Goal: Task Accomplishment & Management: Complete application form

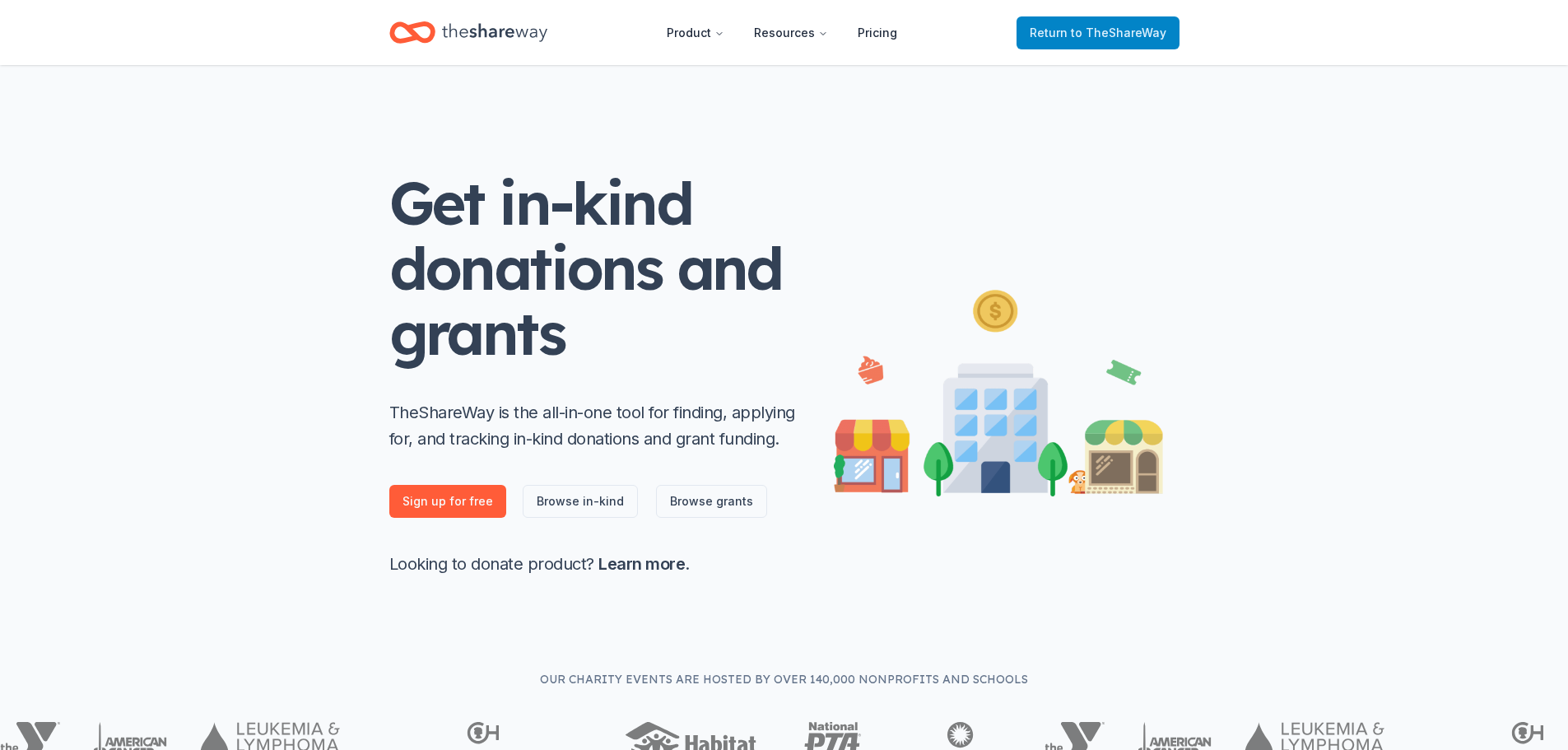
click at [1095, 26] on span "to TheShareWay" at bounding box center [1118, 32] width 95 height 14
click at [1113, 34] on span "to TheShareWay" at bounding box center [1118, 32] width 95 height 14
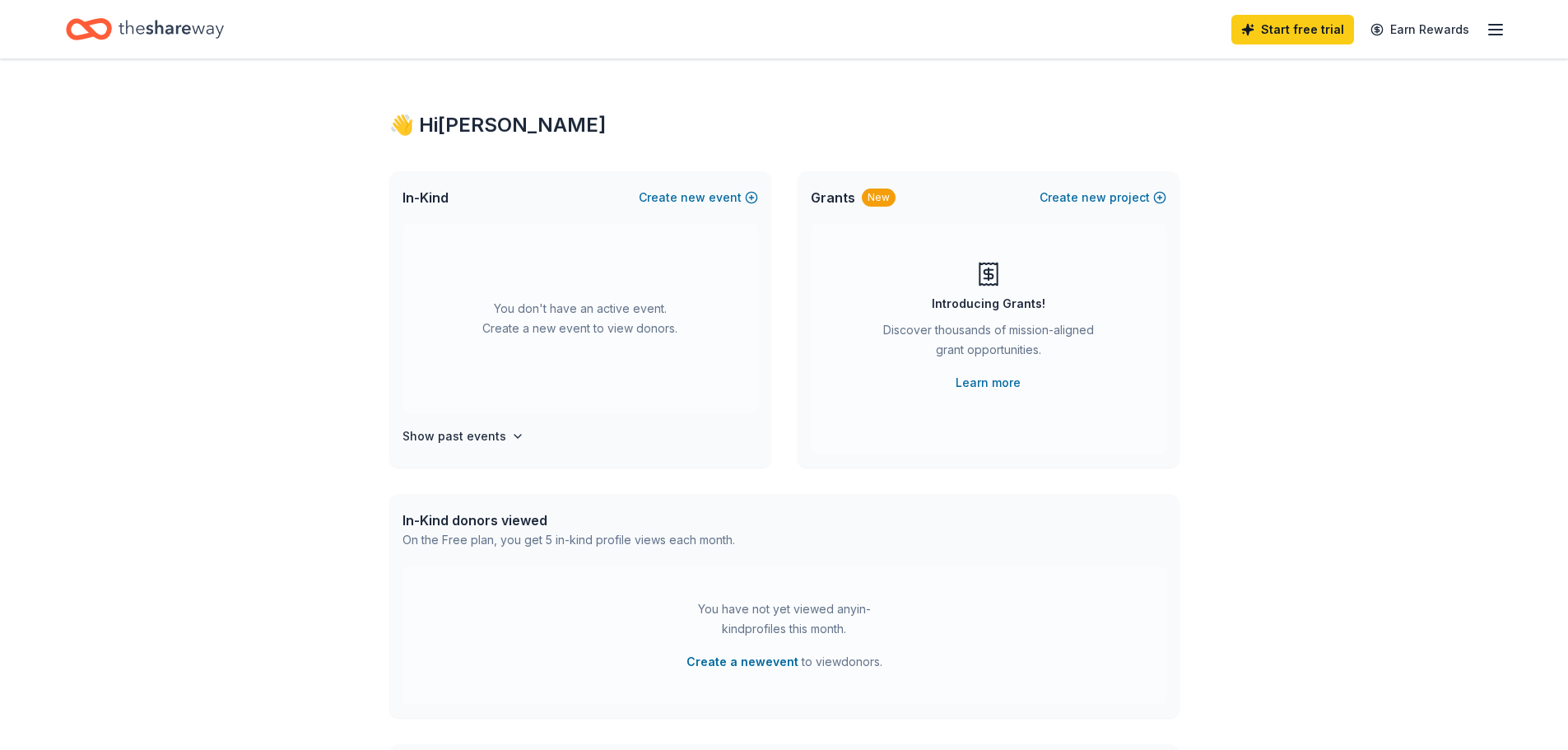
click at [1494, 25] on icon "button" at bounding box center [1496, 30] width 20 height 20
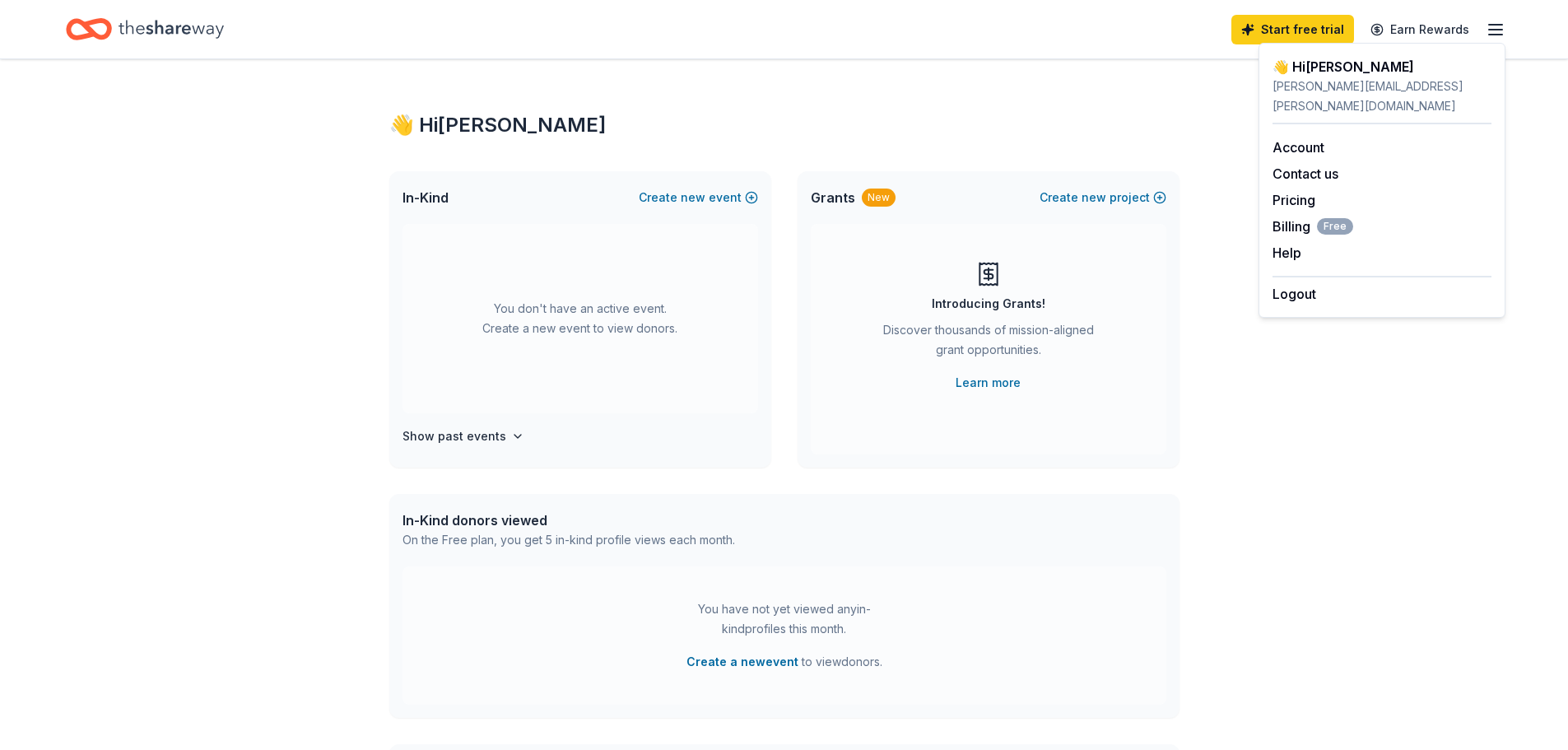
click at [1281, 374] on div "👋 Hi Sean In-Kind Create new event You don't have an active event. Create a new…" at bounding box center [784, 540] width 1568 height 962
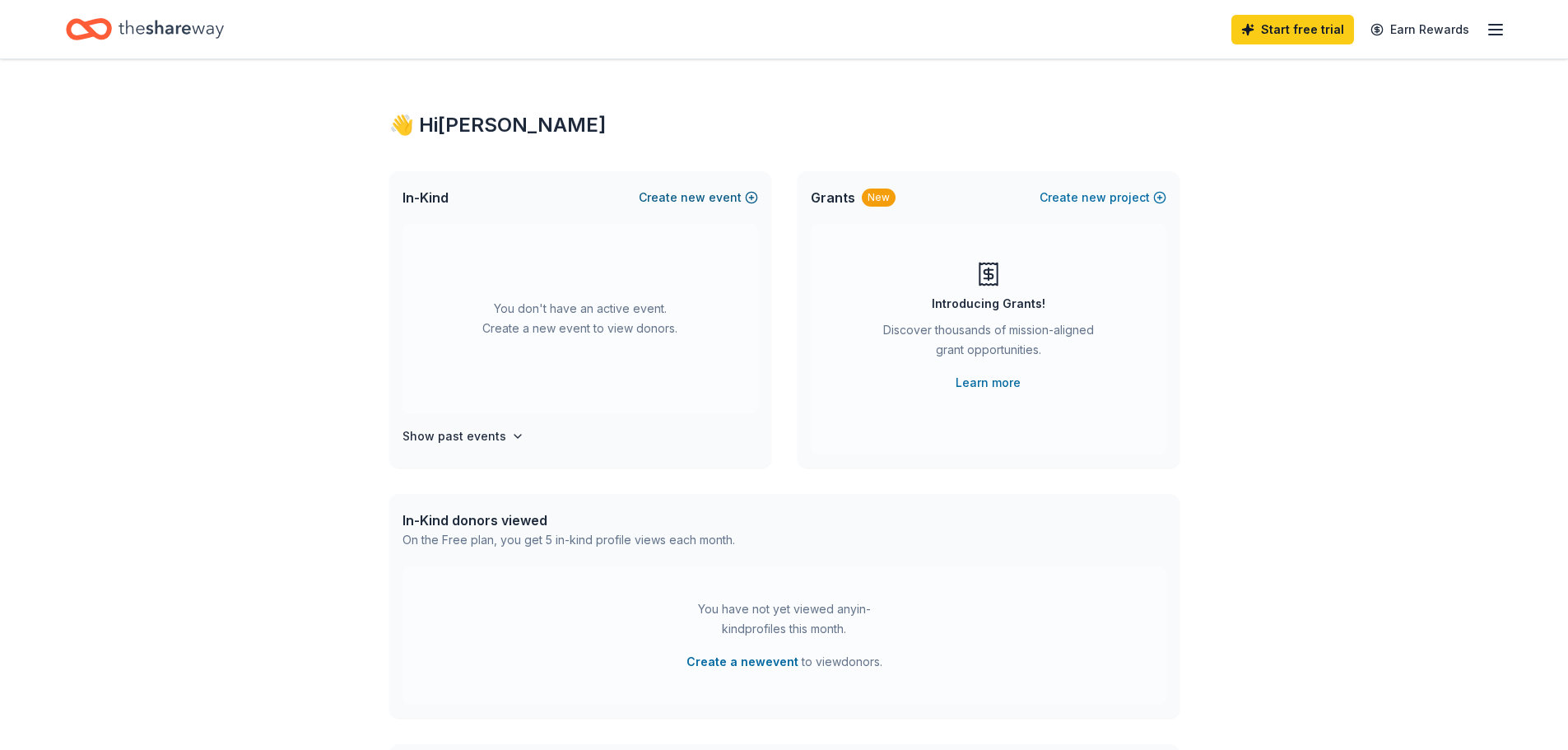
click at [694, 195] on span "new" at bounding box center [692, 198] width 24 height 20
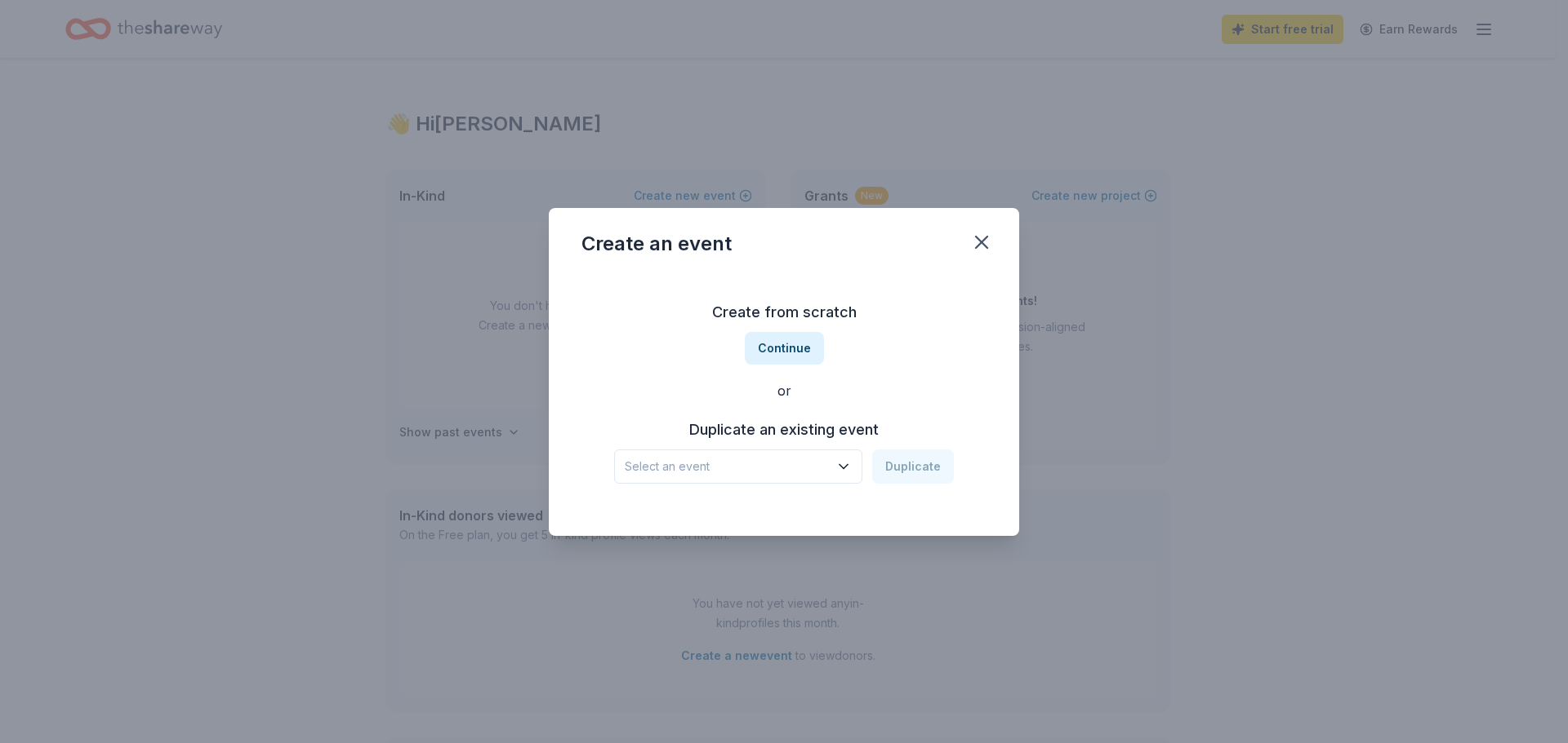
click at [844, 465] on icon "button" at bounding box center [843, 466] width 8 height 4
click at [699, 515] on div "LHS Annual Dinner and Live Auction Fundraiser" at bounding box center [739, 511] width 217 height 20
click at [916, 470] on button "Duplicate" at bounding box center [913, 467] width 82 height 34
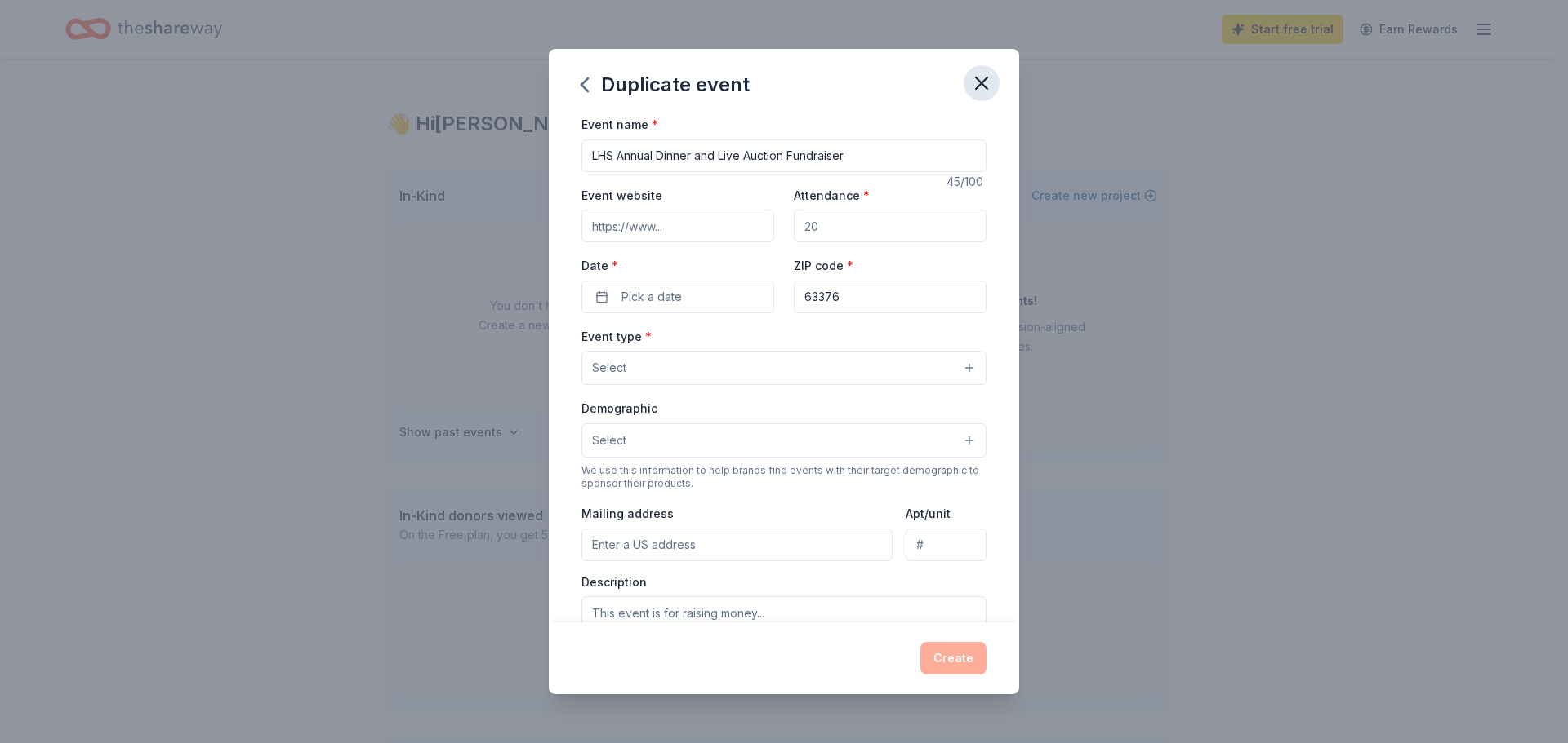
click at [981, 85] on icon "button" at bounding box center [981, 83] width 12 height 12
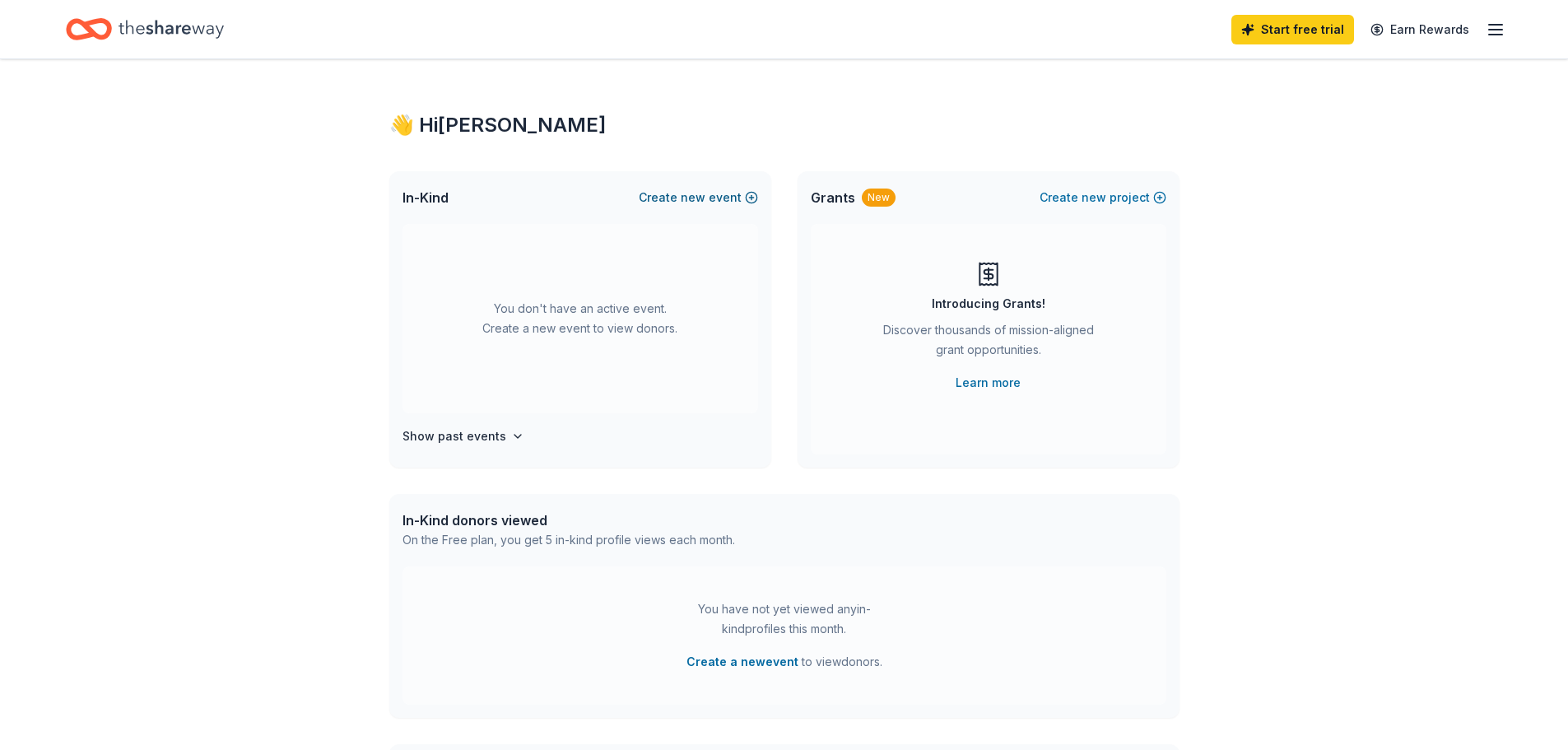
click at [723, 198] on button "Create new event" at bounding box center [699, 198] width 120 height 20
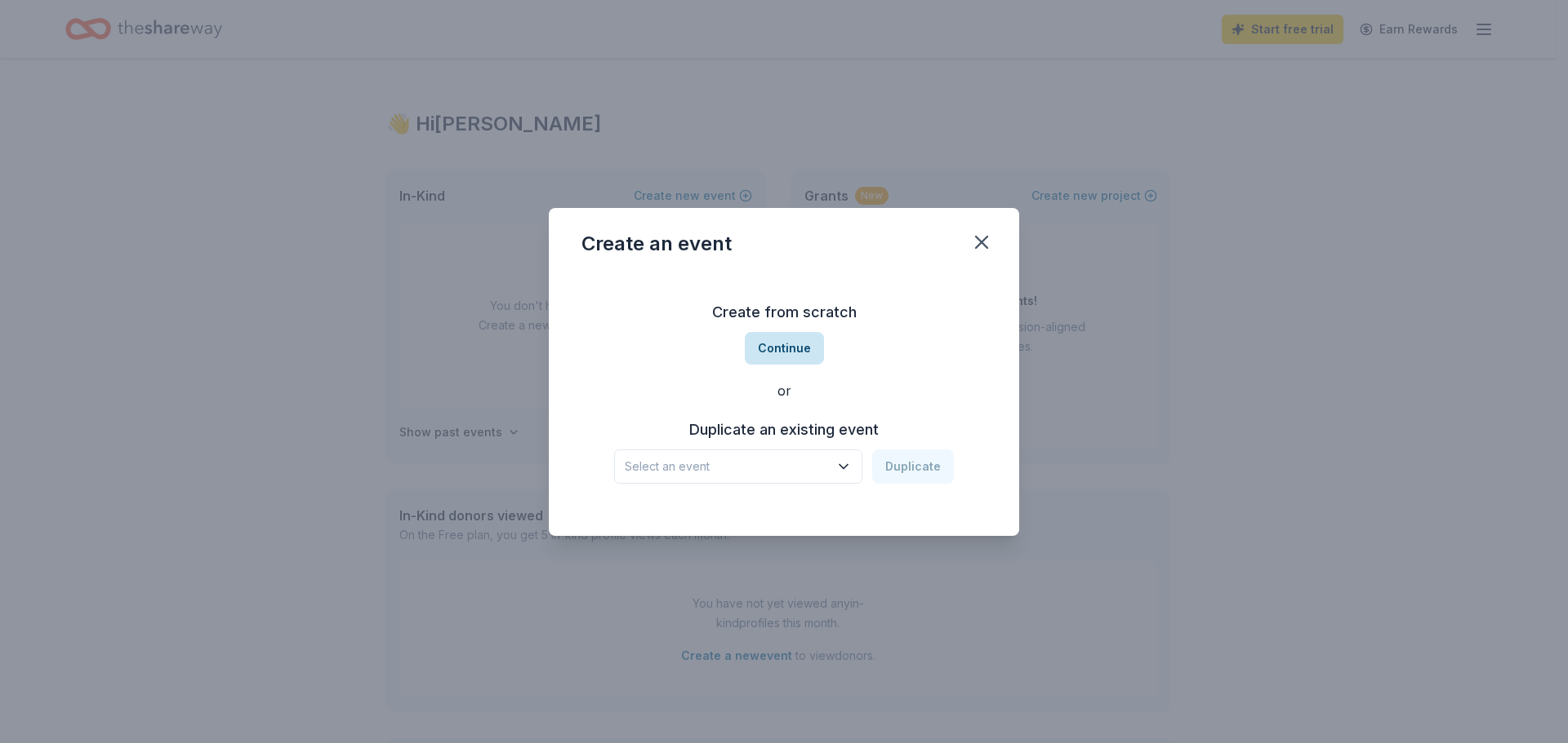
click at [783, 347] on button "Continue" at bounding box center [784, 348] width 79 height 32
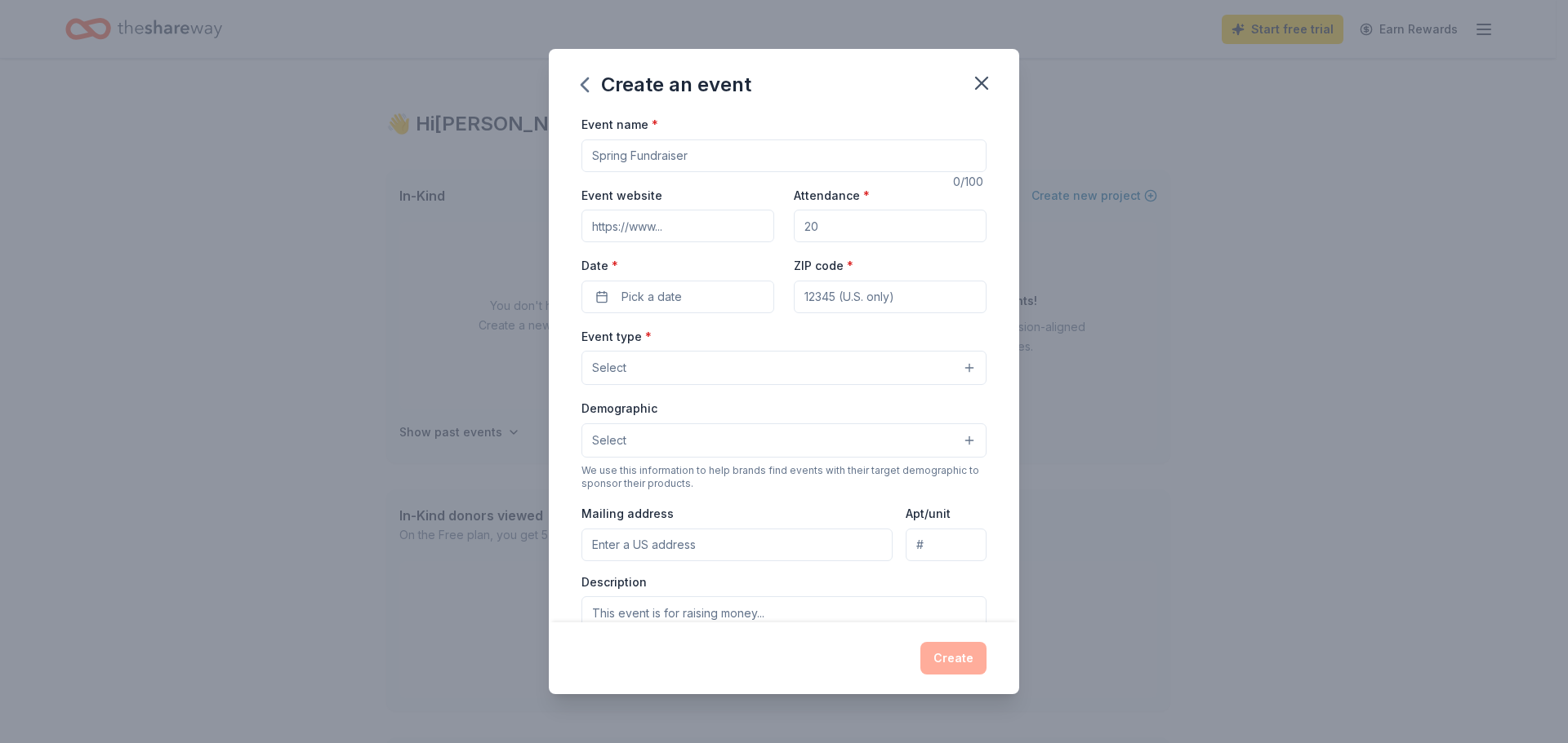
click at [708, 163] on input "Event name *" at bounding box center [784, 156] width 405 height 32
paste input "Night for Blue & White”"
type input "Night for Blue & White"
click at [647, 233] on input "Event website" at bounding box center [678, 226] width 193 height 32
paste input "https://lutheranhighstcharles.com/event/lhs-annual-auction/"
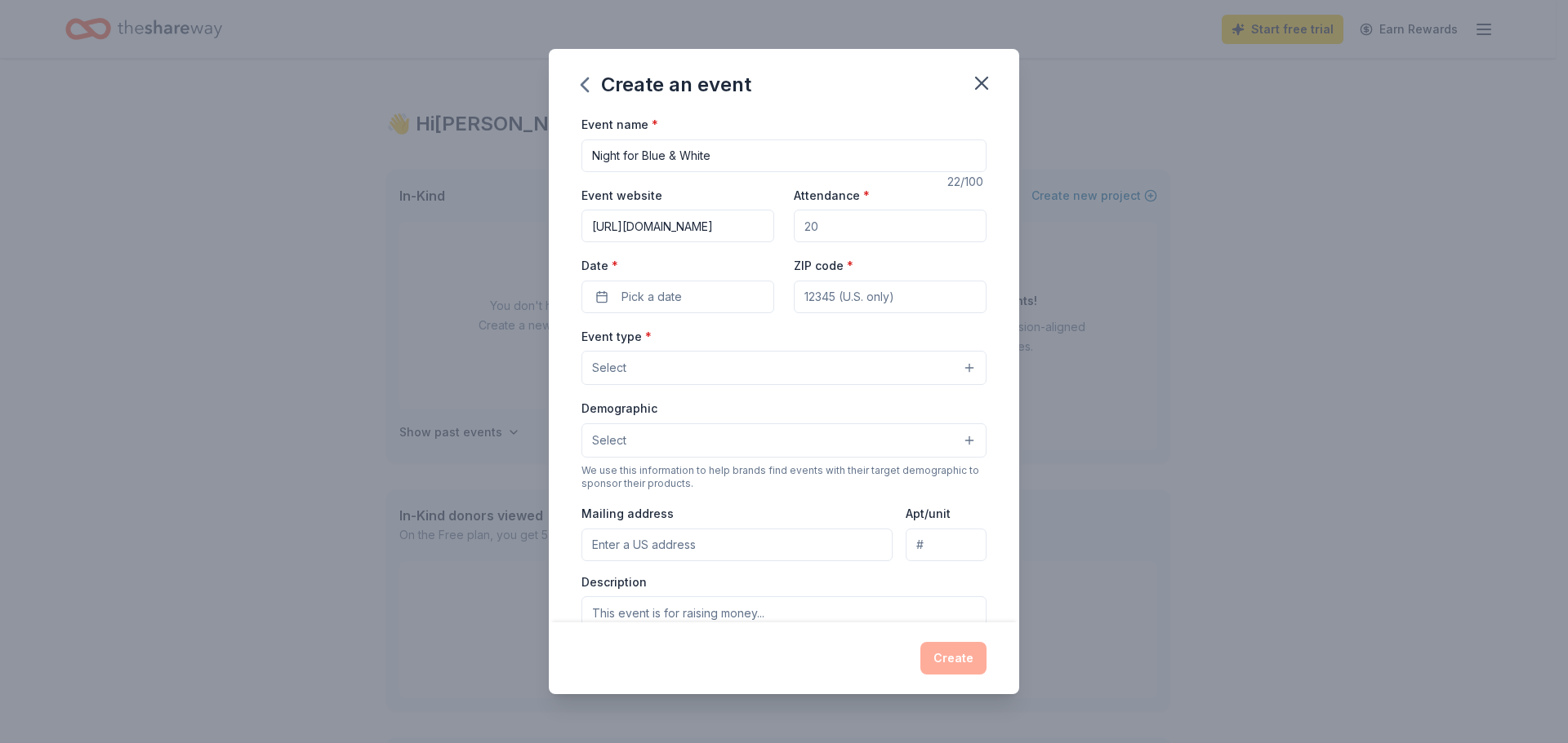
scroll to position [0, 161]
type input "https://lutheranhighstcharles.com/event/lhs-annual-auction/"
drag, startPoint x: 819, startPoint y: 227, endPoint x: 794, endPoint y: 227, distance: 25.0
click at [794, 227] on input "Attendance *" at bounding box center [890, 226] width 193 height 32
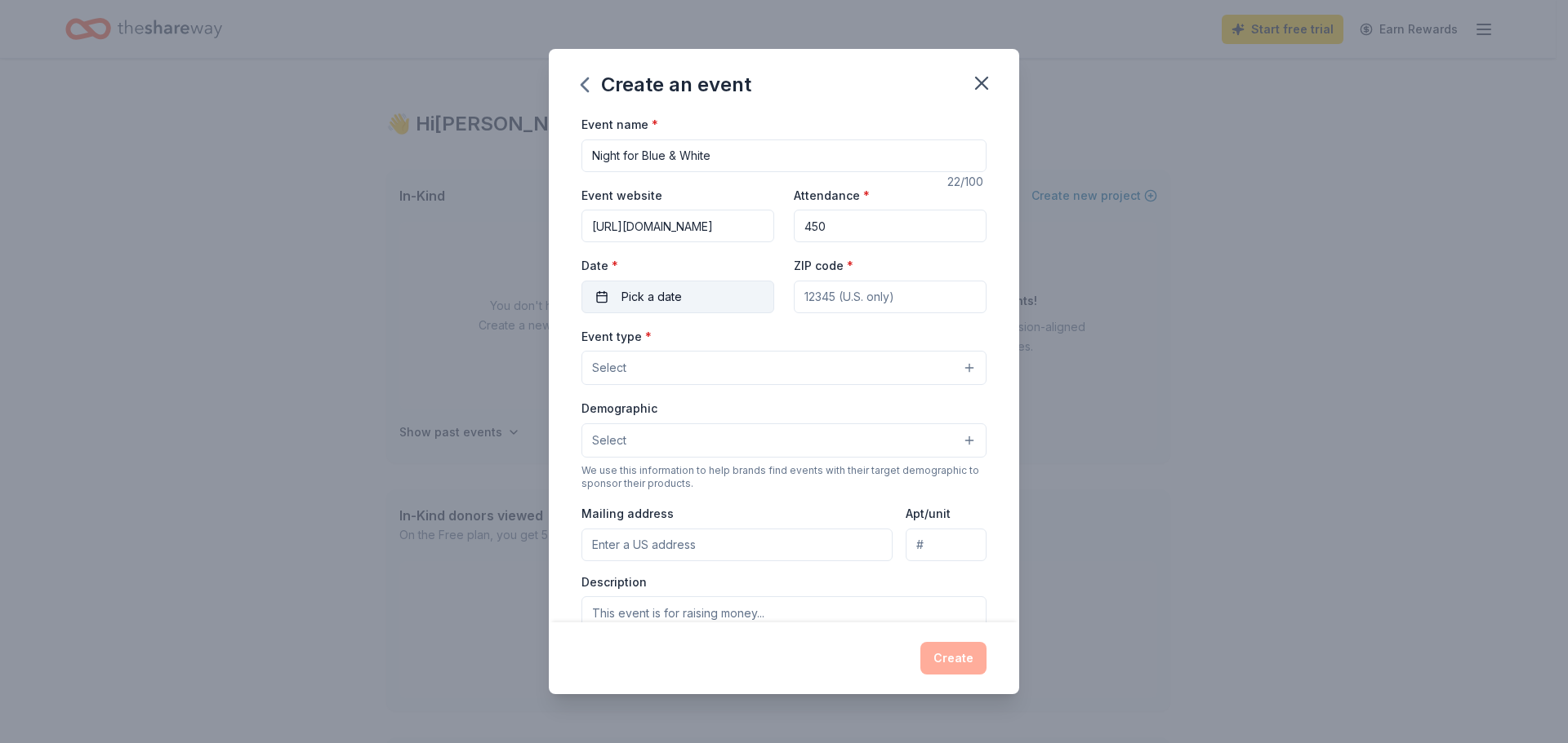
type input "450"
click at [708, 291] on button "Pick a date" at bounding box center [678, 297] width 193 height 32
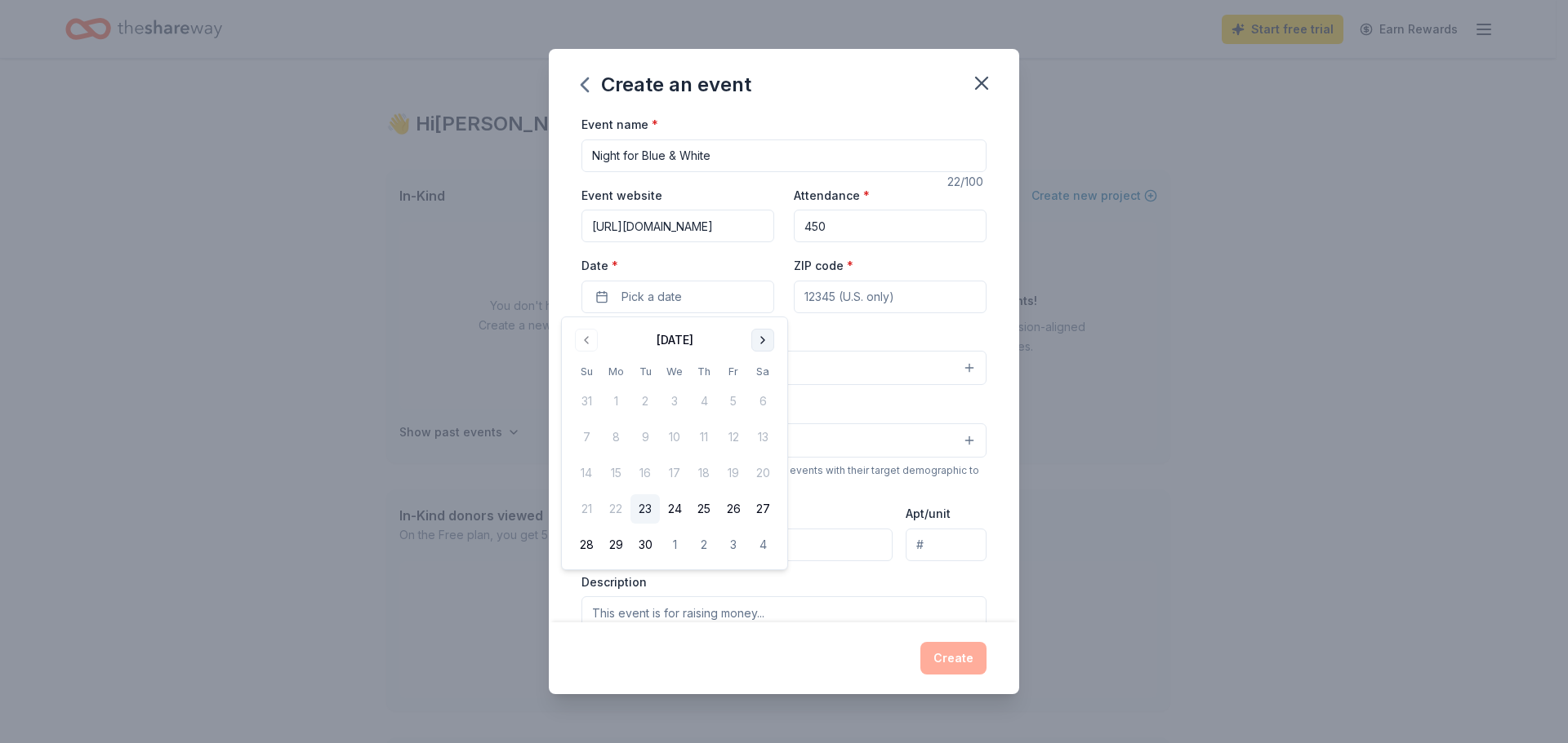
click at [759, 340] on button "Go to next month" at bounding box center [762, 340] width 23 height 22
click at [736, 510] on button "24" at bounding box center [733, 509] width 30 height 30
click at [901, 295] on input "ZIP code *" at bounding box center [890, 297] width 193 height 32
click at [860, 301] on input "ZIP code *" at bounding box center [890, 297] width 193 height 32
paste input "63376"
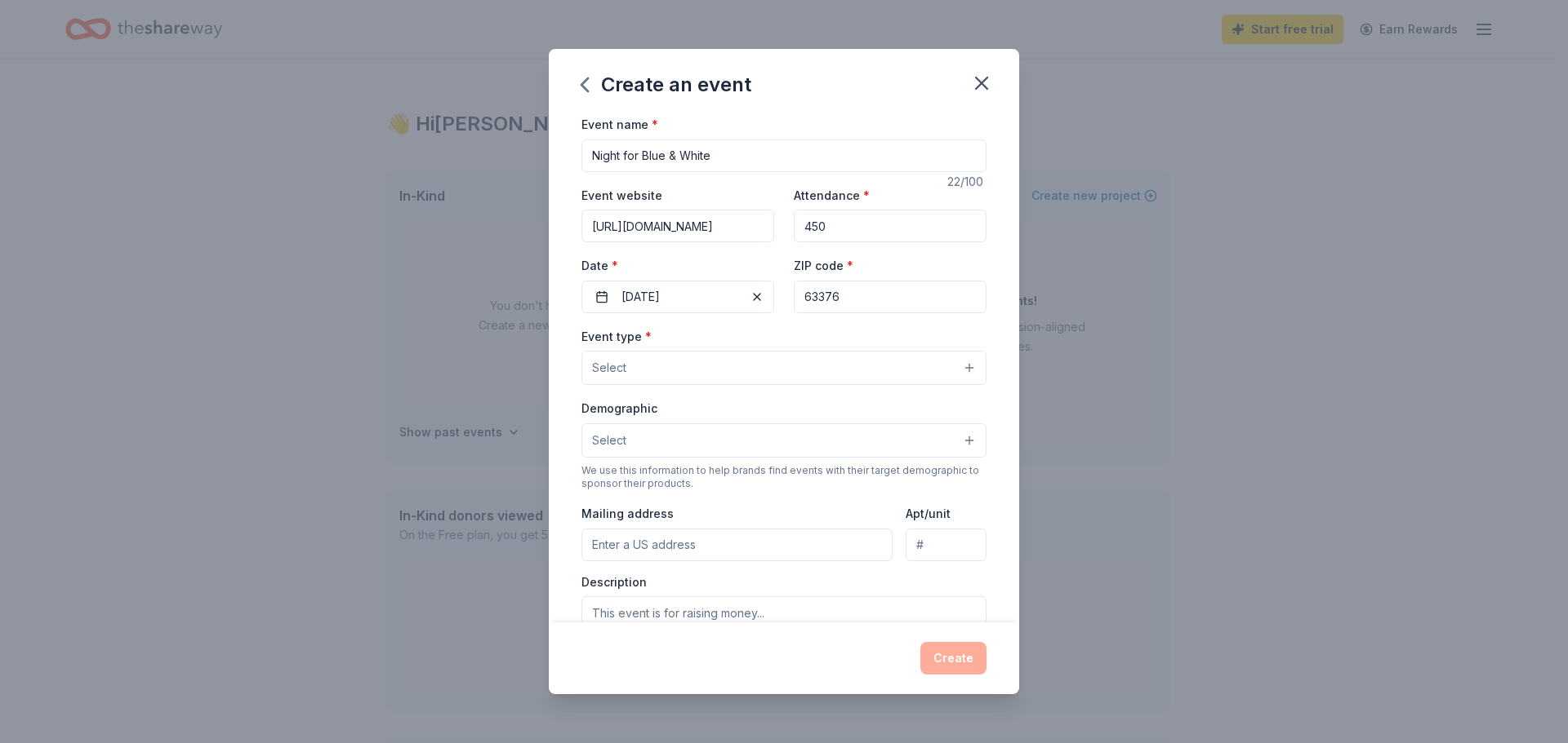
type input "63376"
click at [650, 360] on button "Select" at bounding box center [784, 368] width 405 height 34
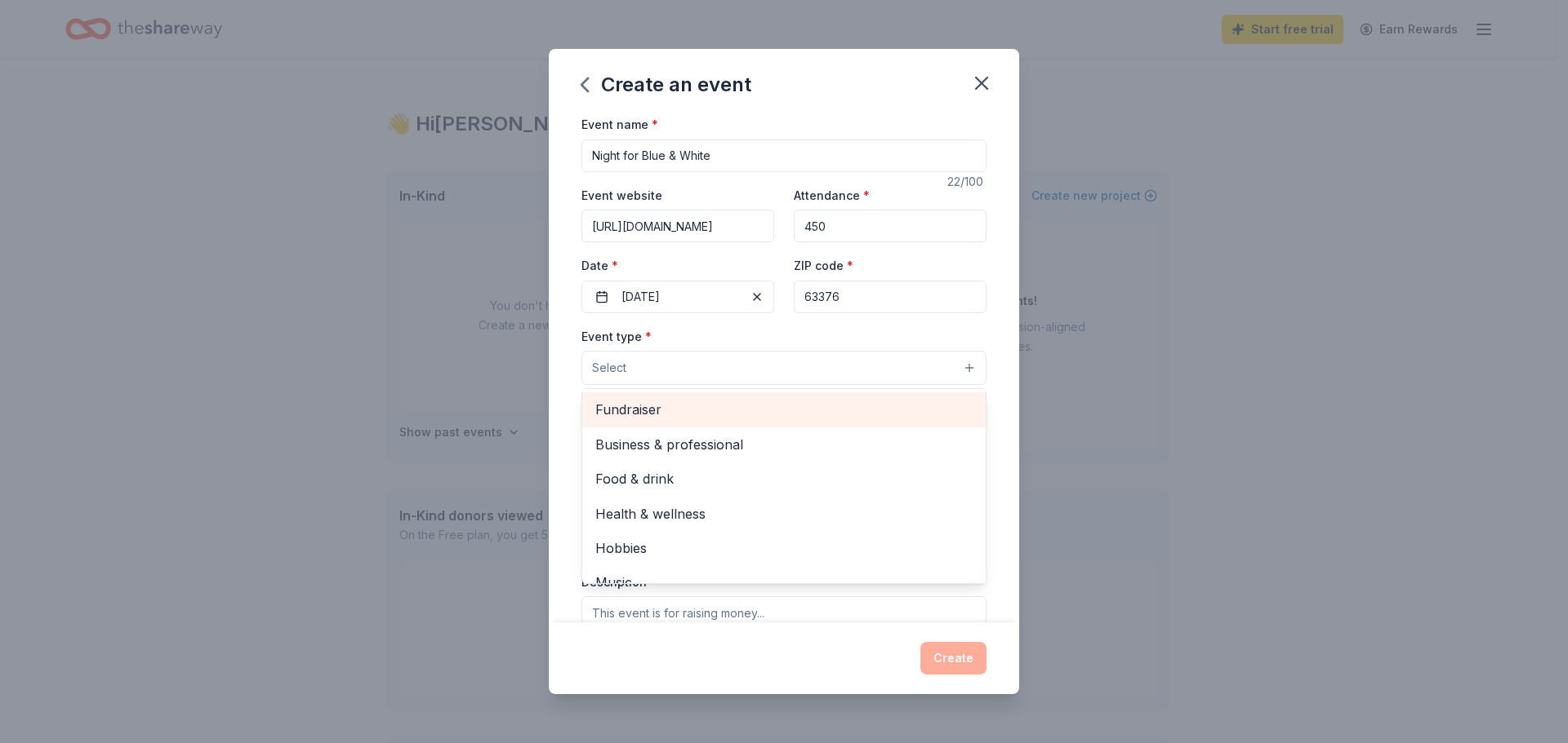
click at [650, 407] on span "Fundraiser" at bounding box center [783, 410] width 377 height 22
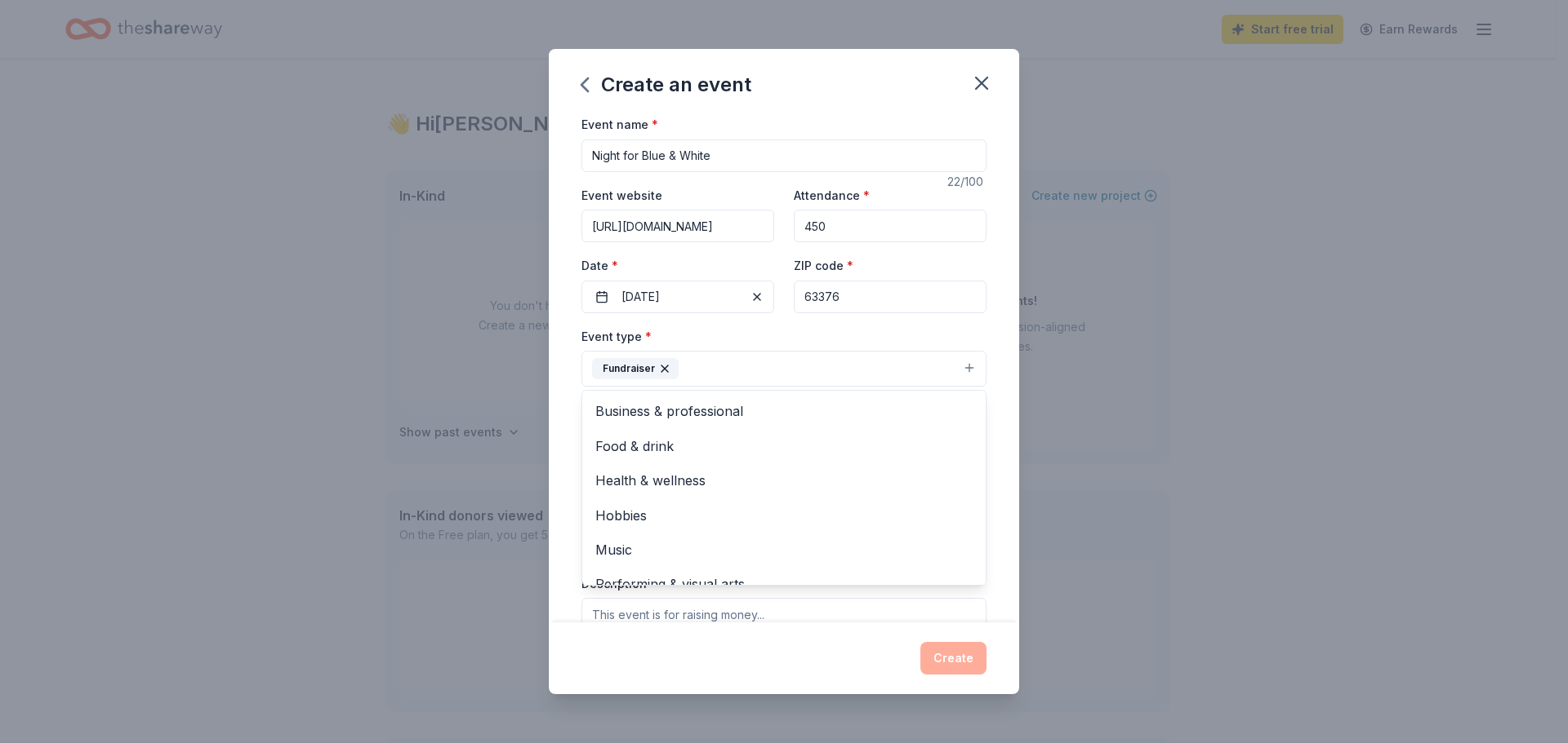
click at [982, 329] on div "Event name * Night for Blue & White 22 /100 Event website https://lutheranhighs…" at bounding box center [784, 368] width 471 height 508
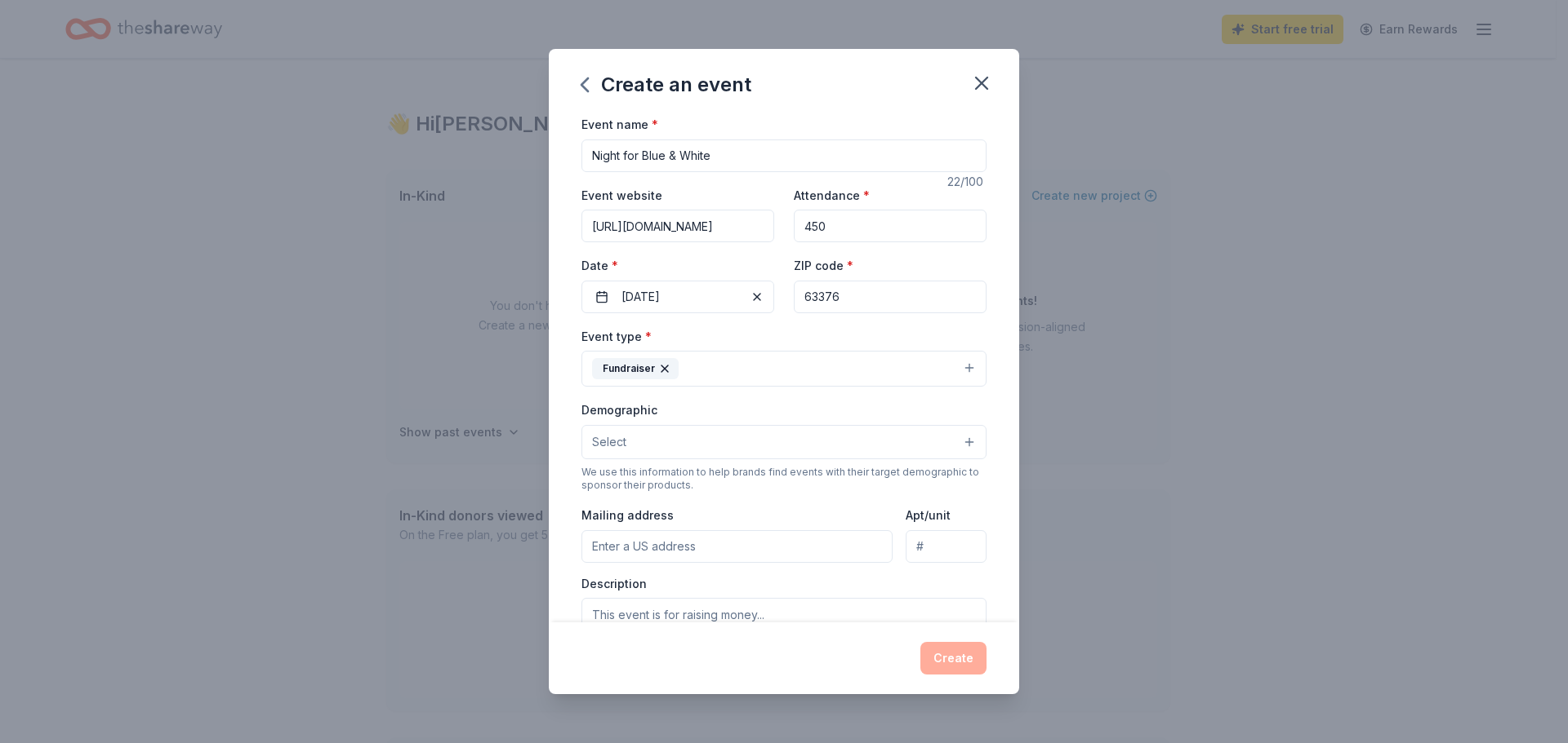
click at [958, 442] on button "Select" at bounding box center [784, 443] width 405 height 34
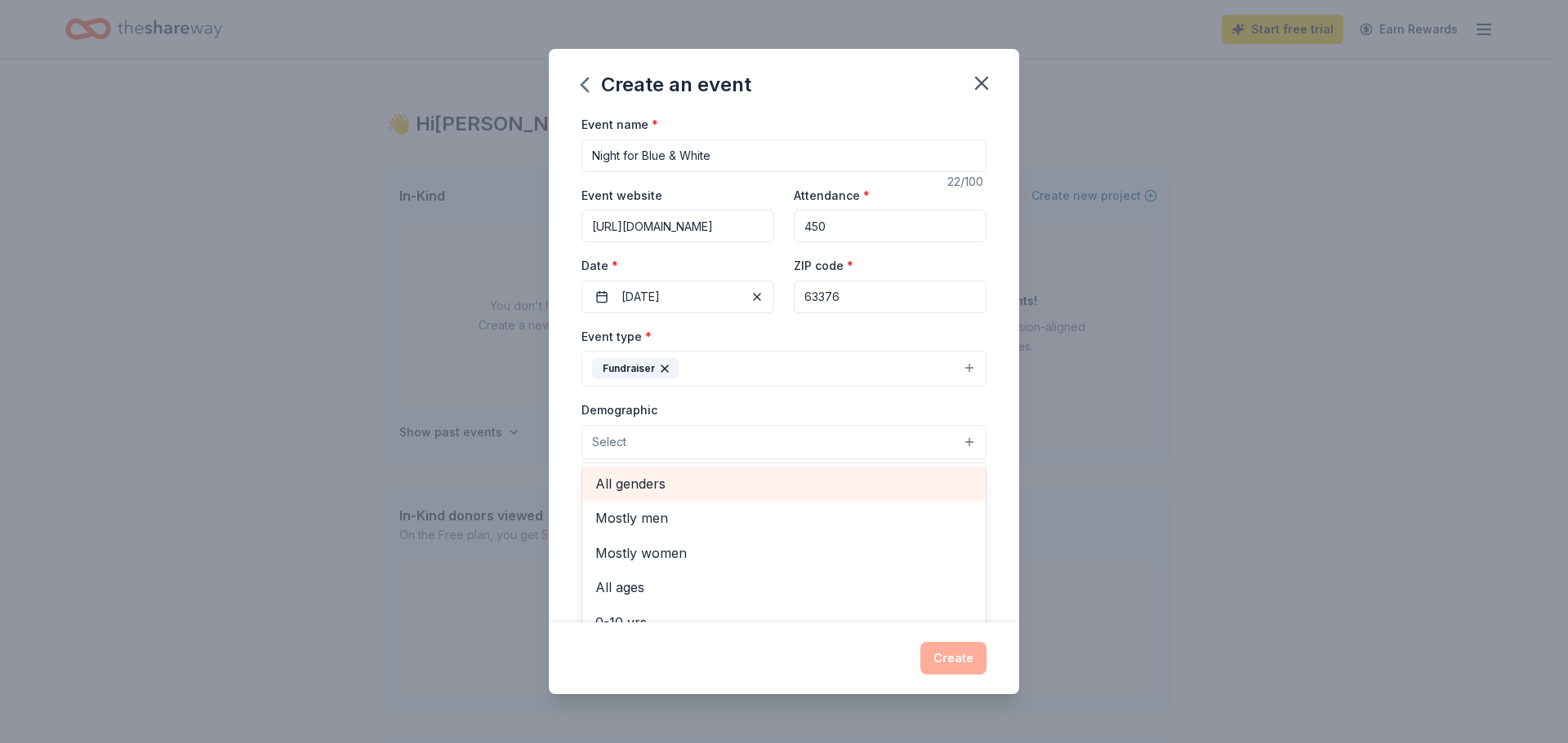
click at [654, 479] on span "All genders" at bounding box center [783, 484] width 377 height 22
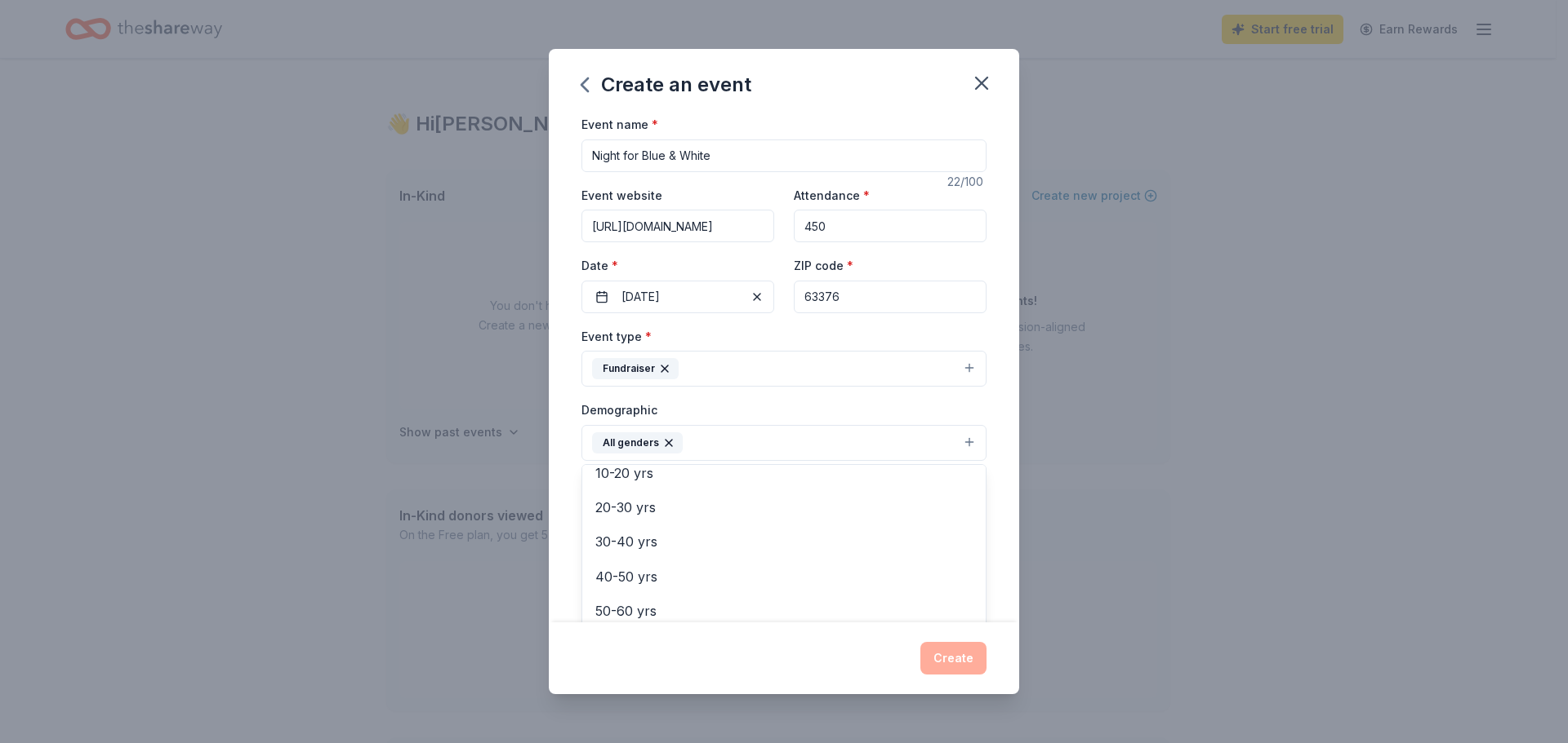
scroll to position [163, 0]
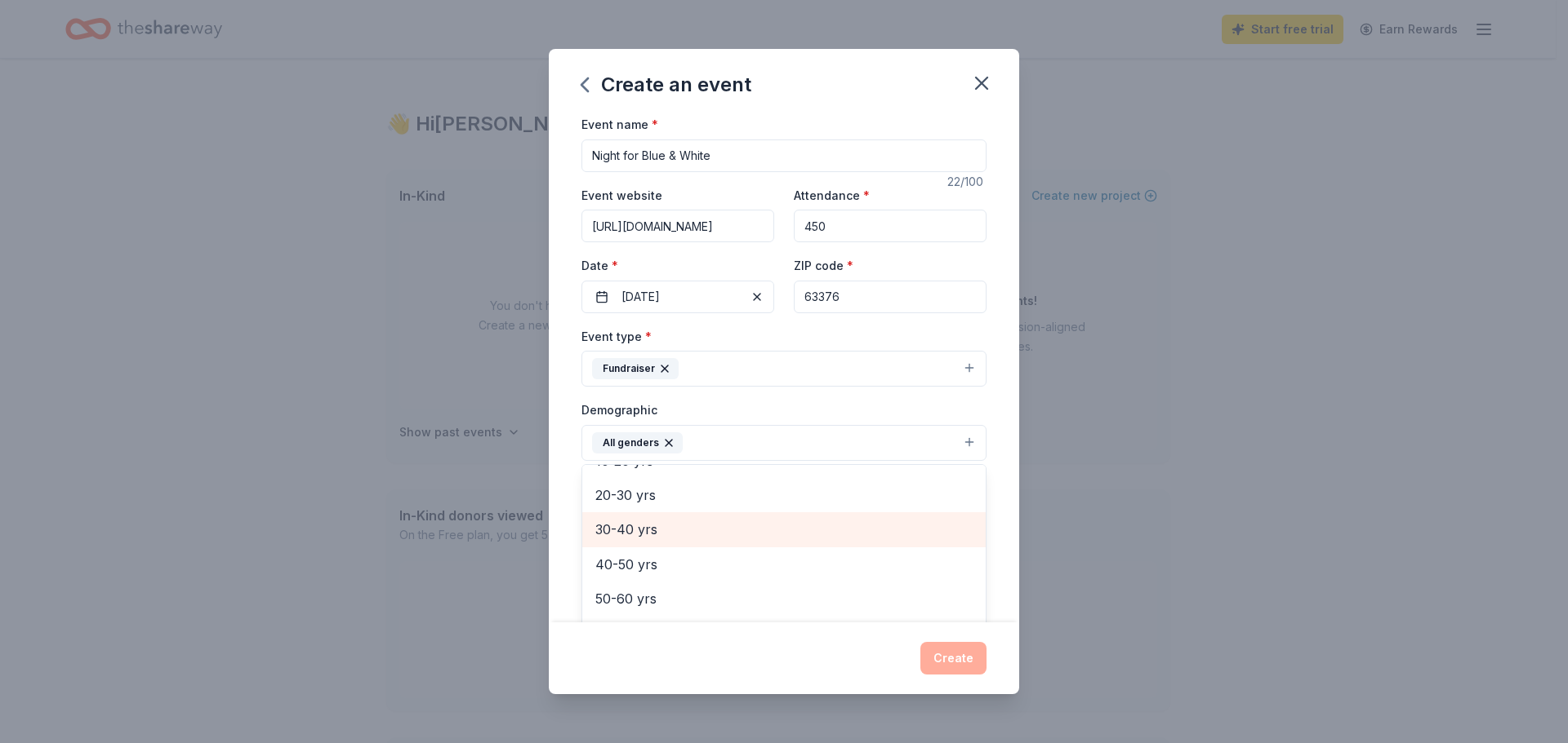
click at [647, 528] on span "30-40 yrs" at bounding box center [783, 530] width 377 height 22
click at [639, 532] on span "40-50 yrs" at bounding box center [783, 530] width 377 height 22
click at [639, 532] on span "50-60 yrs" at bounding box center [783, 534] width 377 height 22
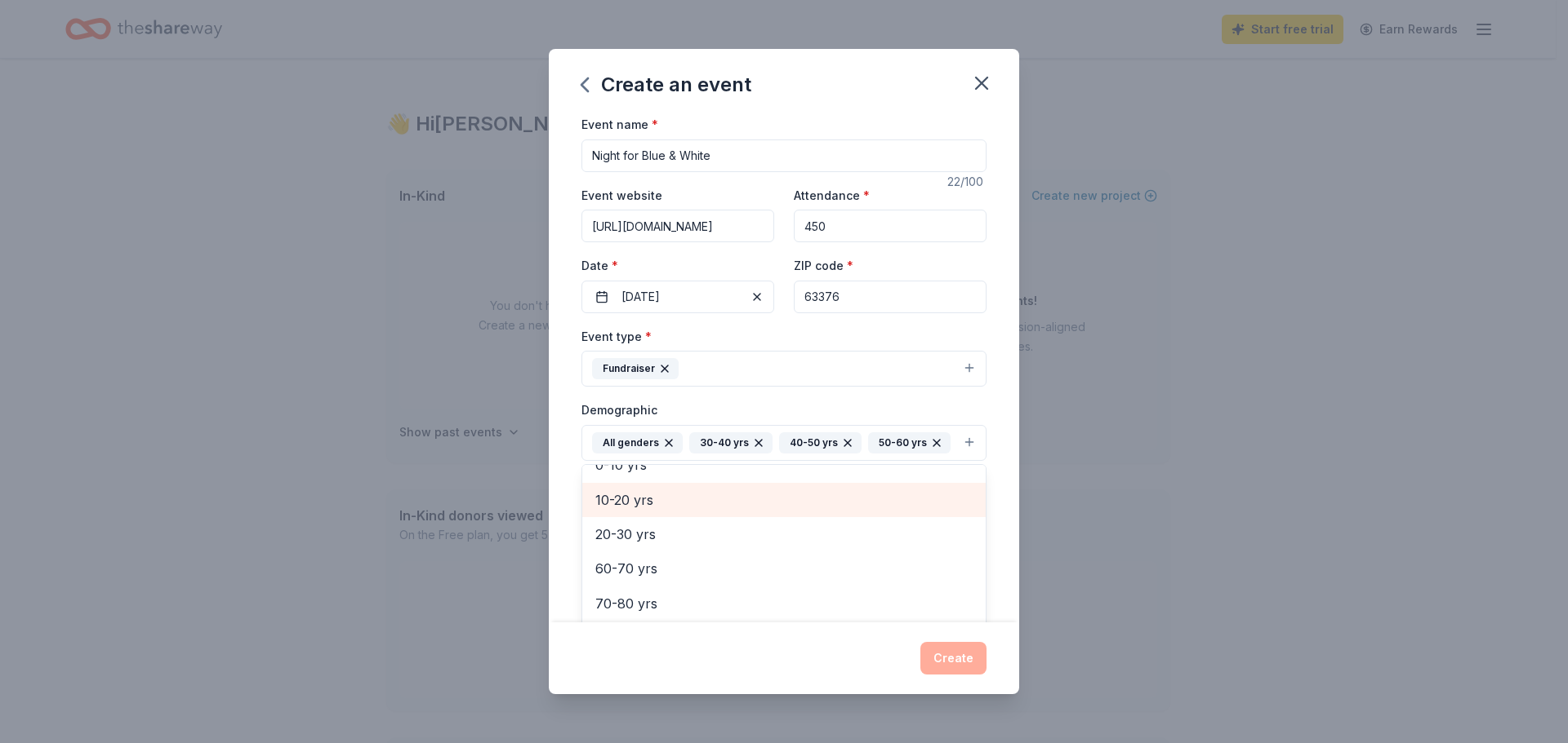
scroll to position [124, 0]
click at [987, 416] on div "Event name * Night for Blue & White 22 /100 Event website https://lutheranhighs…" at bounding box center [784, 368] width 471 height 508
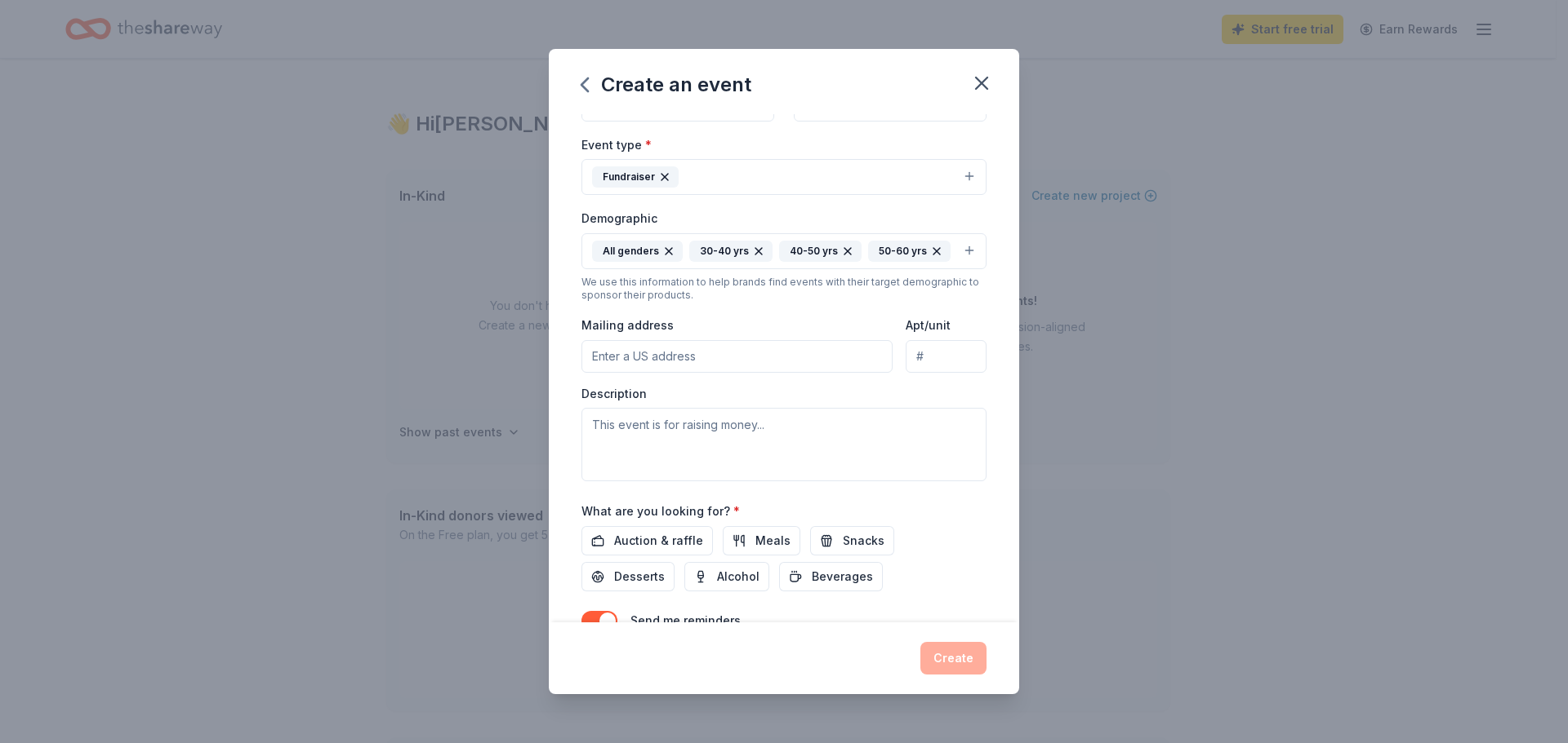
scroll to position [163, 0]
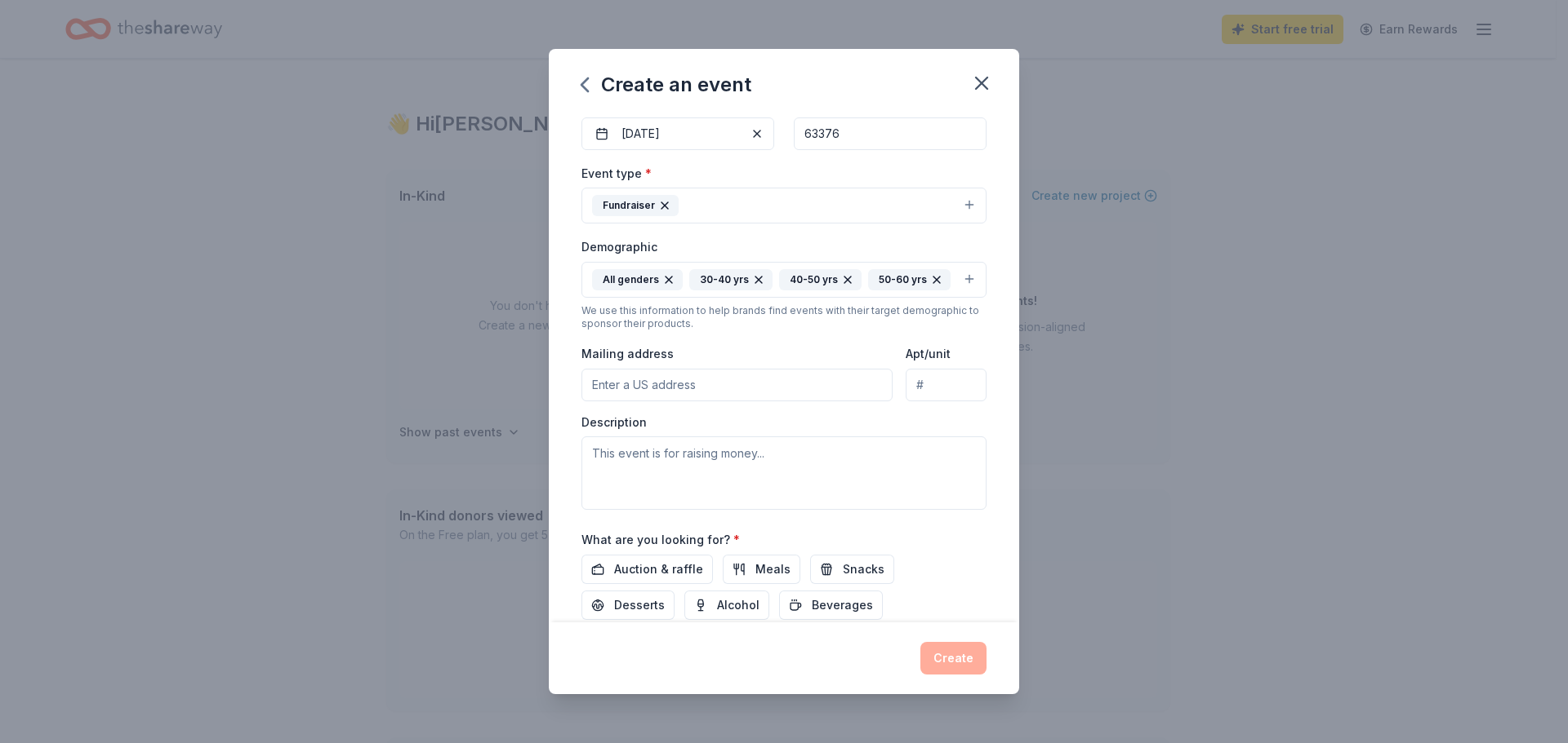
click at [675, 401] on input "Mailing address" at bounding box center [737, 385] width 311 height 32
click at [600, 401] on input "Mailing address" at bounding box center [737, 385] width 311 height 32
paste input "Lutheran High School 5100 Mexico Road St. Peters, MO 63376"
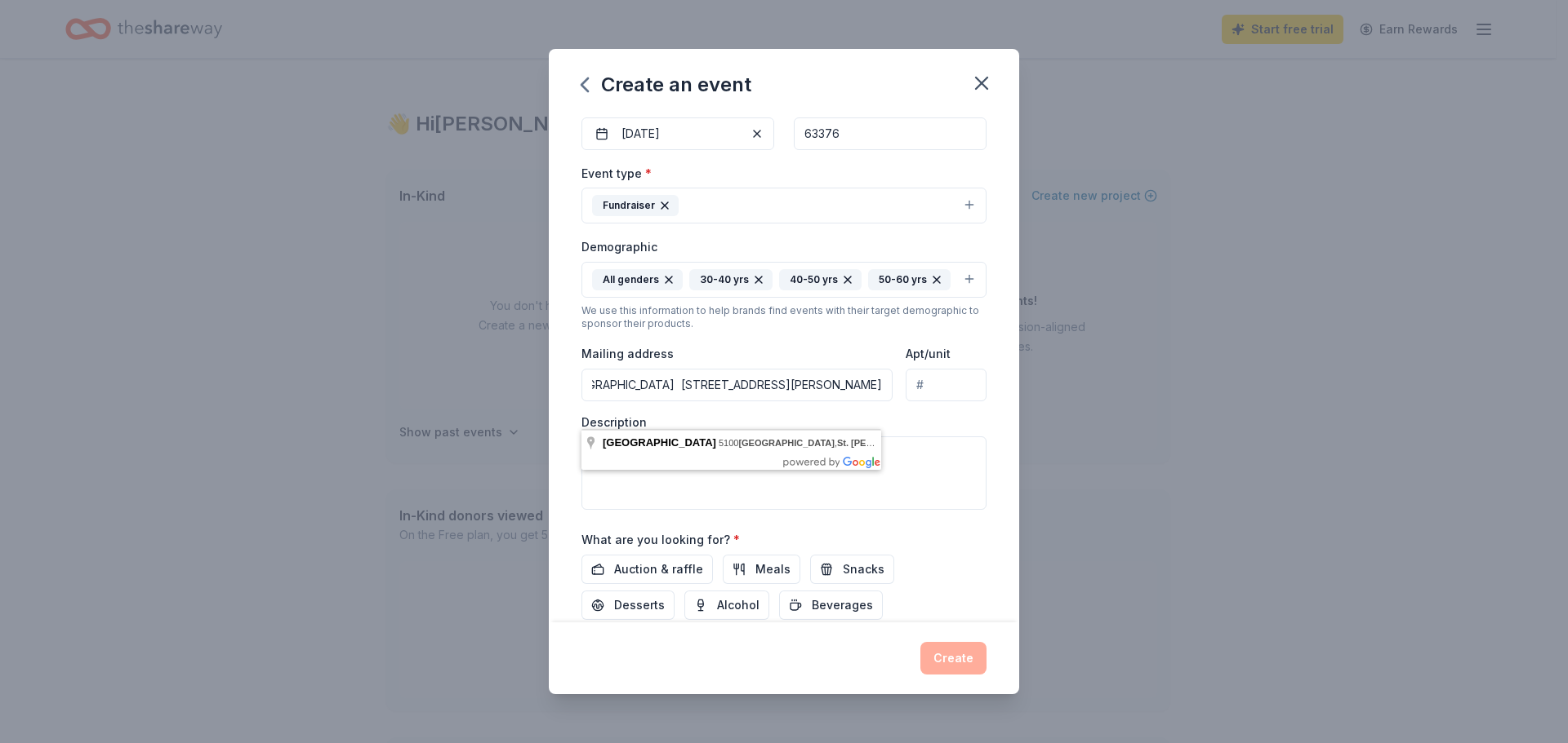
type input "Lutheran High School 5100 Mexico Road St. Peters, MO 63376"
click at [747, 491] on textarea at bounding box center [784, 473] width 405 height 74
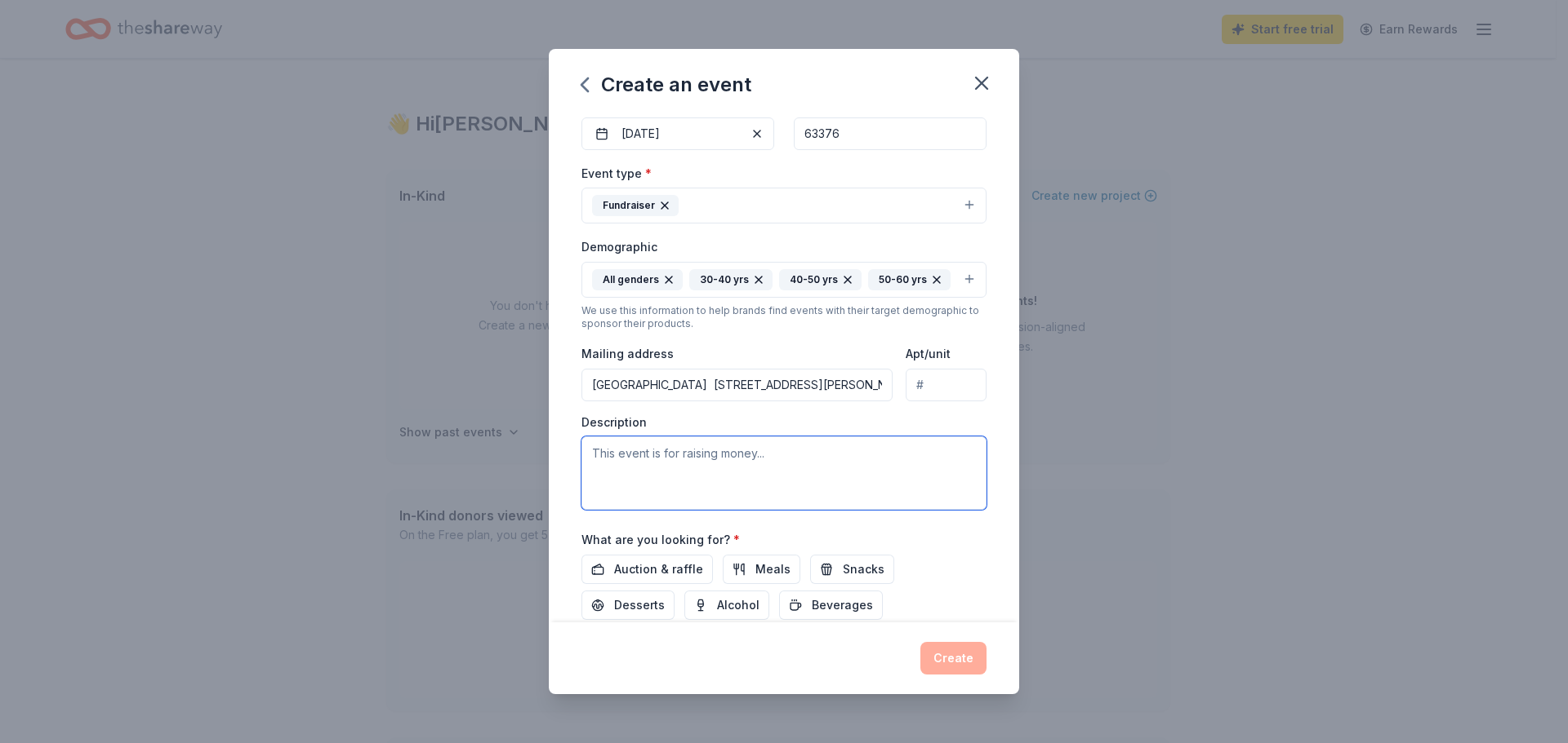
click at [645, 488] on textarea at bounding box center [784, 473] width 405 height 74
paste textarea "Lutheran High School, located at 5100 Mexico Road in St. Peters, looks forward …"
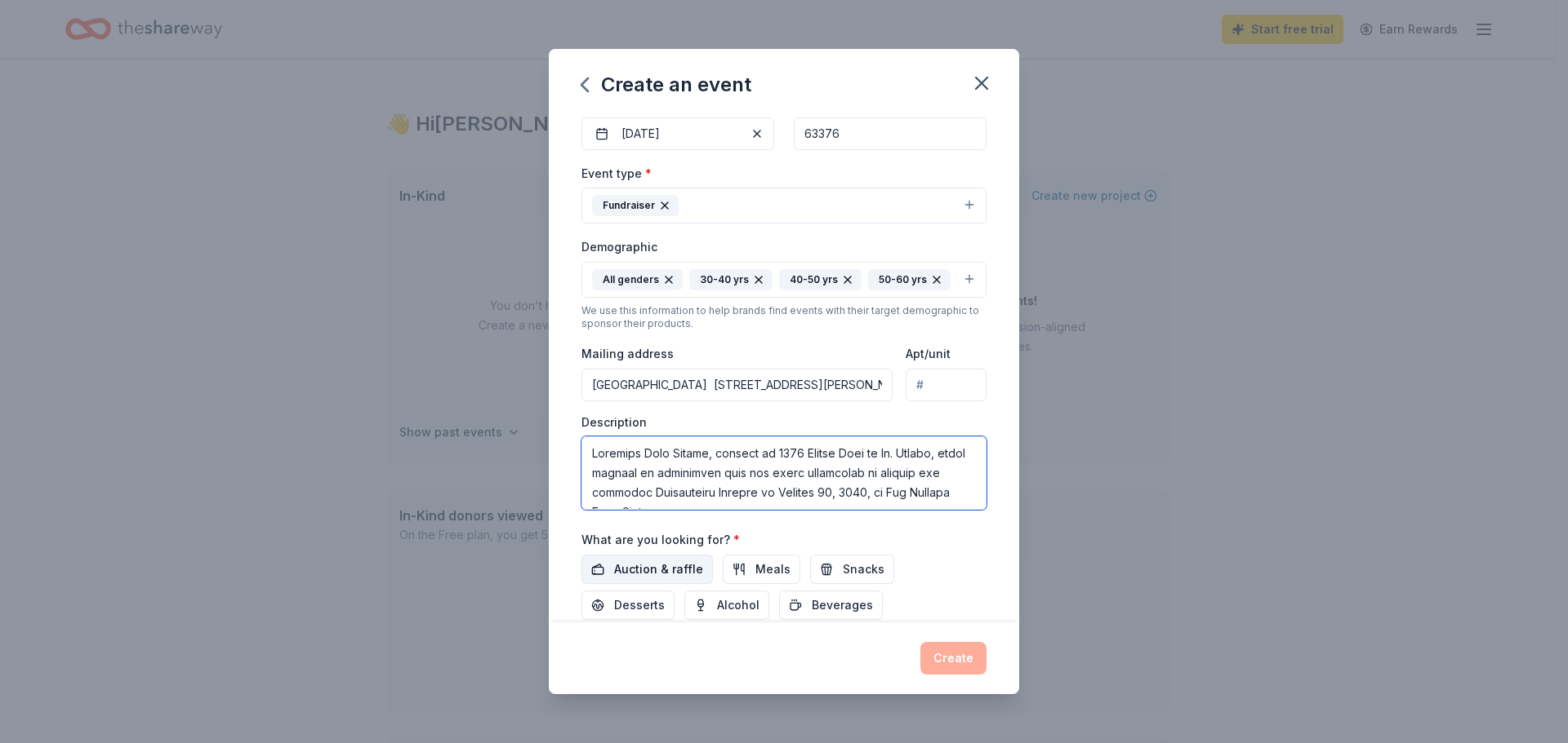
type textarea "Lutheran High School, located at 5100 Mexico Road in St. Peters, looks forward …"
click at [636, 579] on span "Auction & raffle" at bounding box center [658, 569] width 89 height 20
click at [927, 569] on div "What are you looking for? * Auction & raffle Meals Snacks Desserts Alcohol Beve…" at bounding box center [784, 575] width 405 height 91
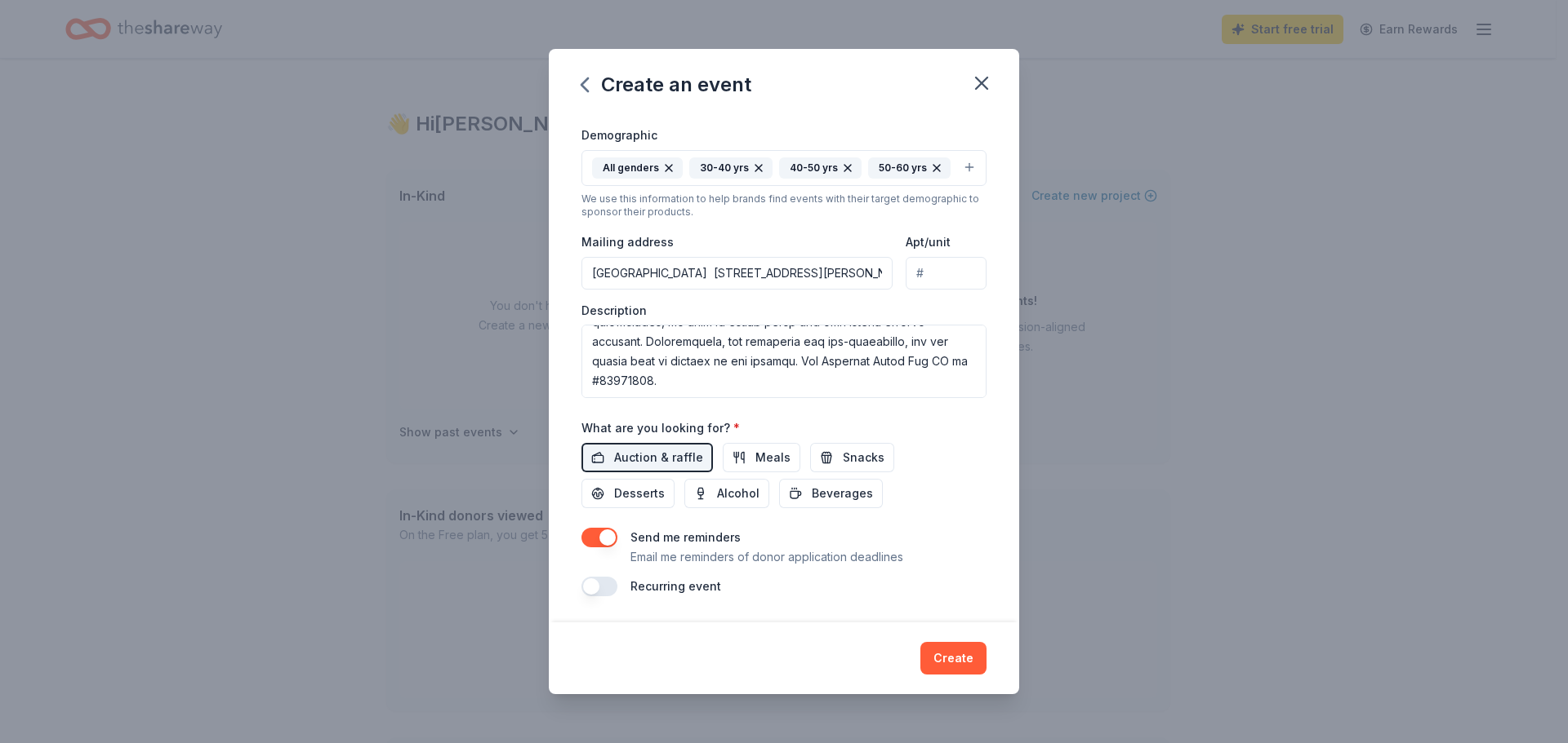
scroll to position [303, 0]
click at [595, 586] on button "button" at bounding box center [599, 586] width 36 height 20
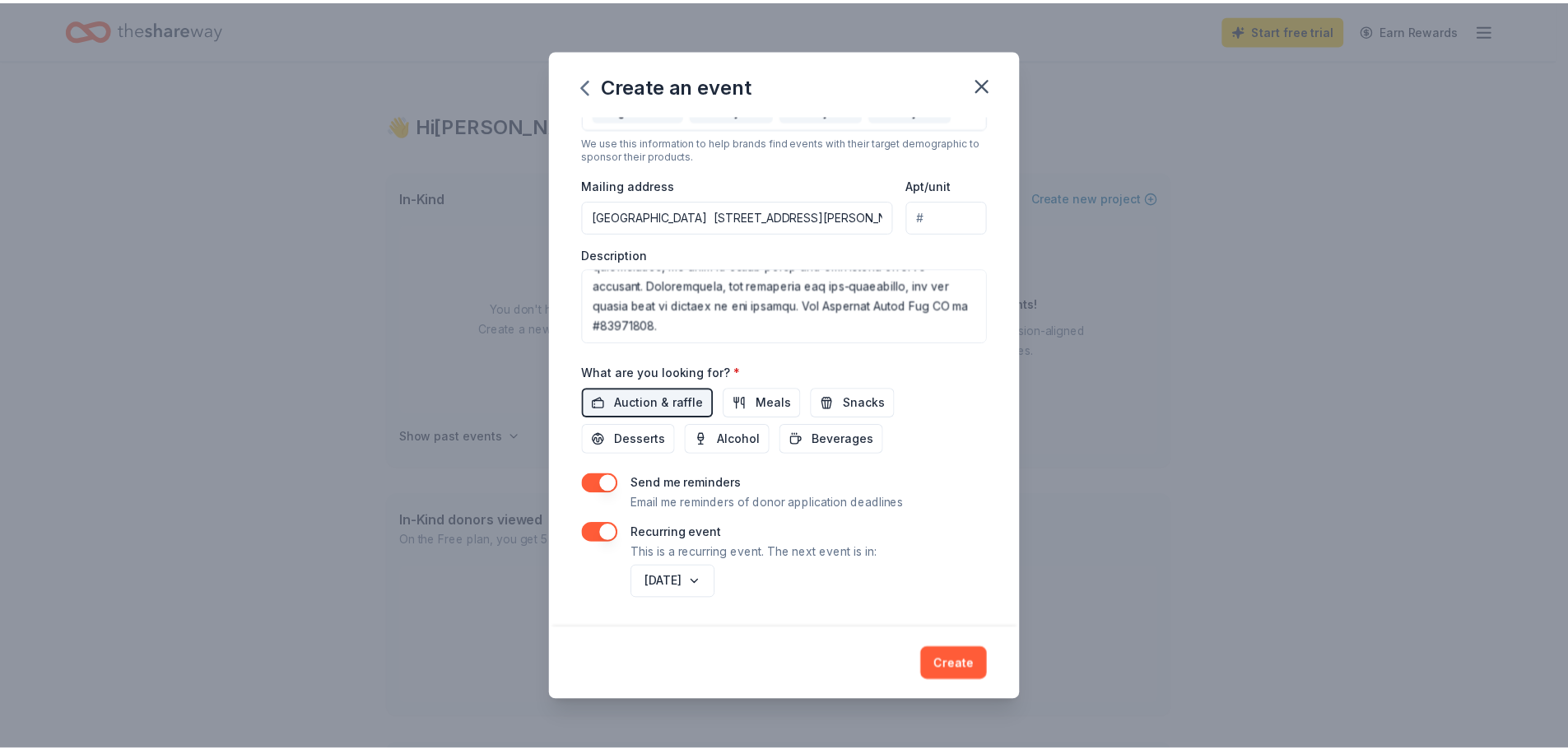
scroll to position [365, 0]
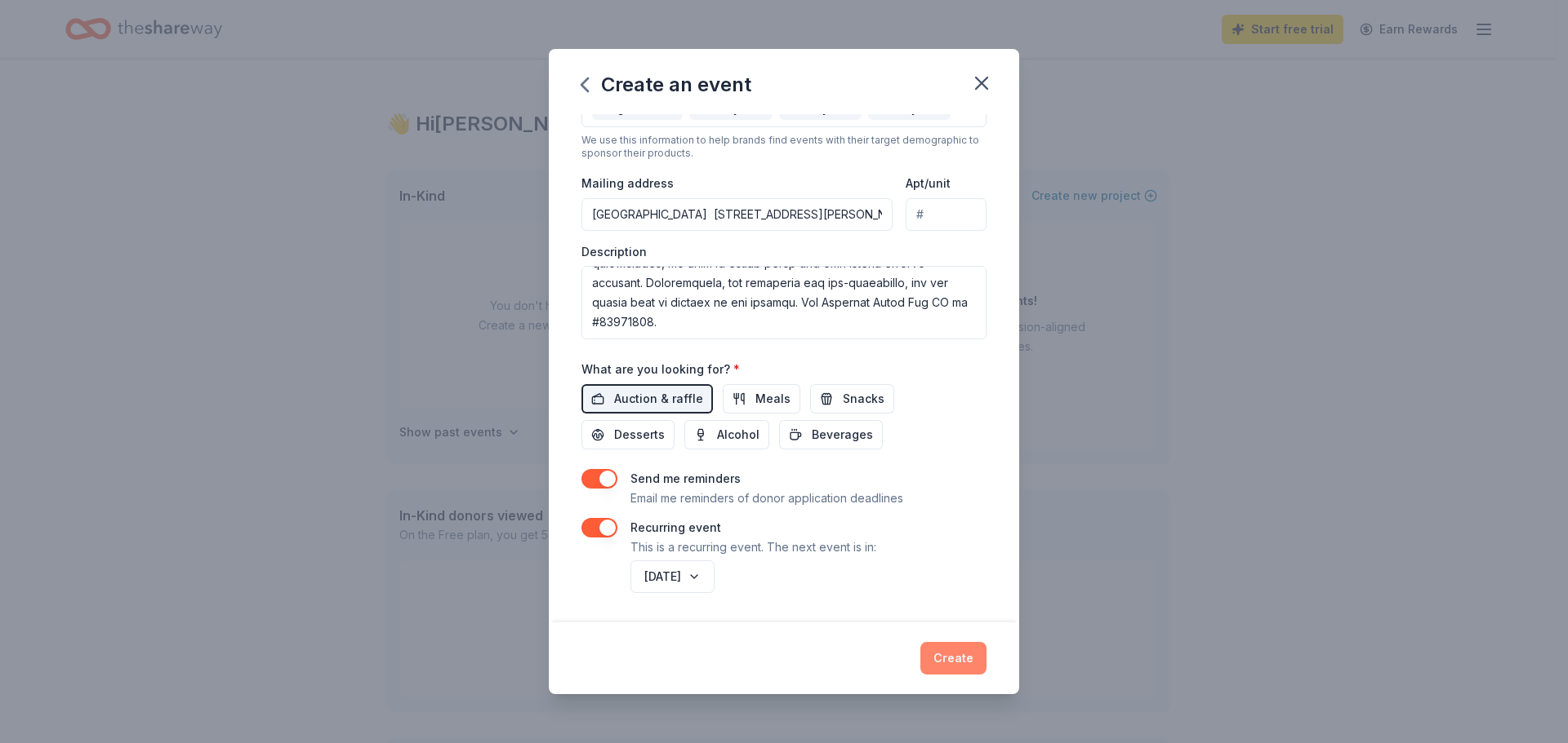
click at [957, 658] on button "Create" at bounding box center [952, 658] width 66 height 32
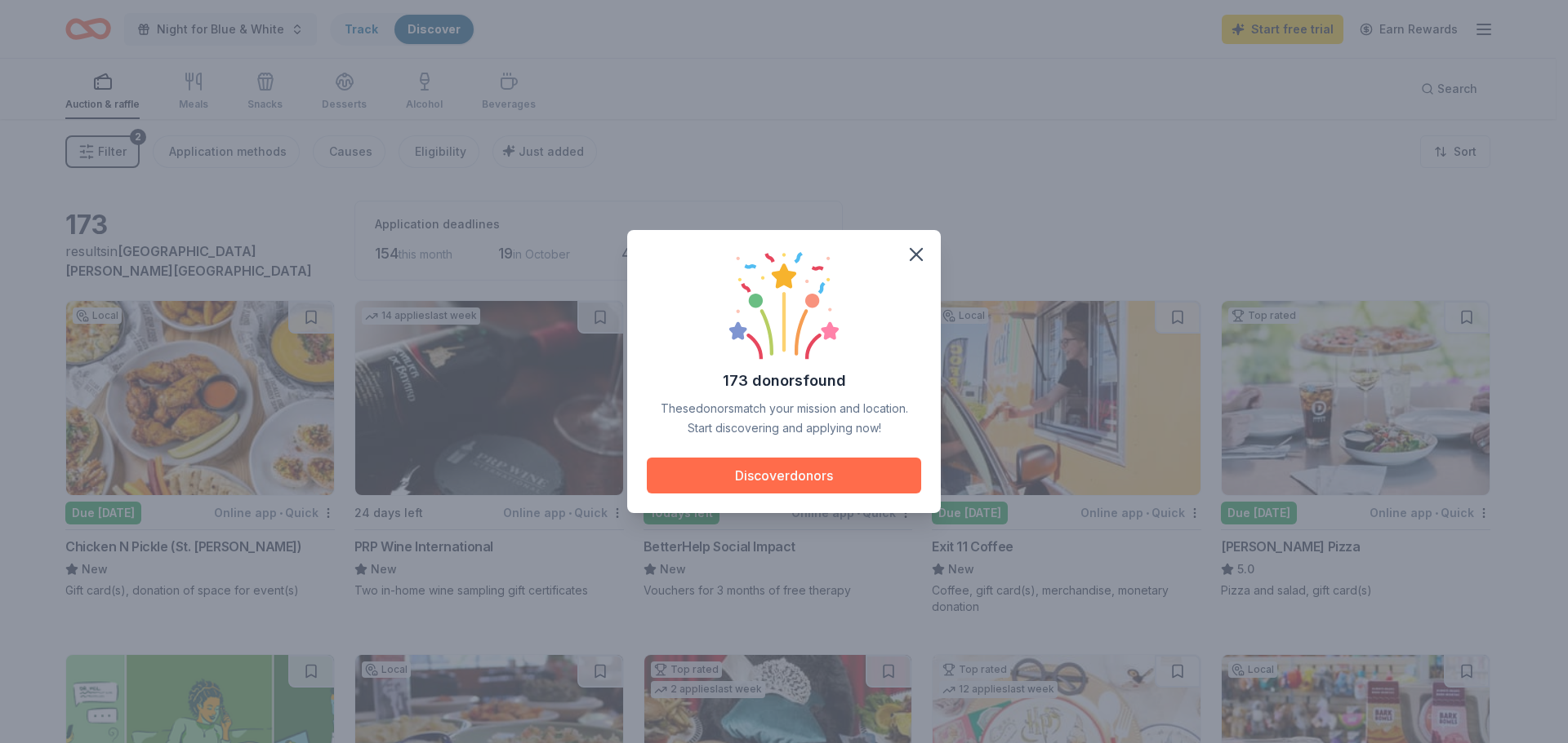
click at [771, 472] on button "Discover donors" at bounding box center [784, 476] width 275 height 36
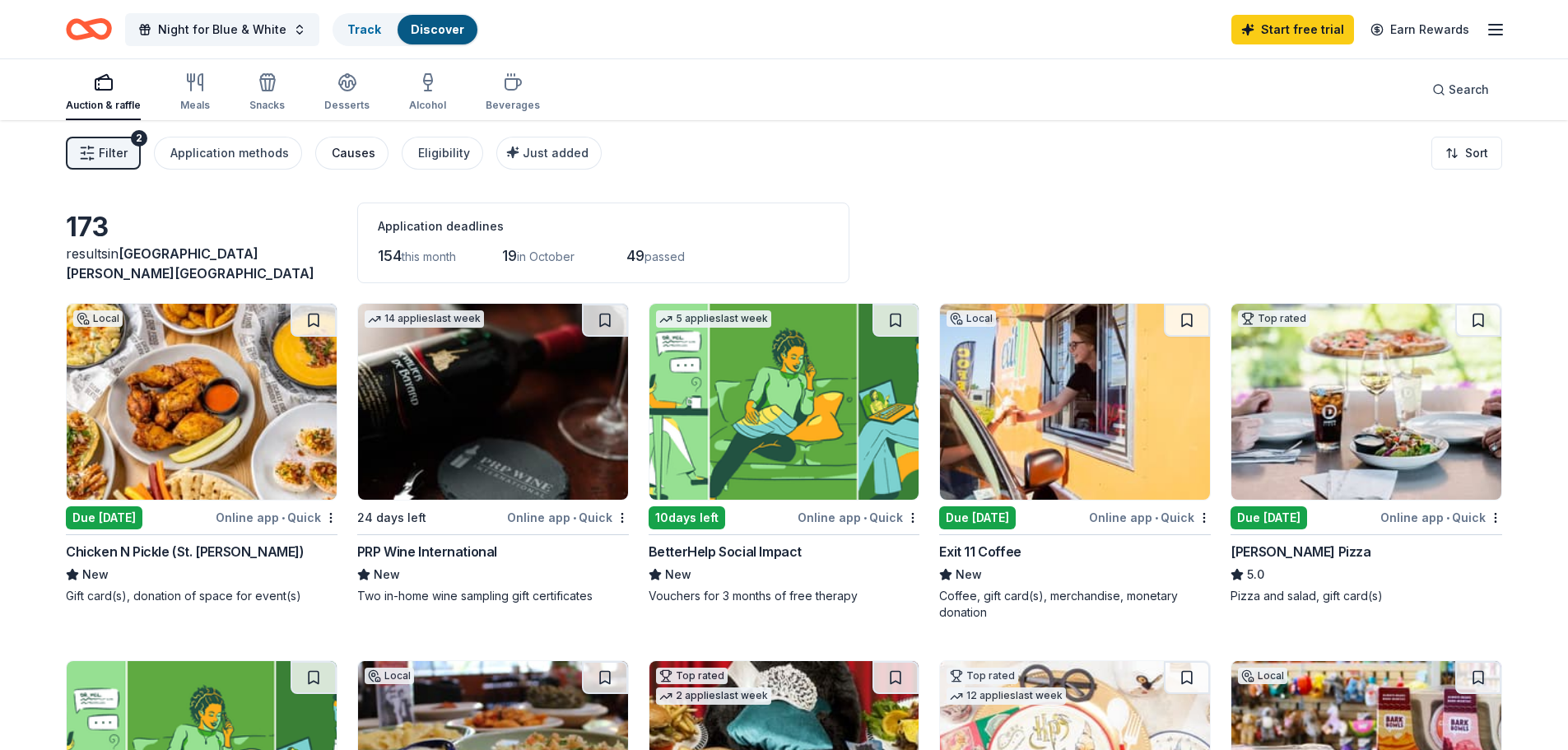
click at [336, 145] on div "Causes" at bounding box center [354, 153] width 44 height 20
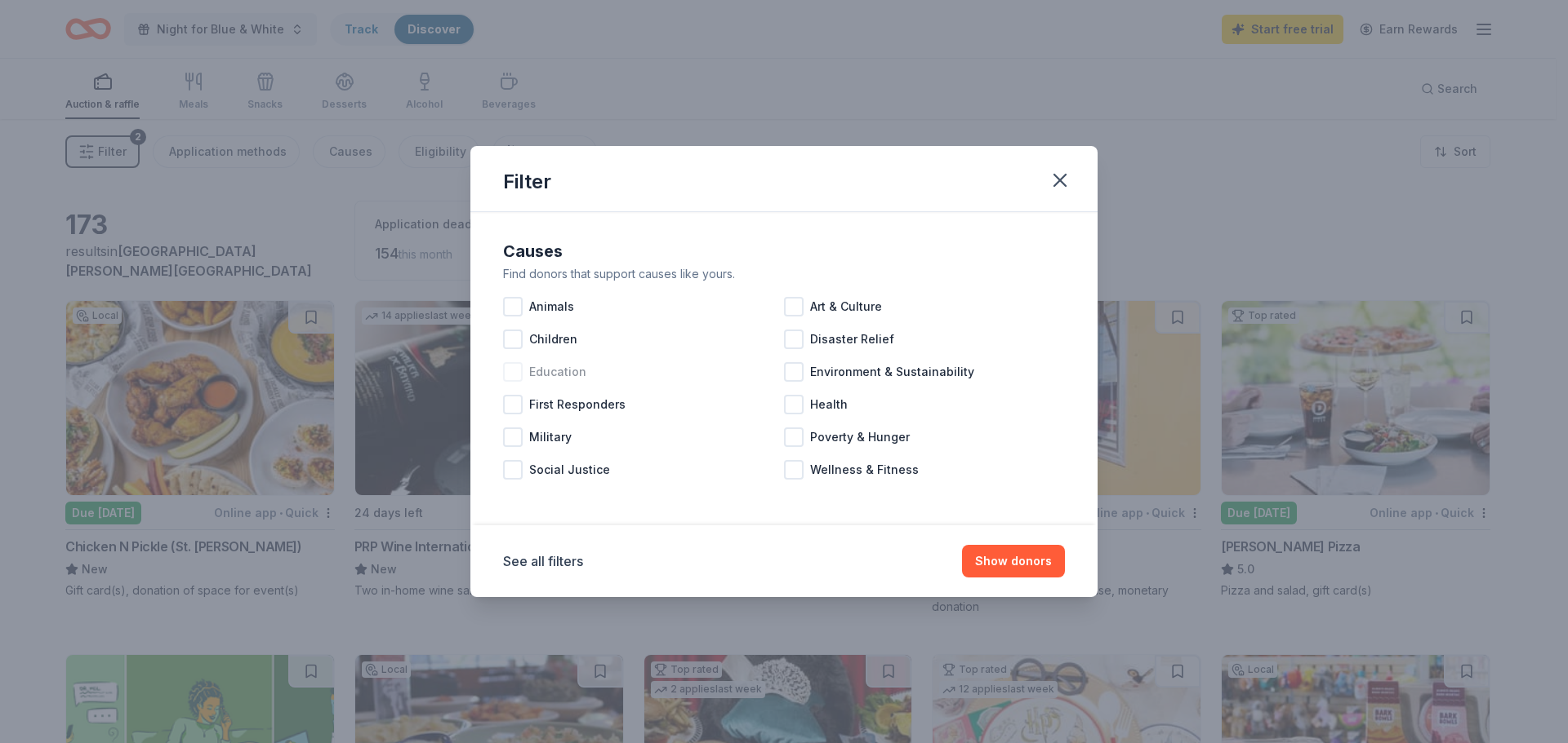
click at [515, 375] on div at bounding box center [513, 372] width 20 height 20
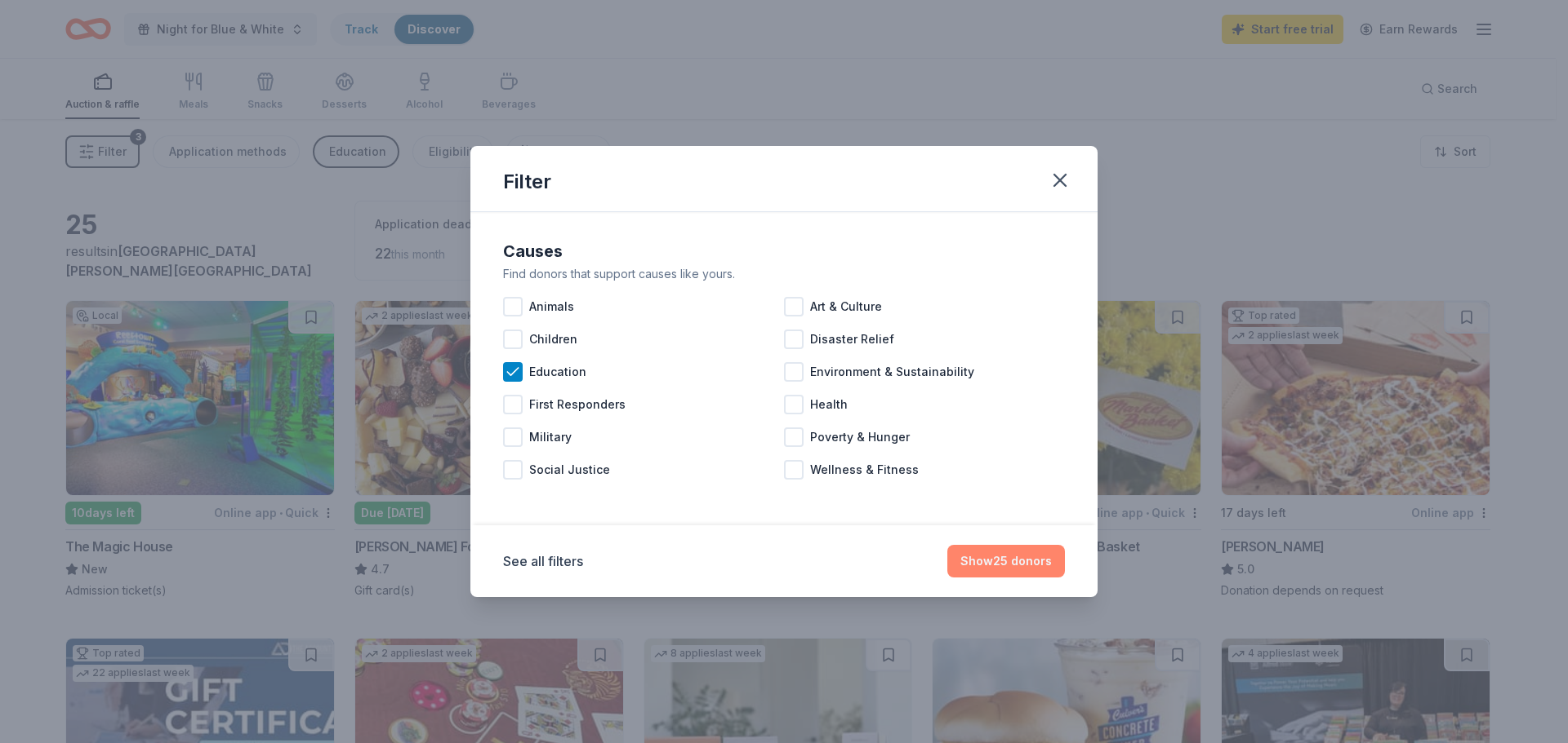
click at [1012, 559] on button "Show 25 donors" at bounding box center [1005, 561] width 118 height 32
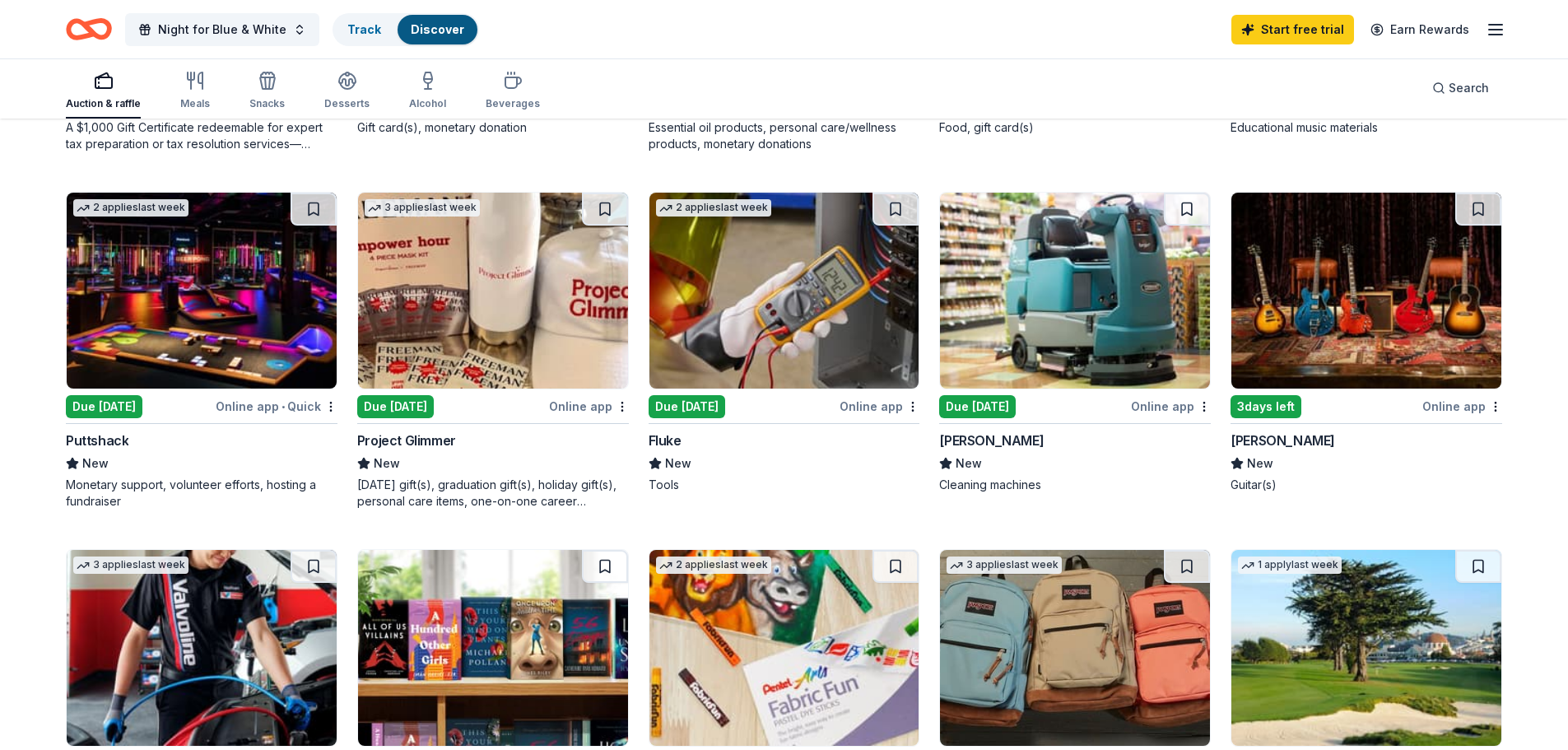
scroll to position [824, 0]
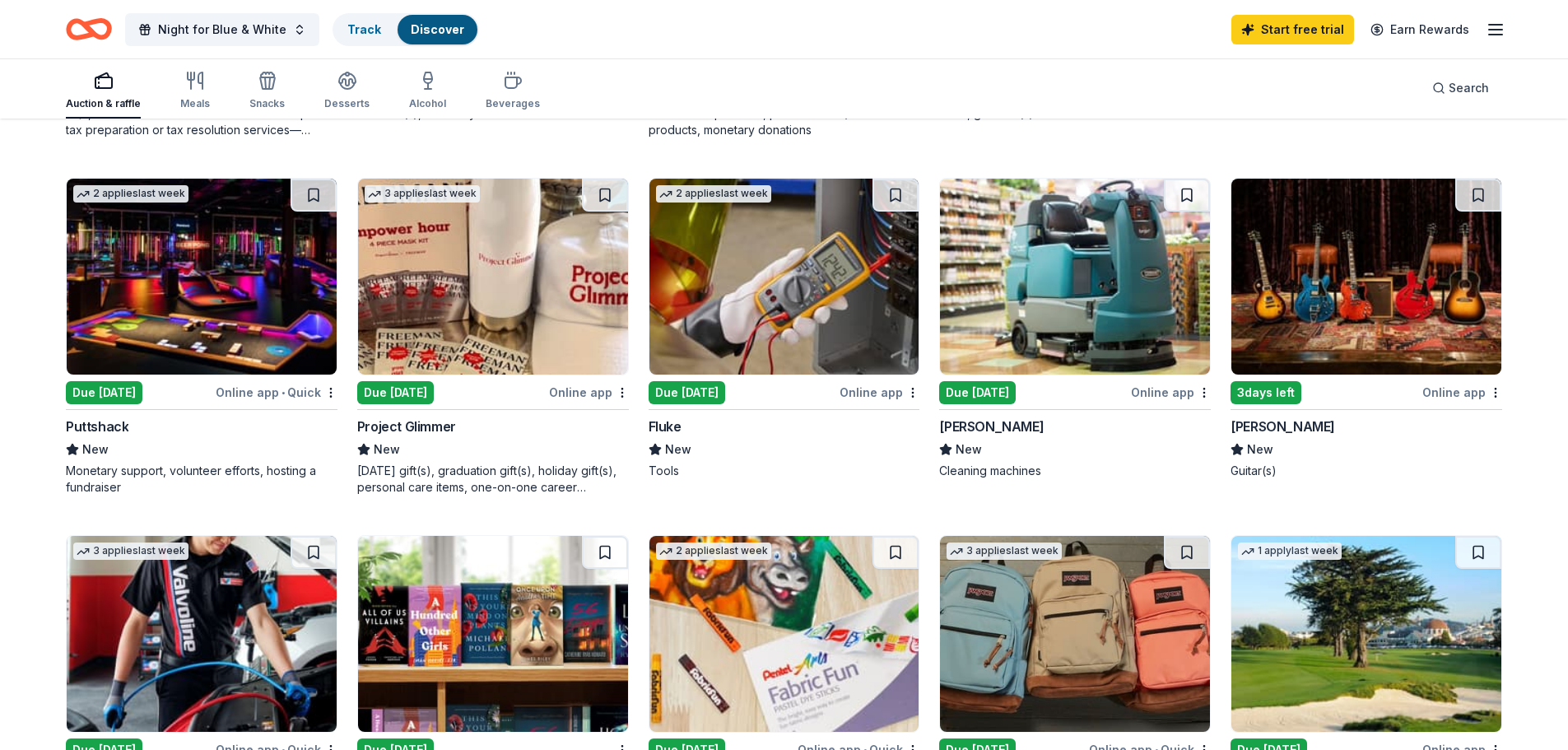
click at [1466, 392] on div "Online app" at bounding box center [1463, 392] width 80 height 21
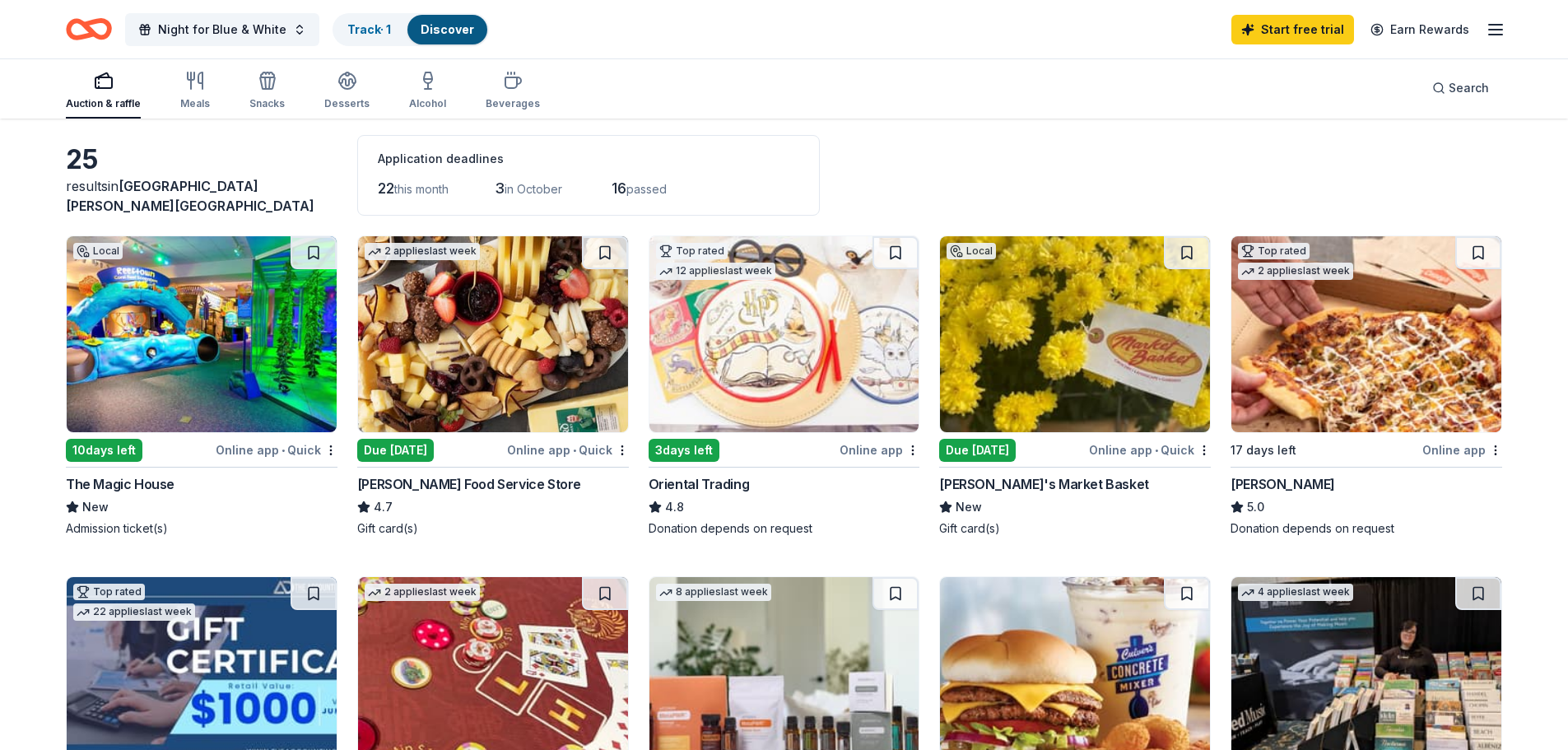
scroll to position [0, 0]
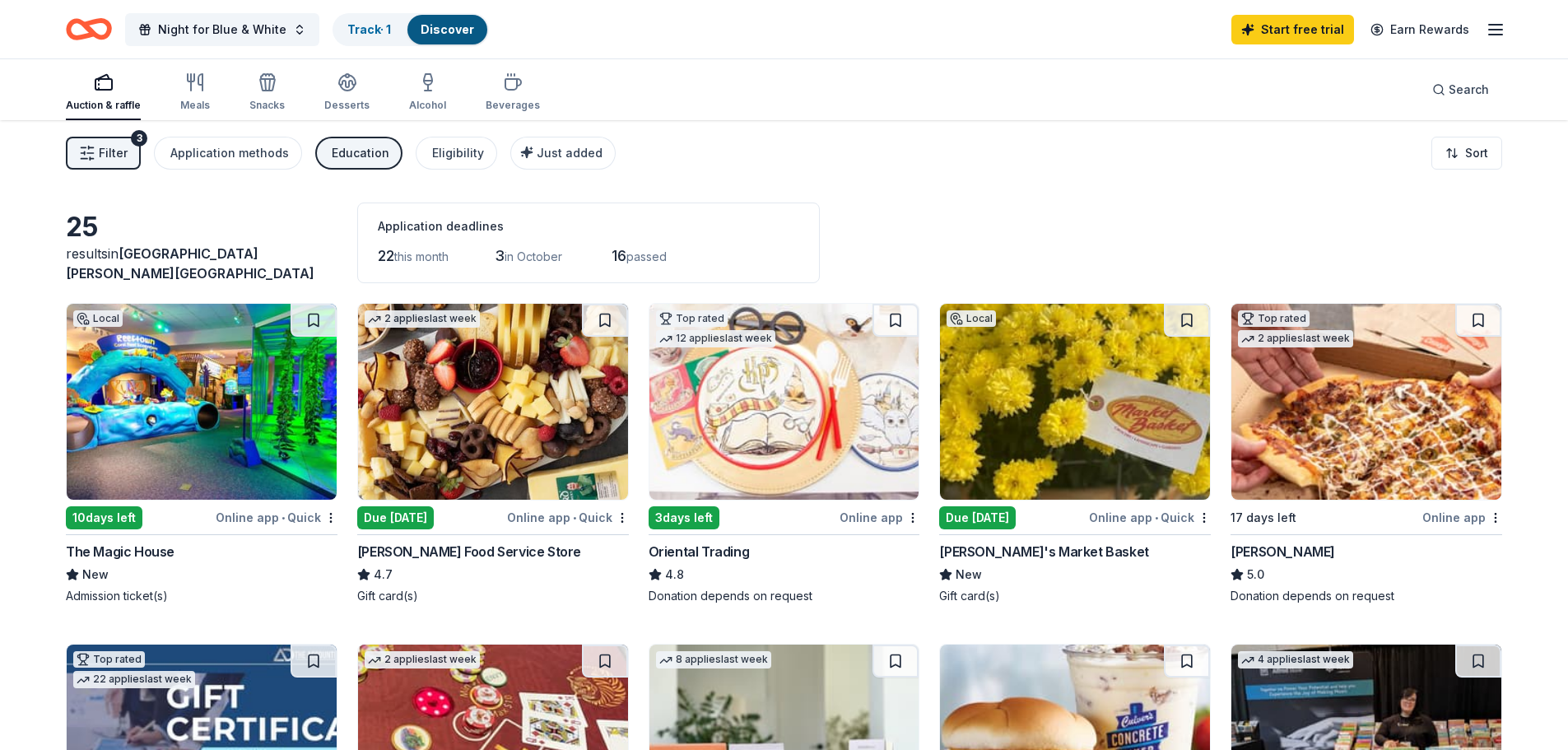
click at [356, 155] on div "Education" at bounding box center [361, 153] width 58 height 20
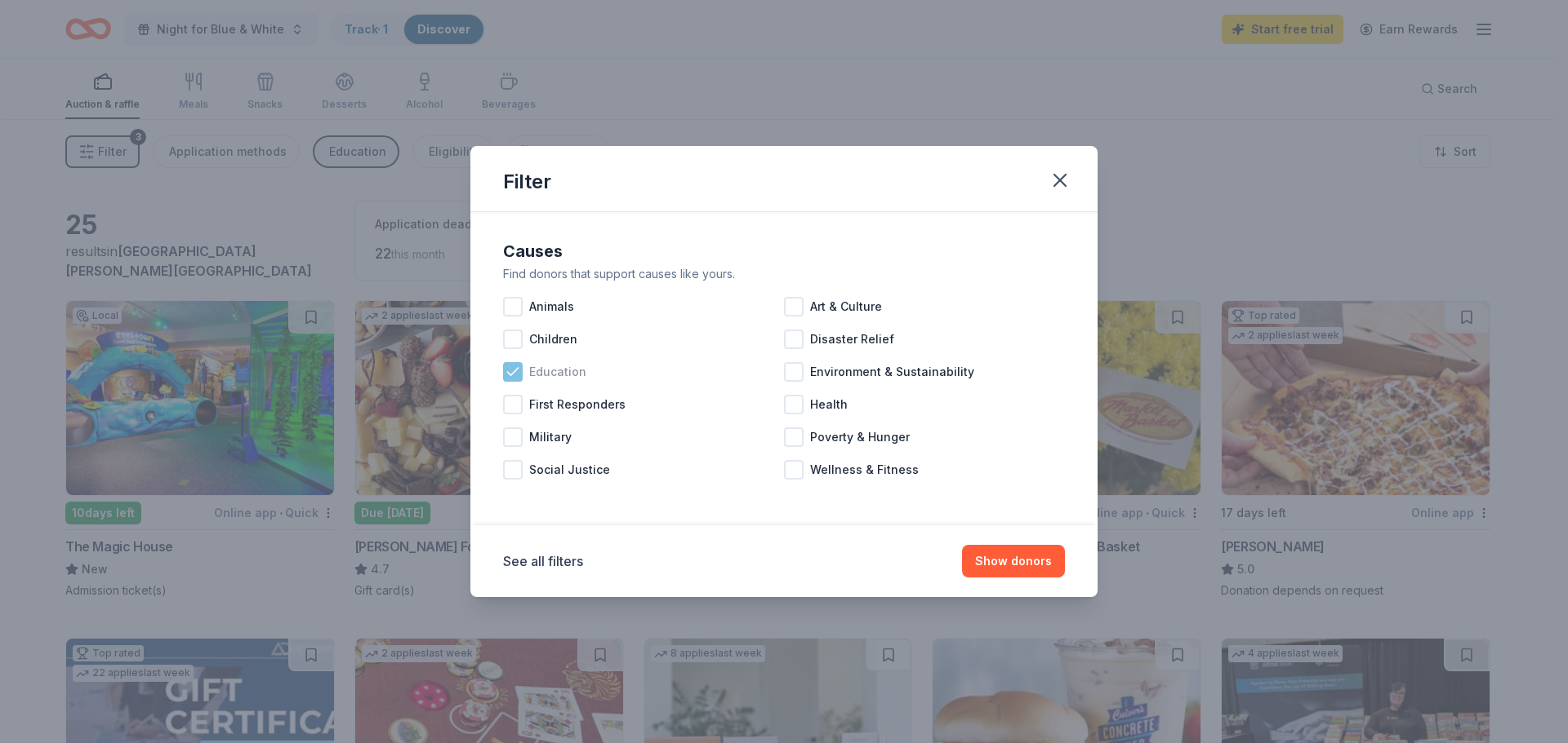
click at [515, 373] on icon at bounding box center [513, 372] width 16 height 16
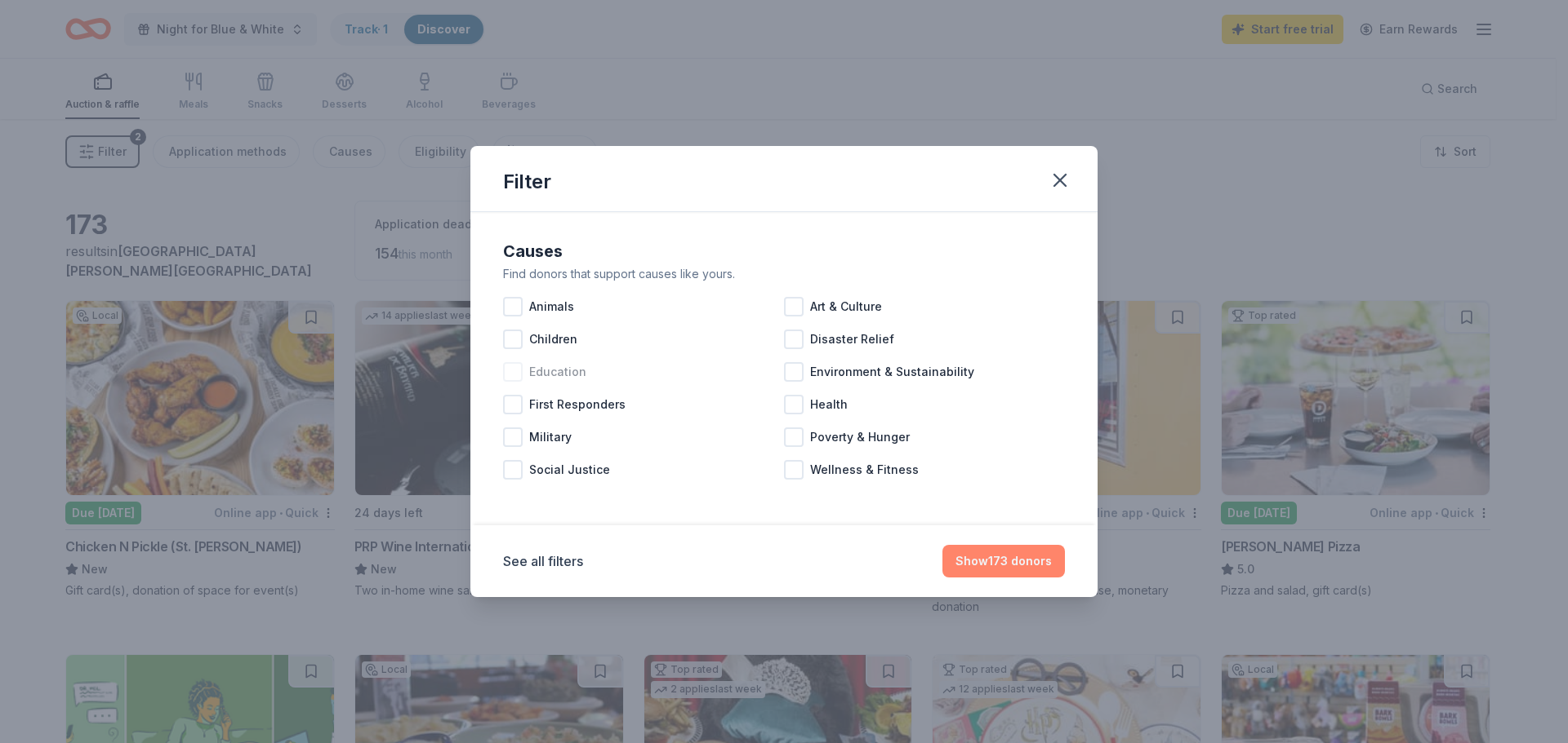
click at [1028, 559] on button "Show 173 donors" at bounding box center [1004, 561] width 122 height 32
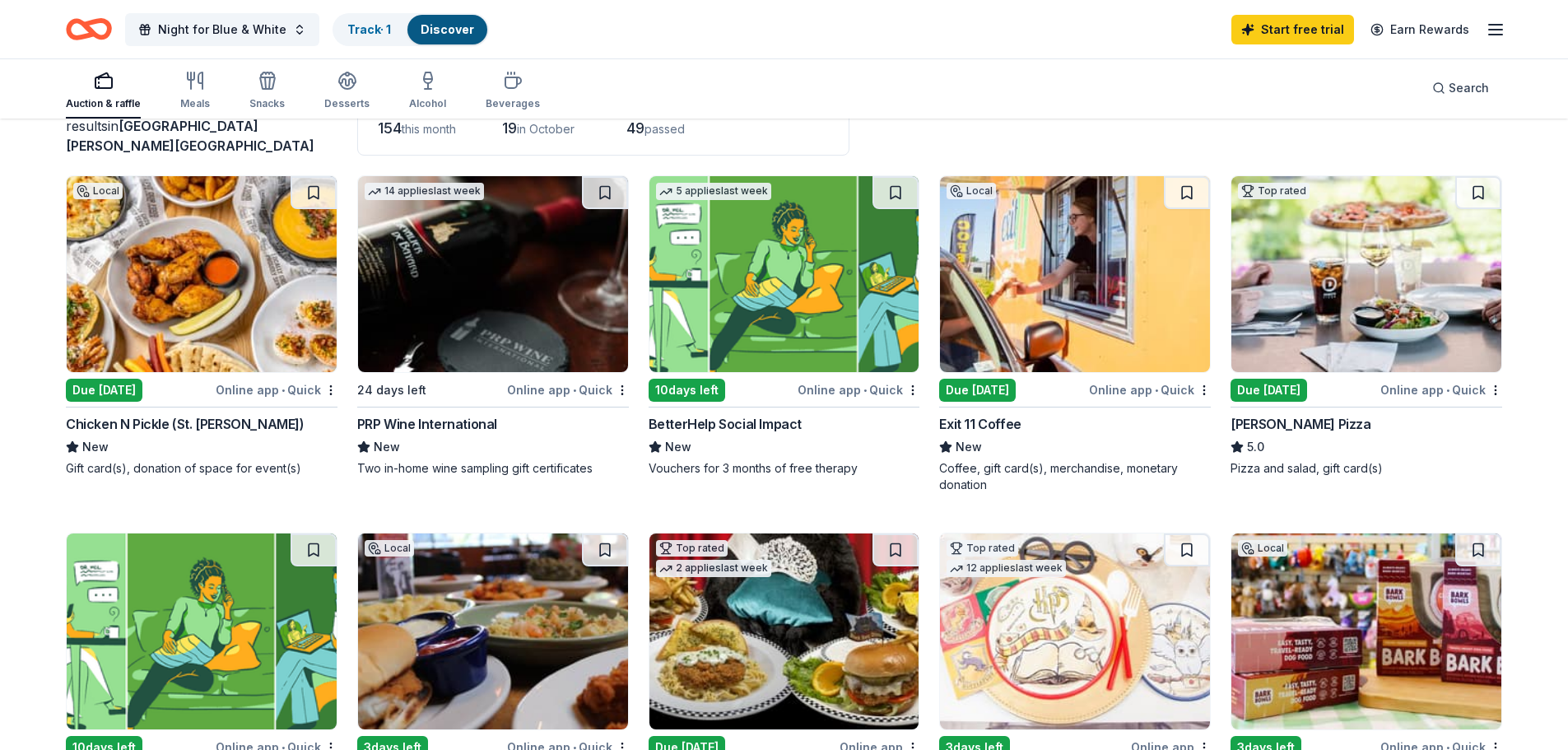
scroll to position [164, 0]
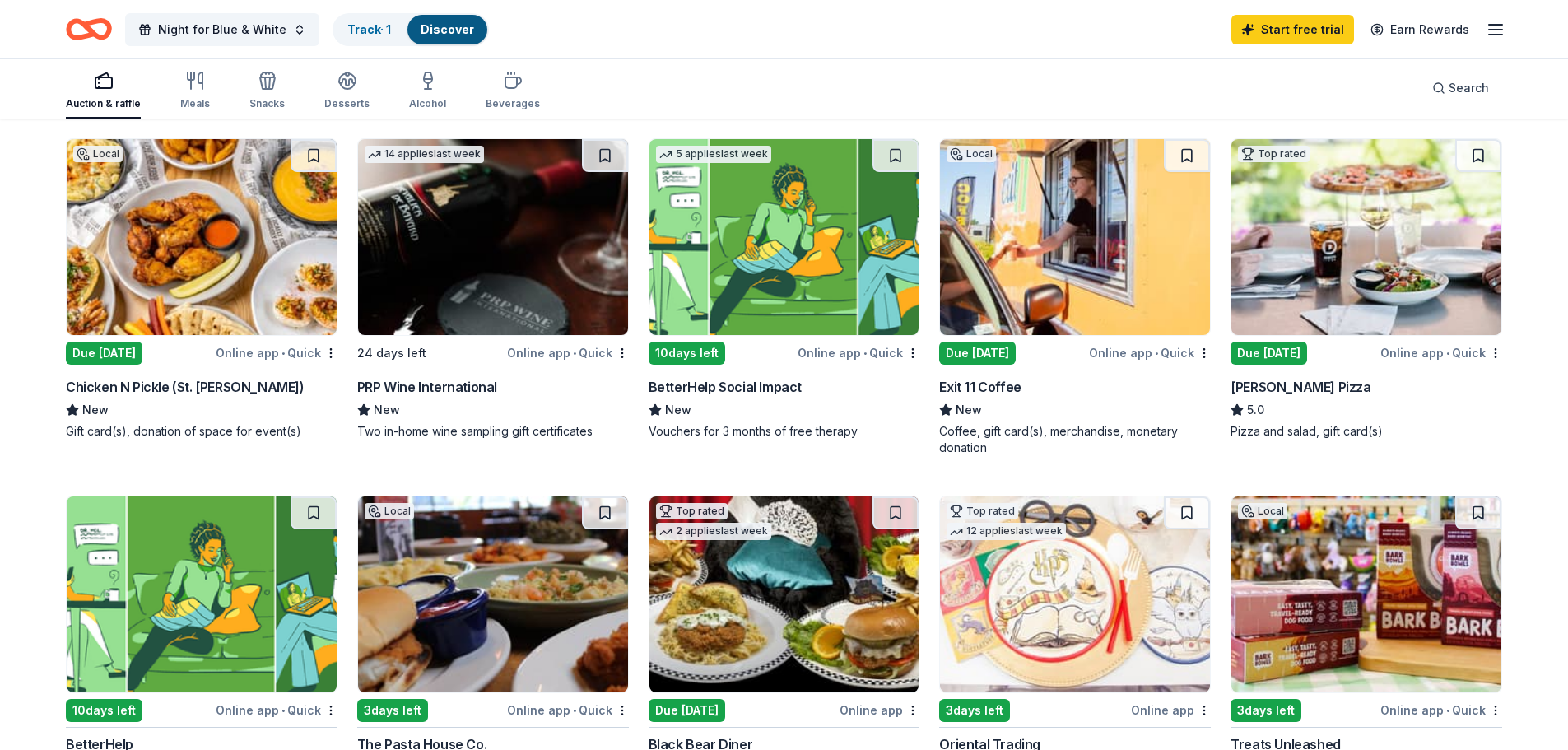
click at [132, 350] on div "Due [DATE]" at bounding box center [104, 352] width 76 height 23
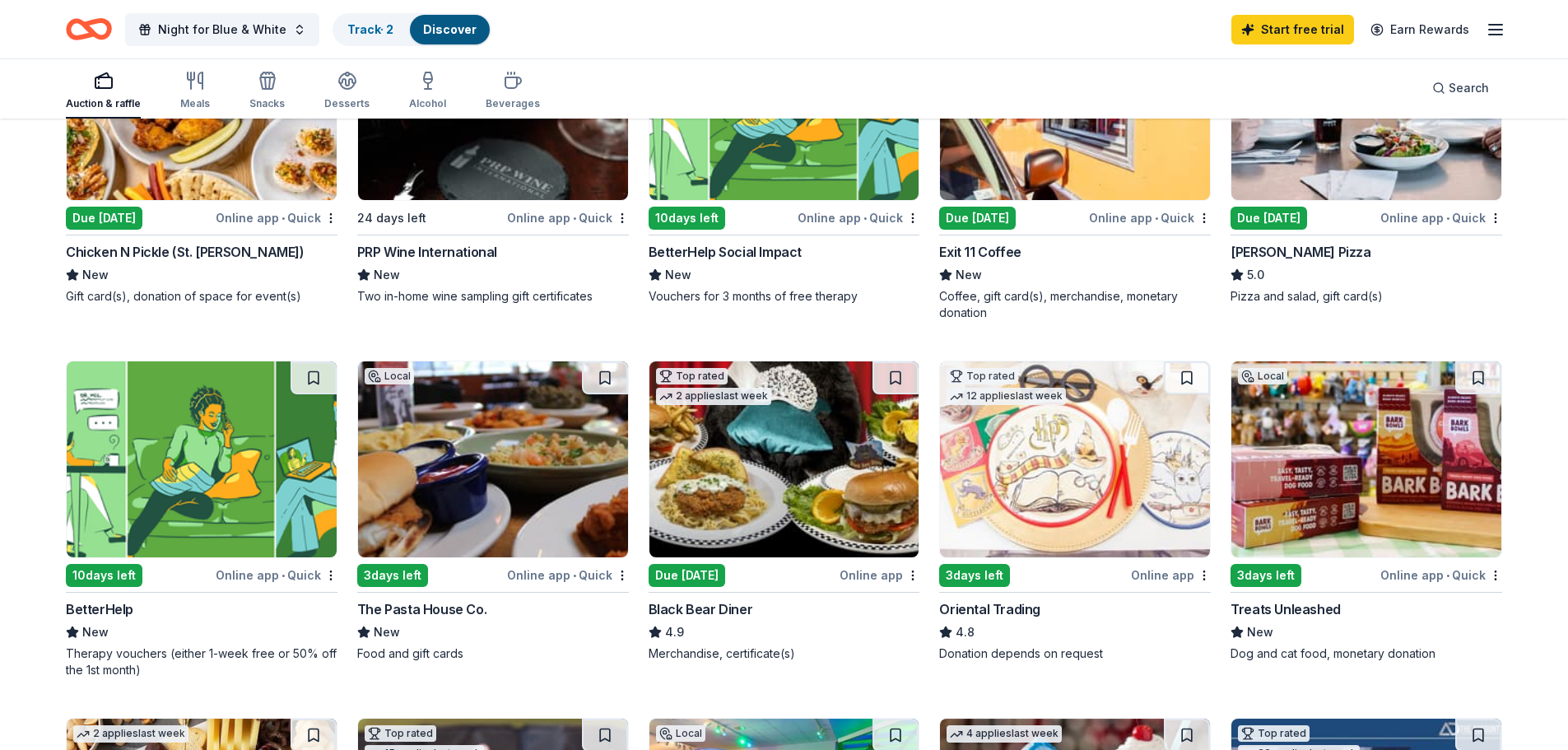
scroll to position [330, 0]
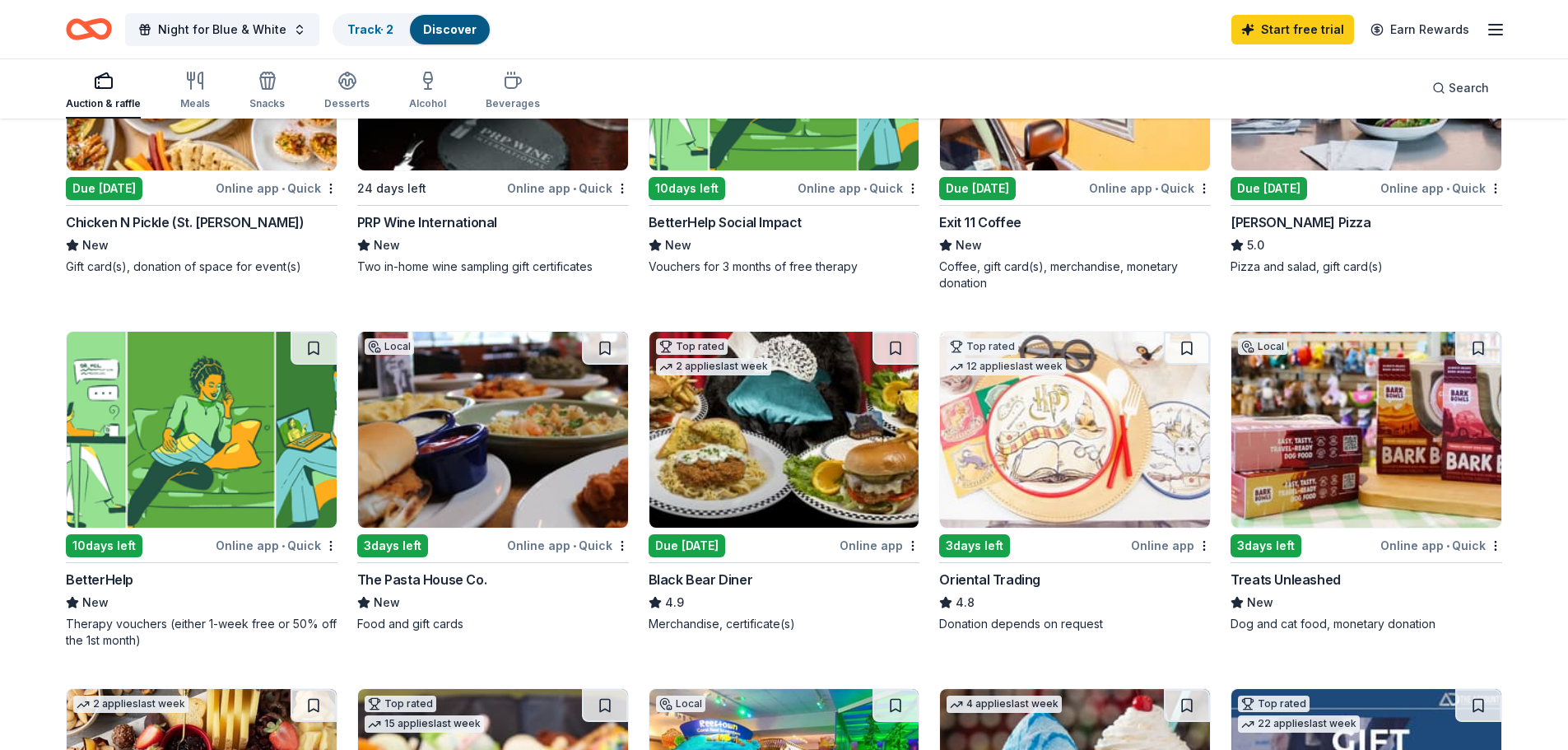
click at [1389, 489] on img at bounding box center [1367, 430] width 270 height 196
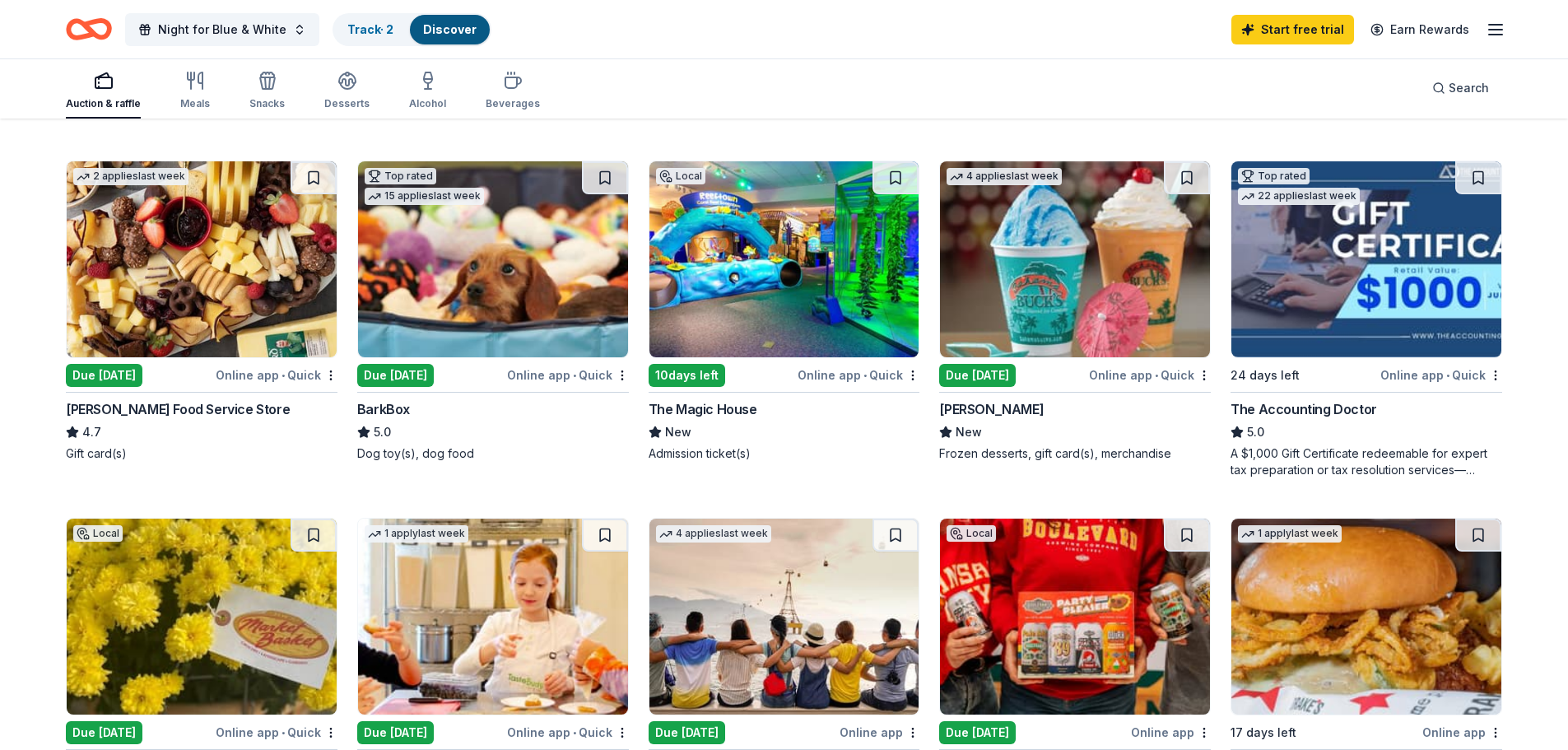
scroll to position [989, 0]
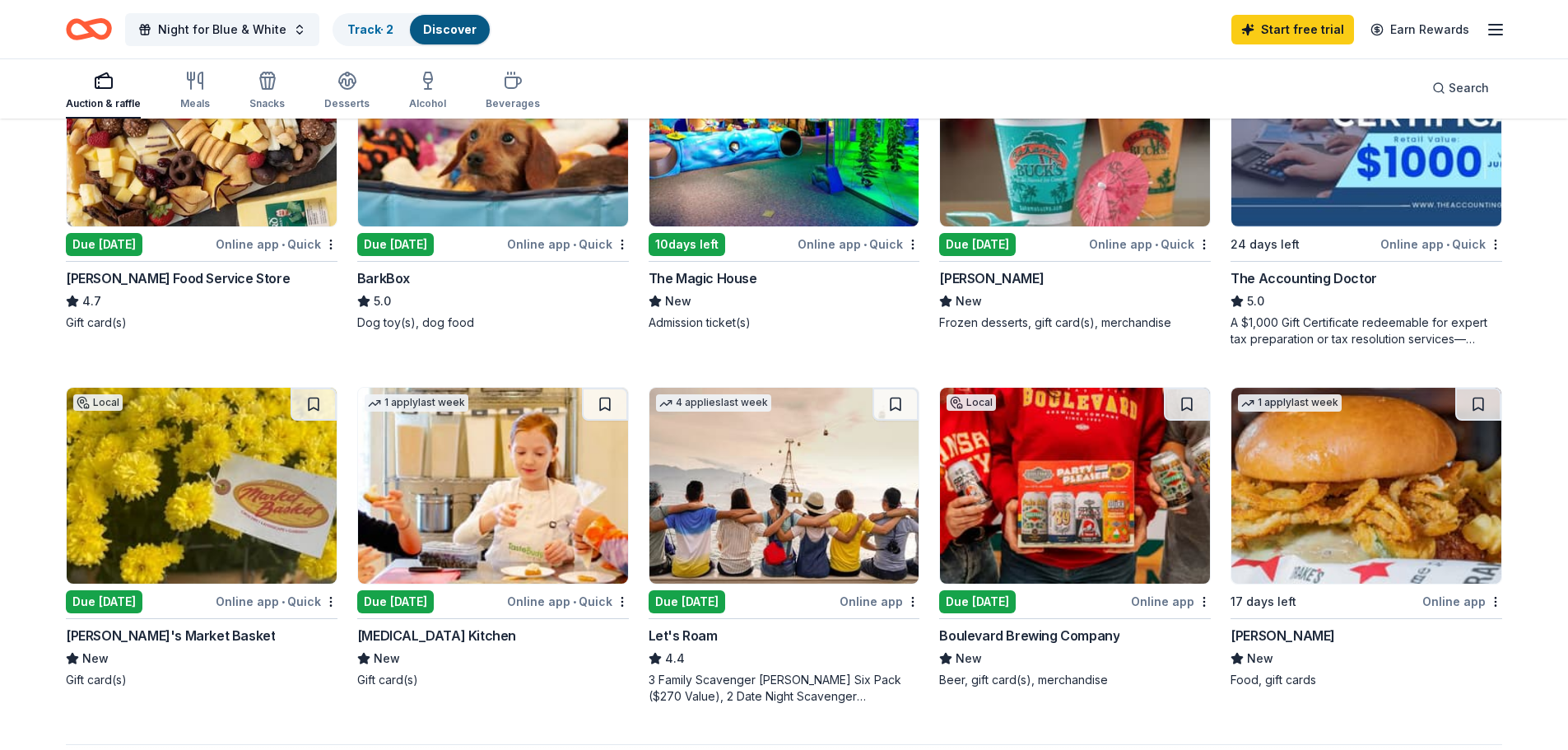
click at [1106, 511] on img at bounding box center [1075, 486] width 270 height 196
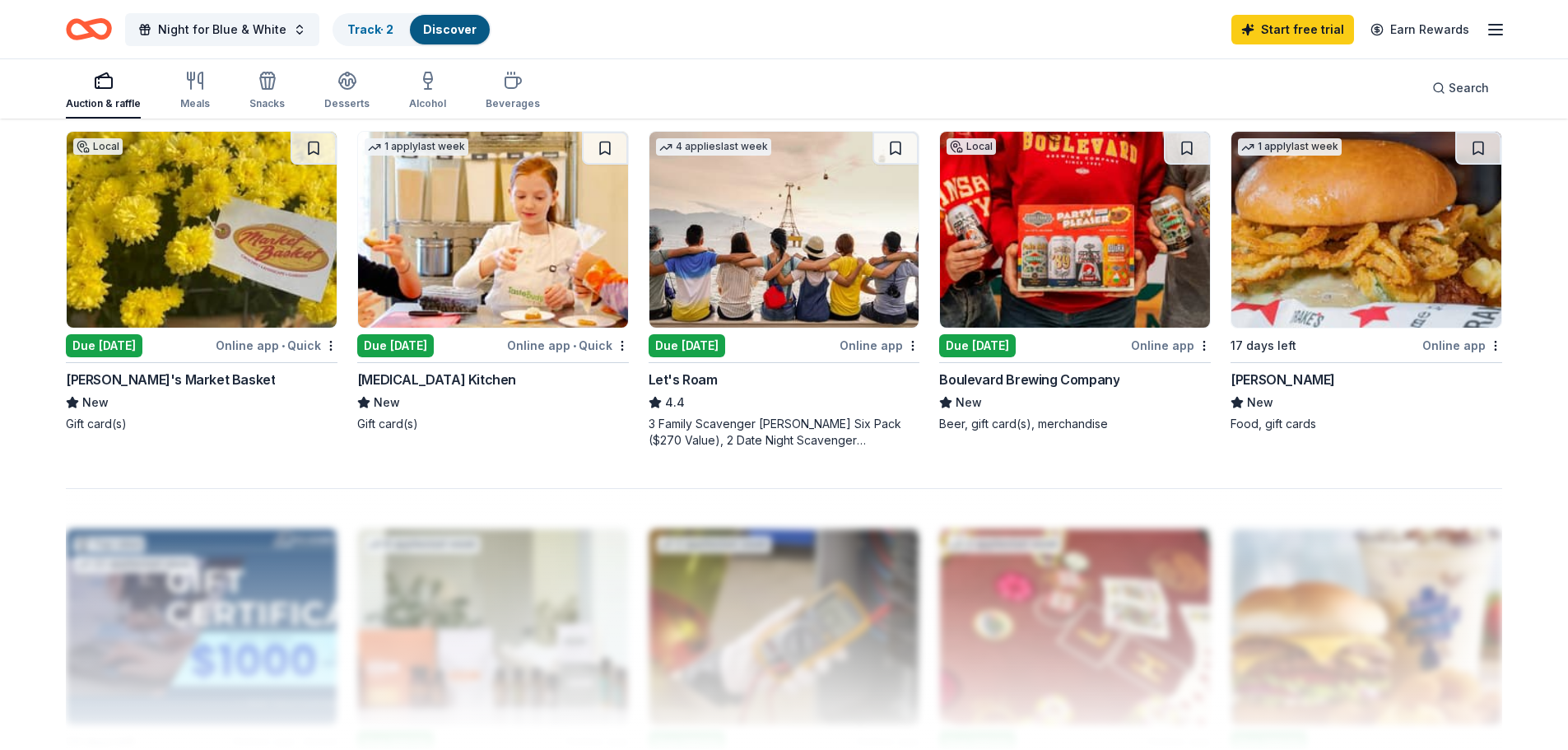
scroll to position [1236, 0]
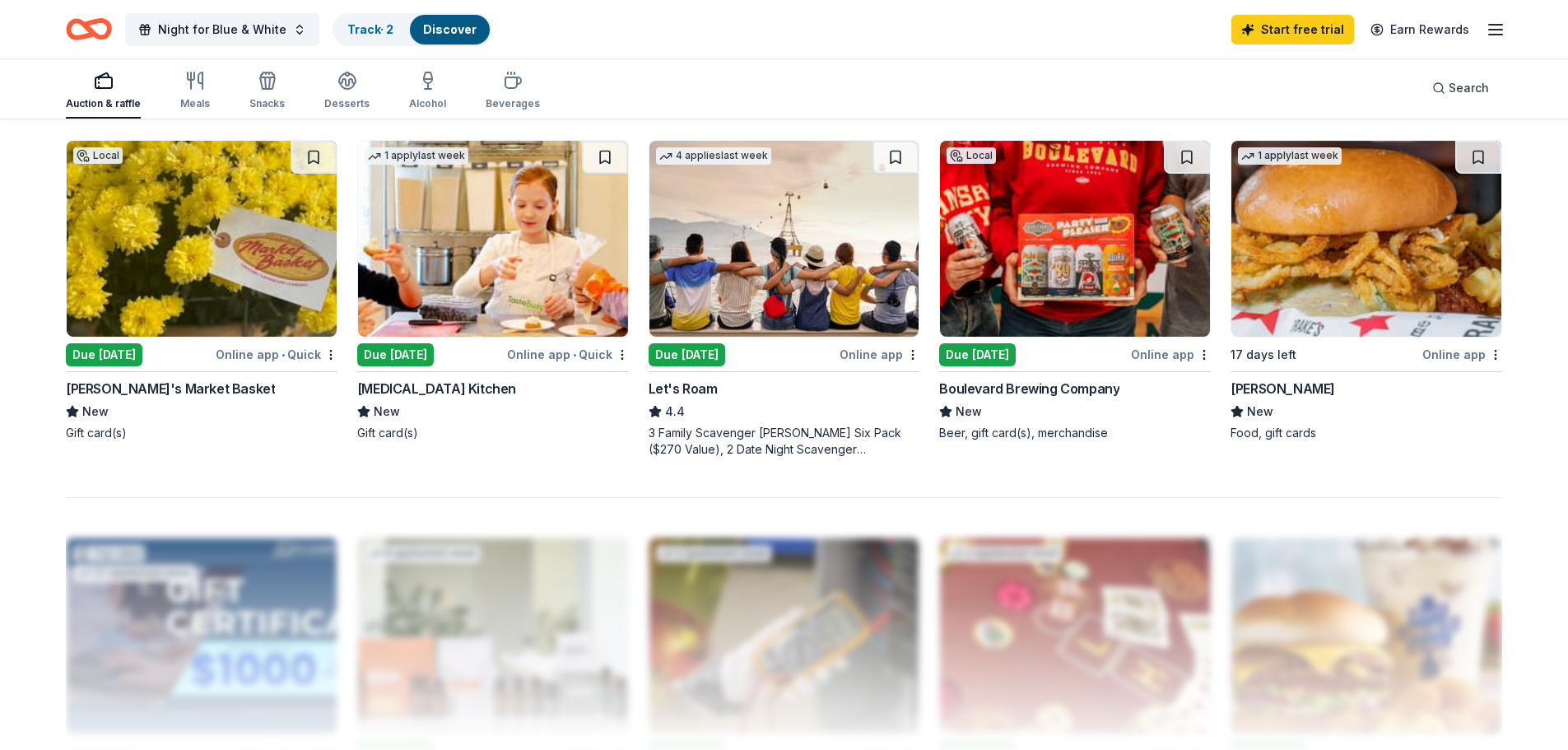
click at [803, 245] on img at bounding box center [785, 239] width 270 height 196
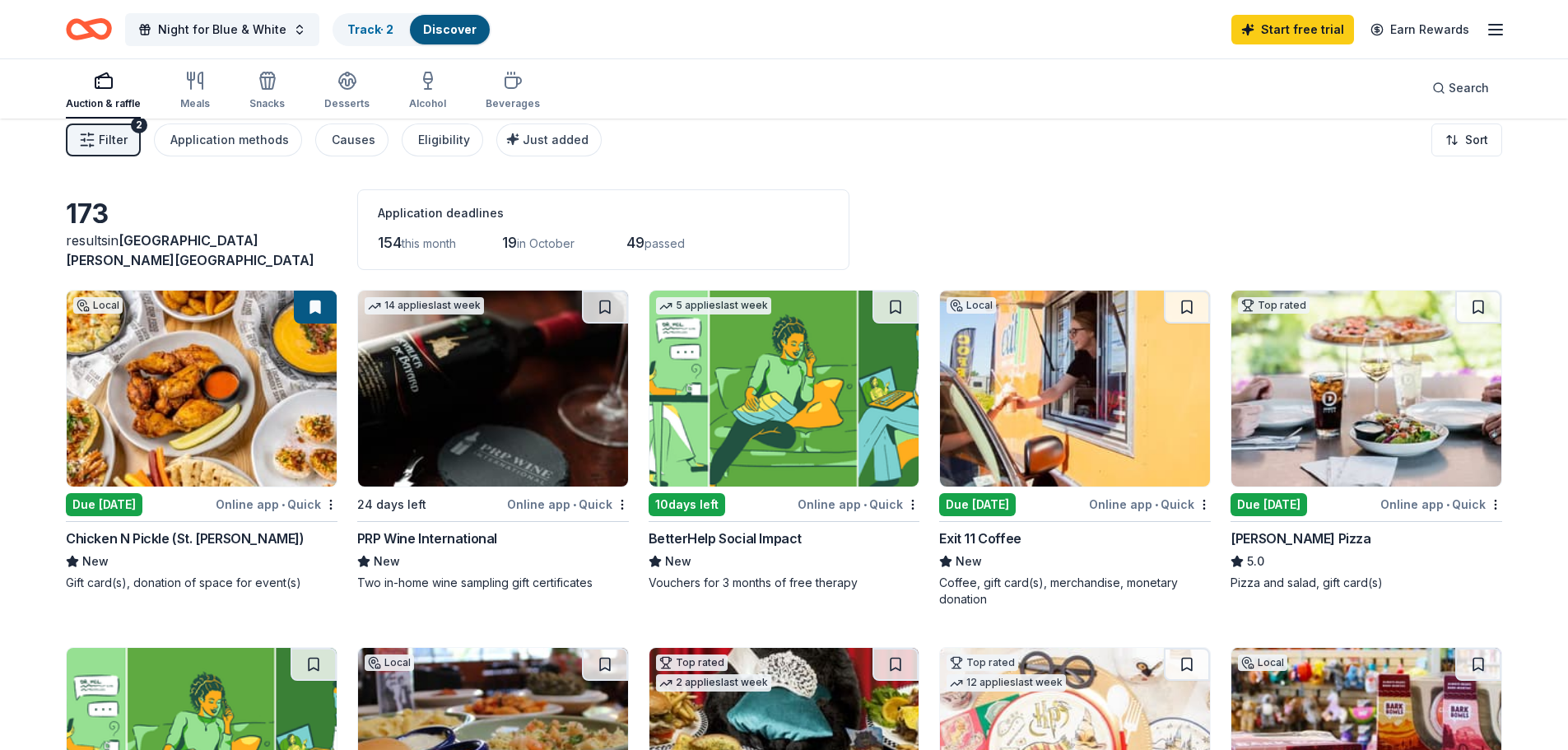
scroll to position [0, 0]
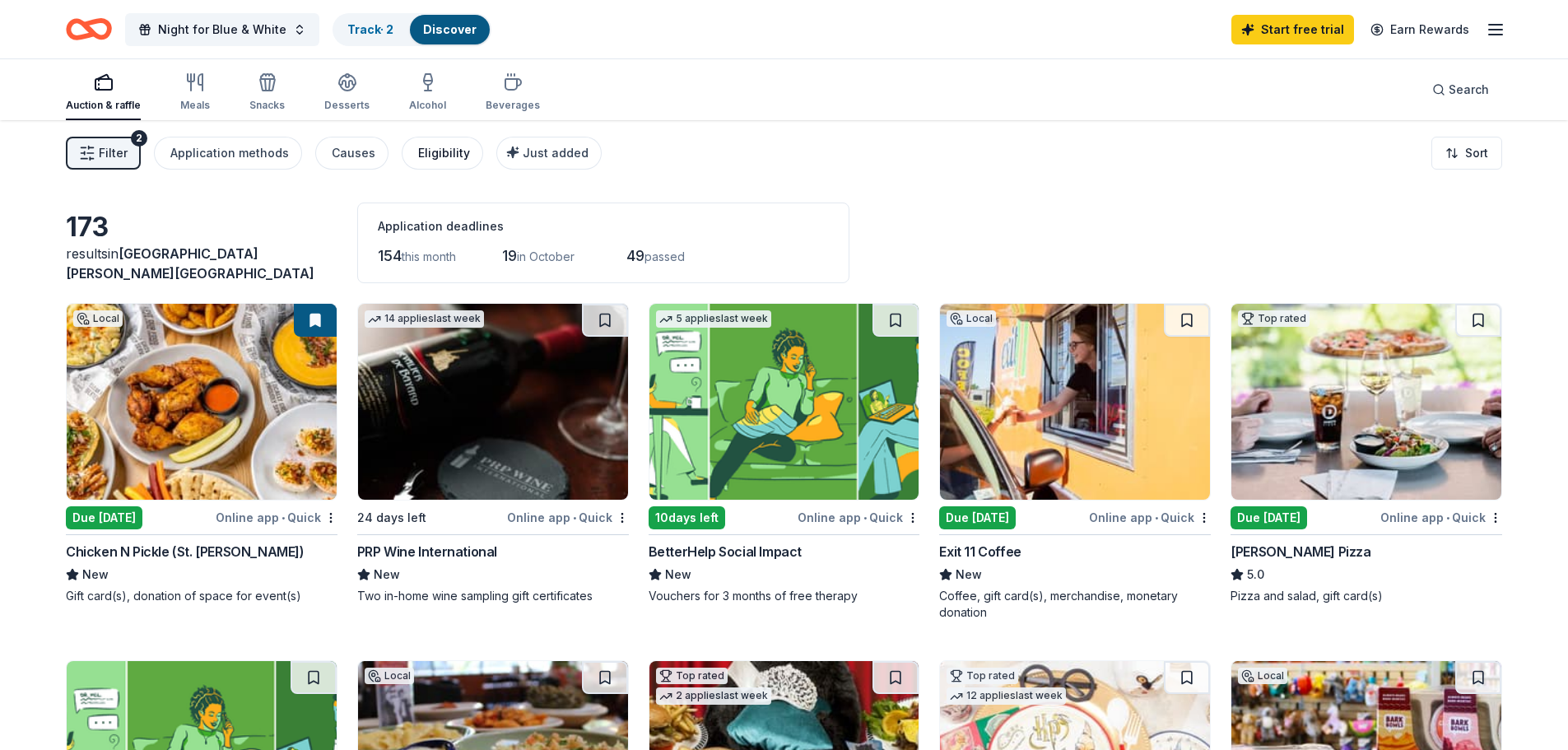
click at [437, 151] on div "Eligibility" at bounding box center [444, 153] width 52 height 20
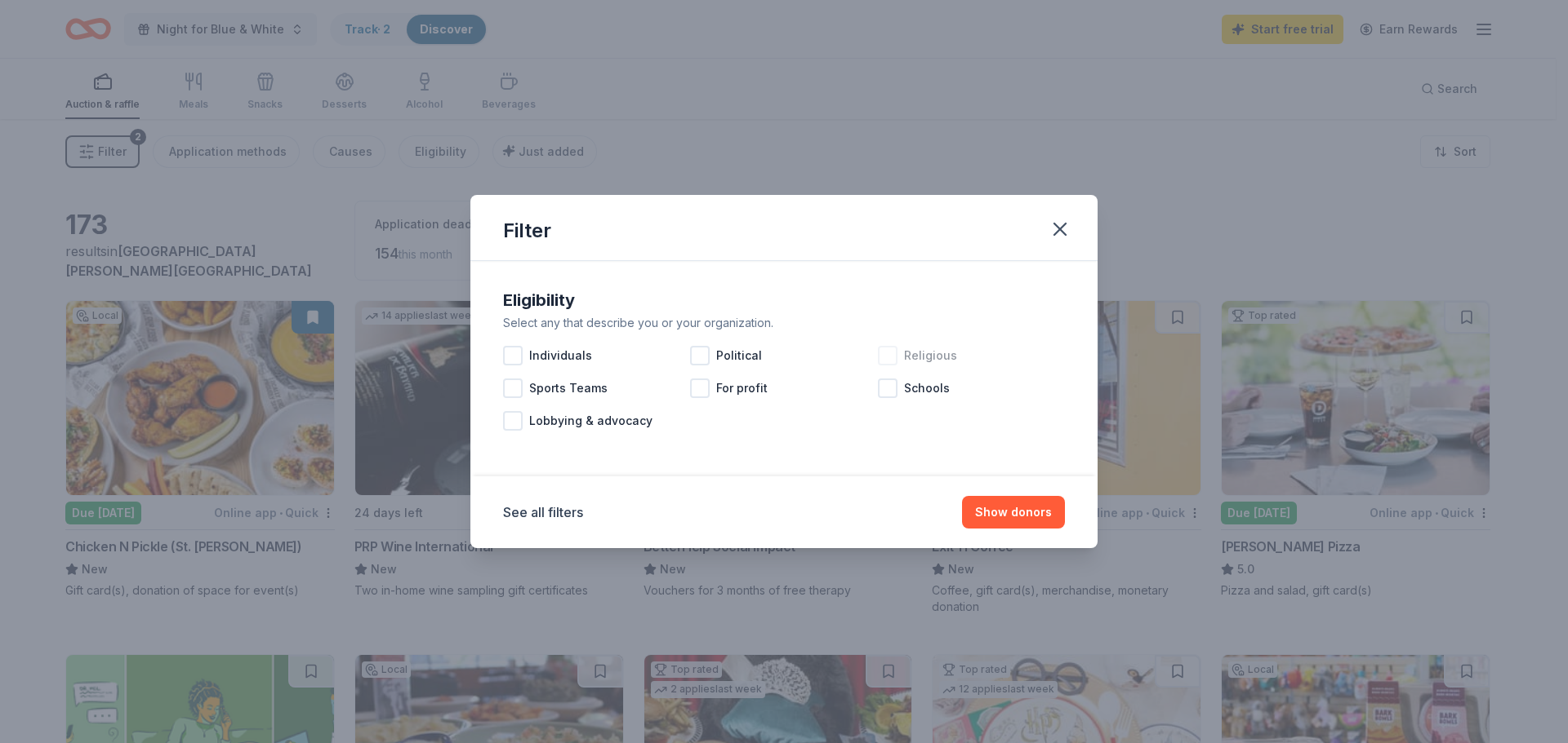
click at [885, 357] on div at bounding box center [888, 356] width 20 height 20
click at [887, 391] on div at bounding box center [888, 389] width 20 height 20
click at [1023, 513] on button "Show 159 donors" at bounding box center [1003, 513] width 123 height 32
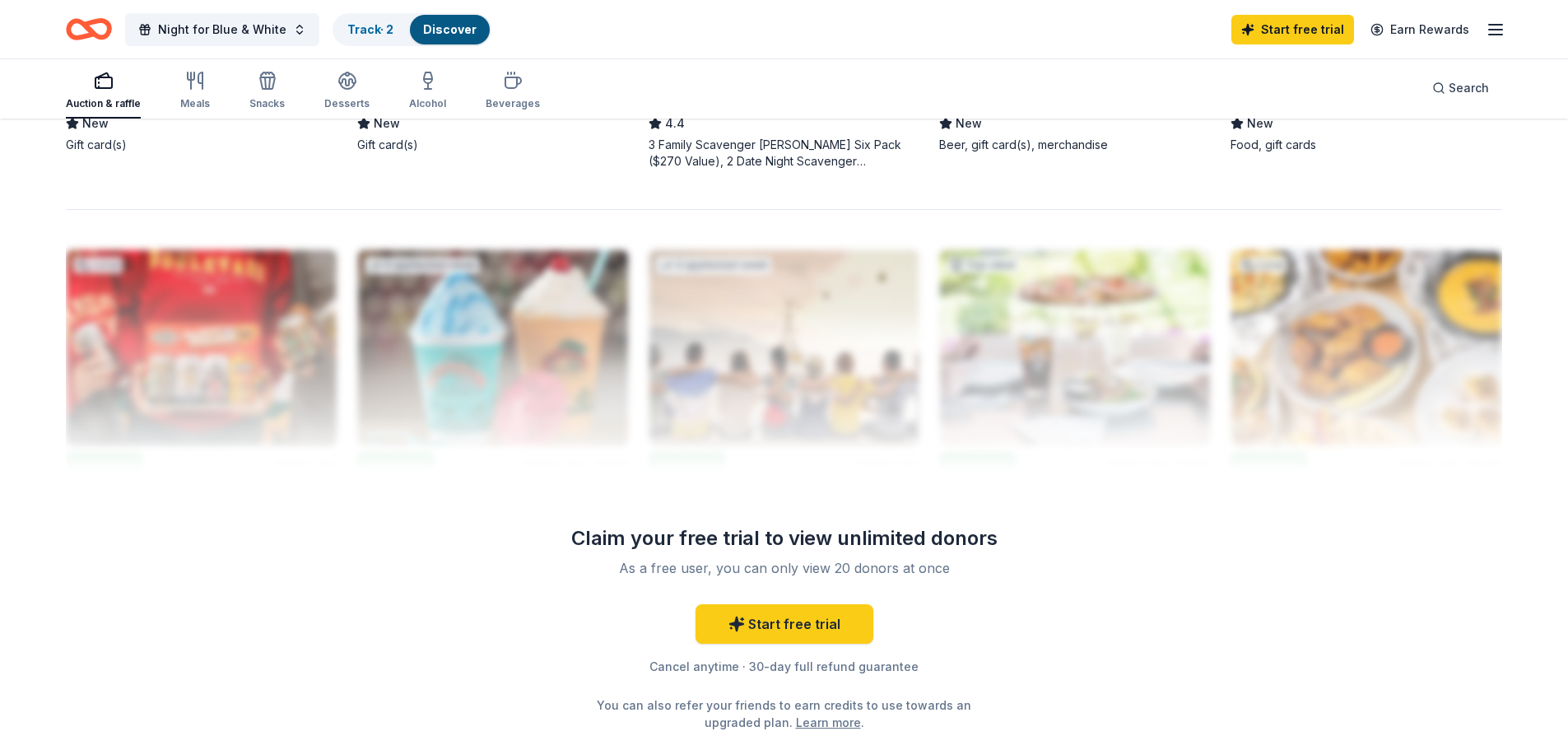
scroll to position [1565, 0]
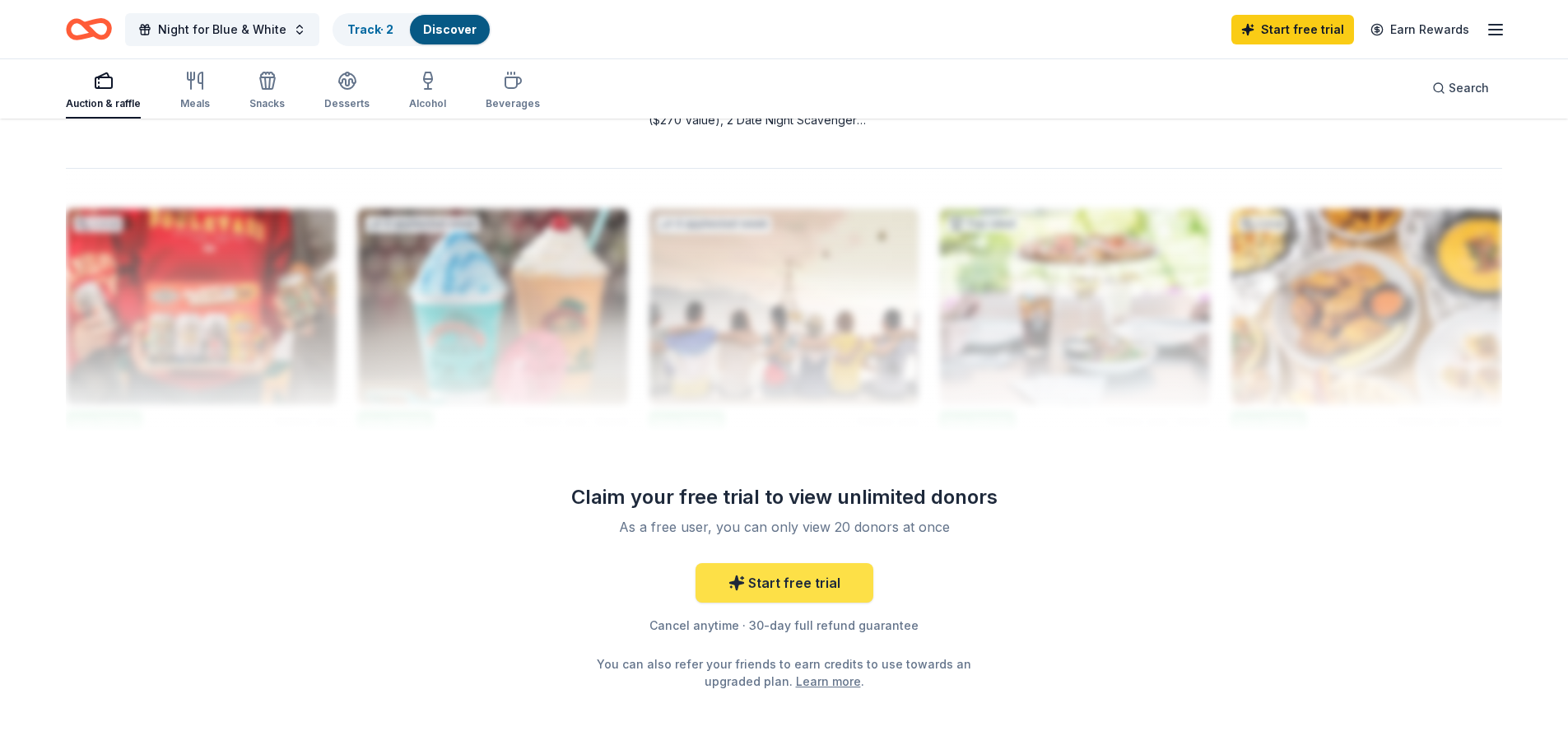
click at [793, 581] on link "Start free trial" at bounding box center [785, 584] width 178 height 40
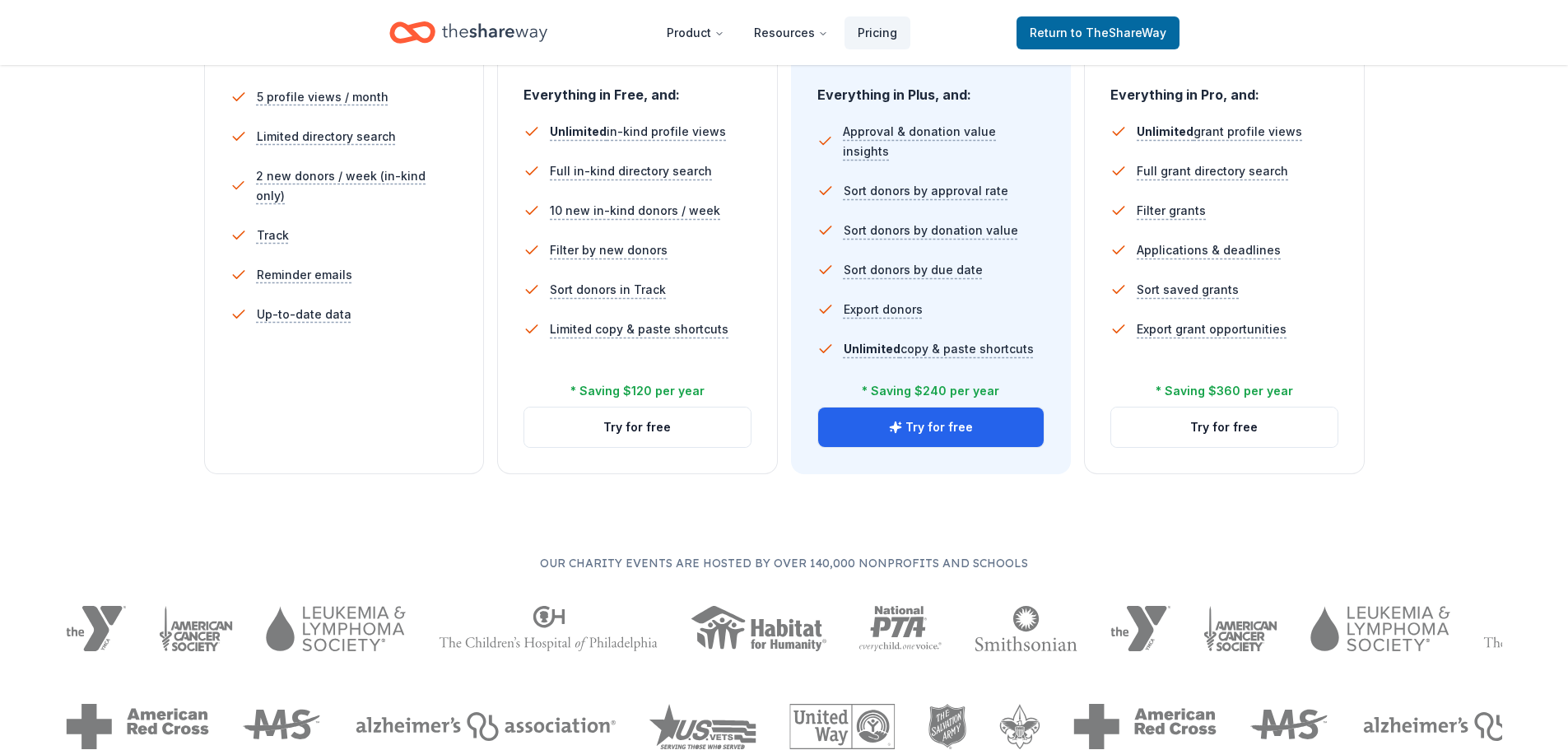
scroll to position [494, 0]
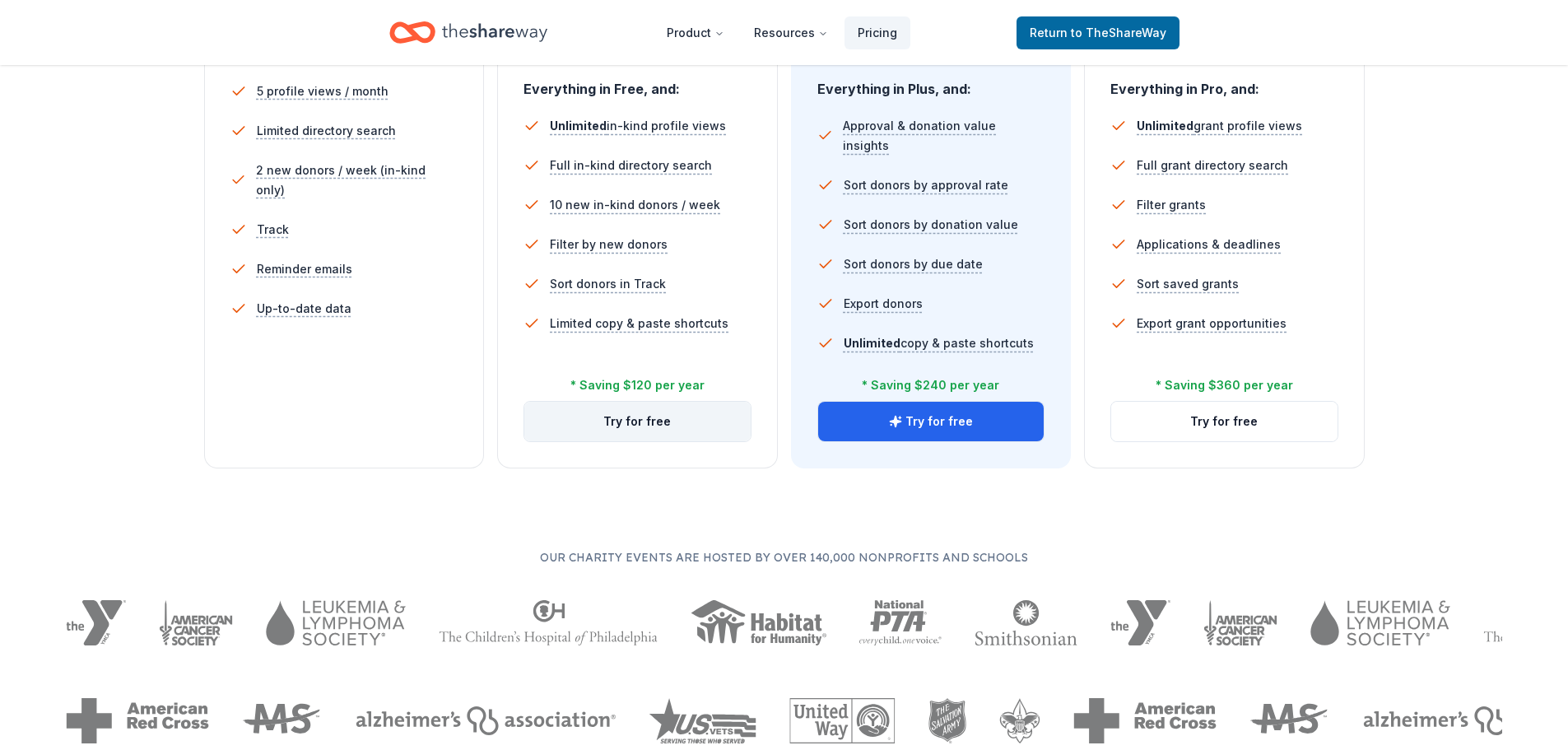
click at [642, 415] on button "Try for free" at bounding box center [637, 422] width 226 height 40
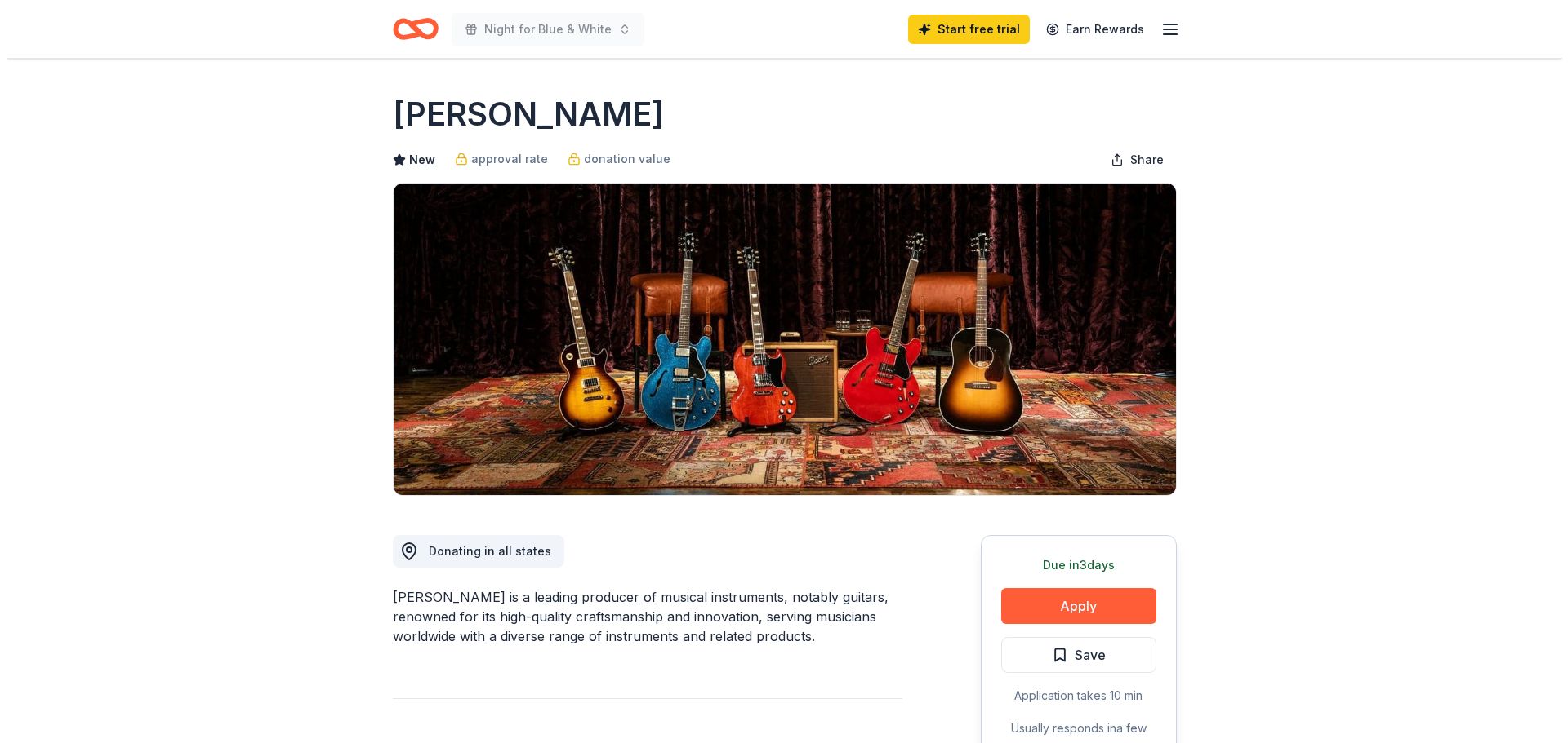
scroll to position [82, 0]
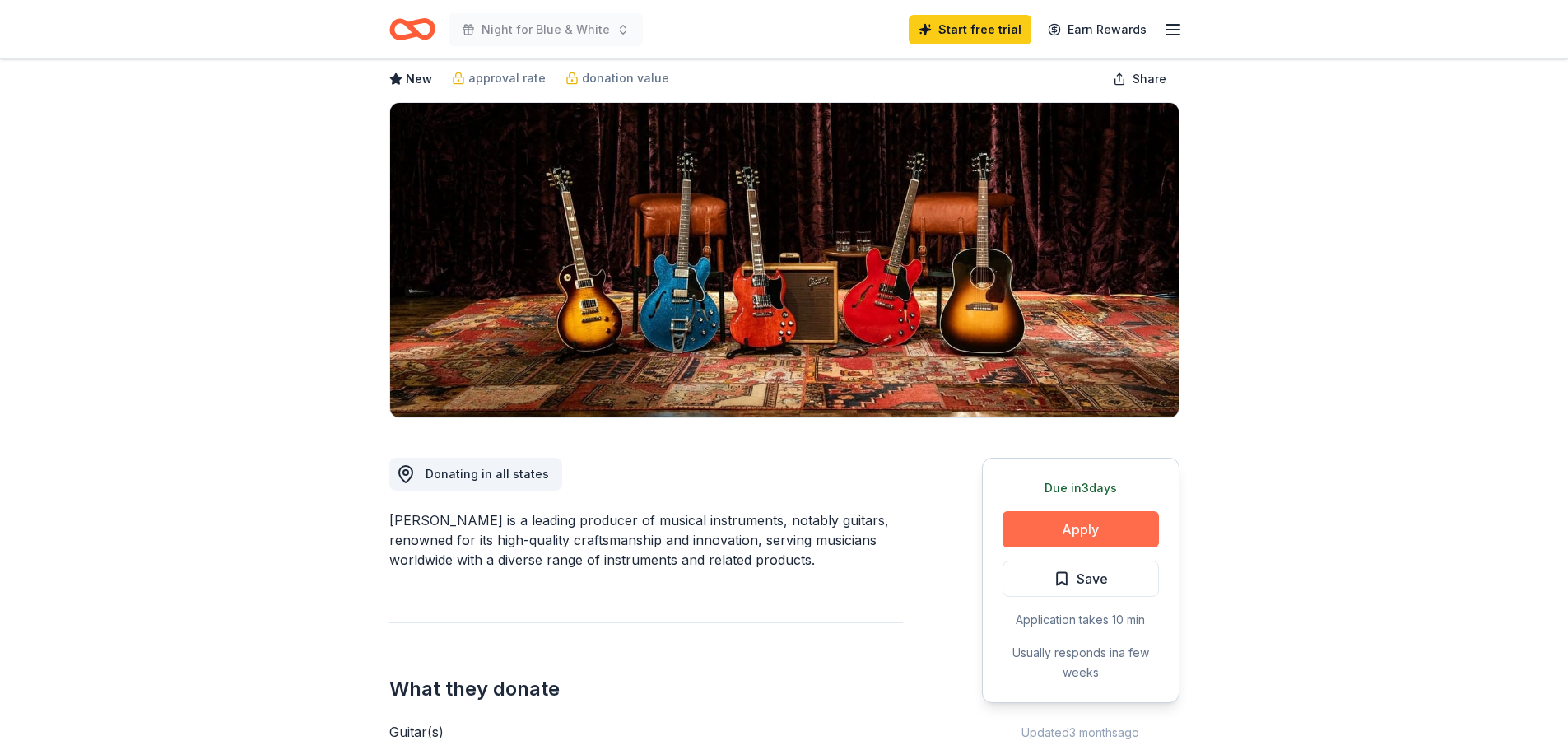
click at [1083, 523] on button "Apply" at bounding box center [1081, 529] width 156 height 36
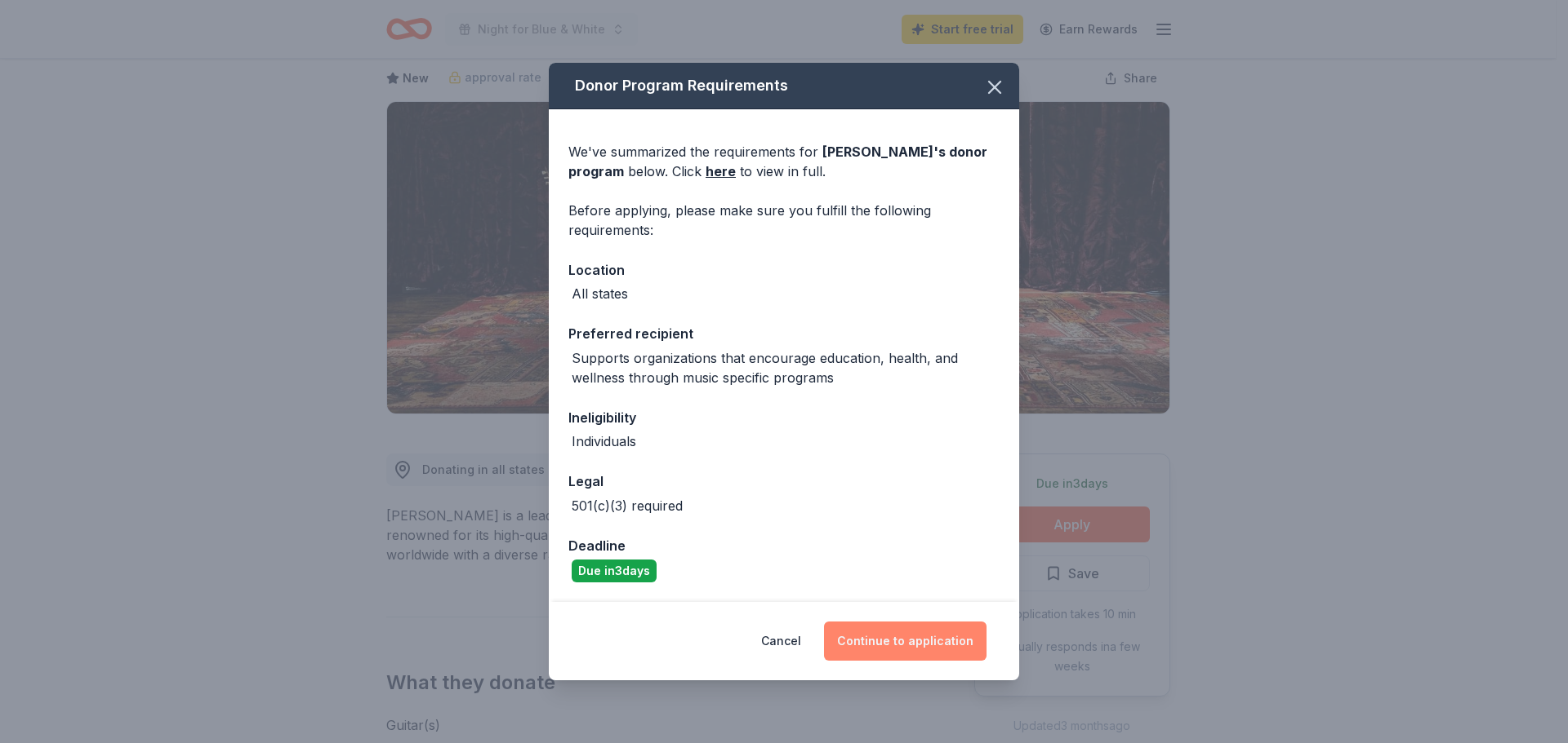
click at [898, 638] on button "Continue to application" at bounding box center [905, 641] width 163 height 40
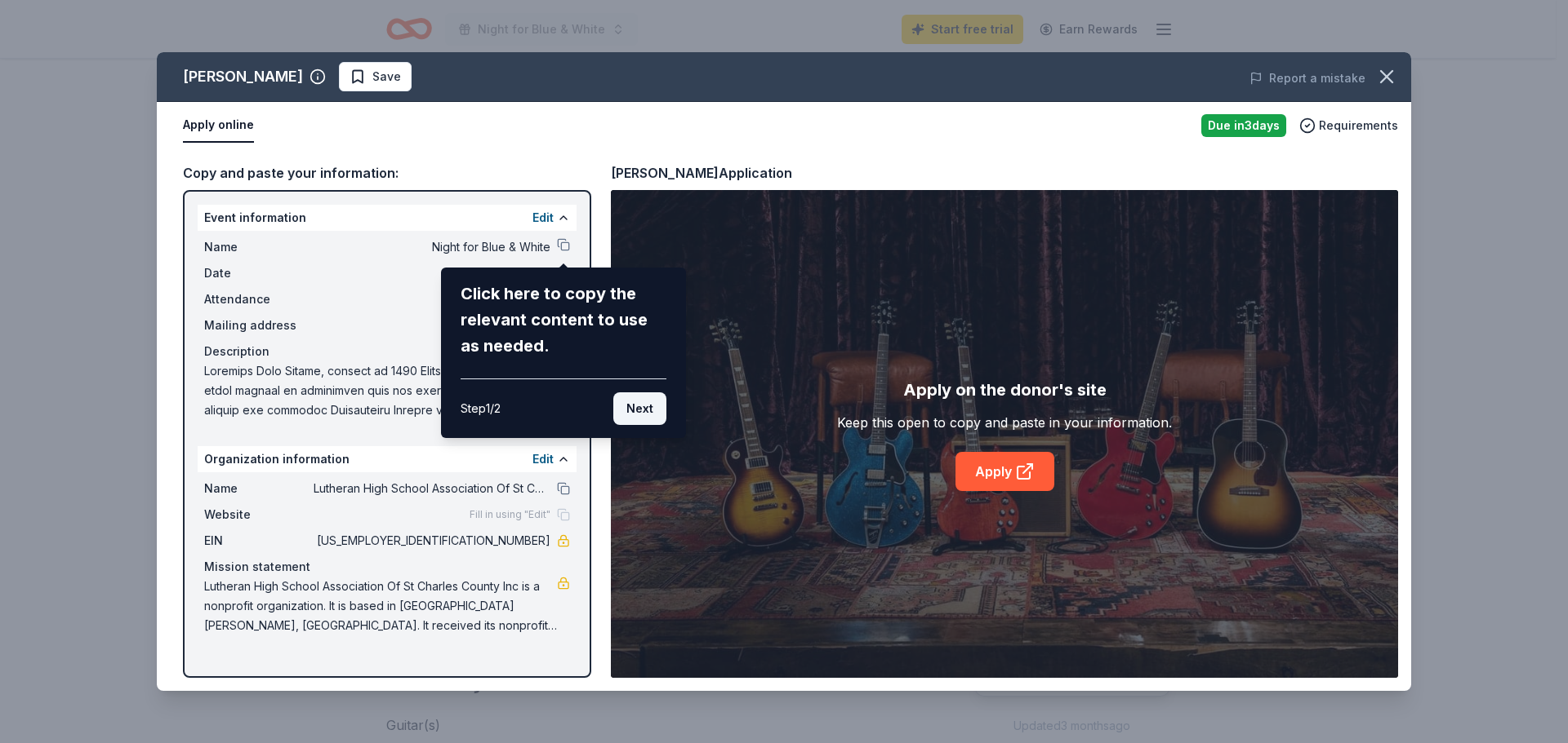
click at [640, 412] on button "Next" at bounding box center [639, 408] width 53 height 32
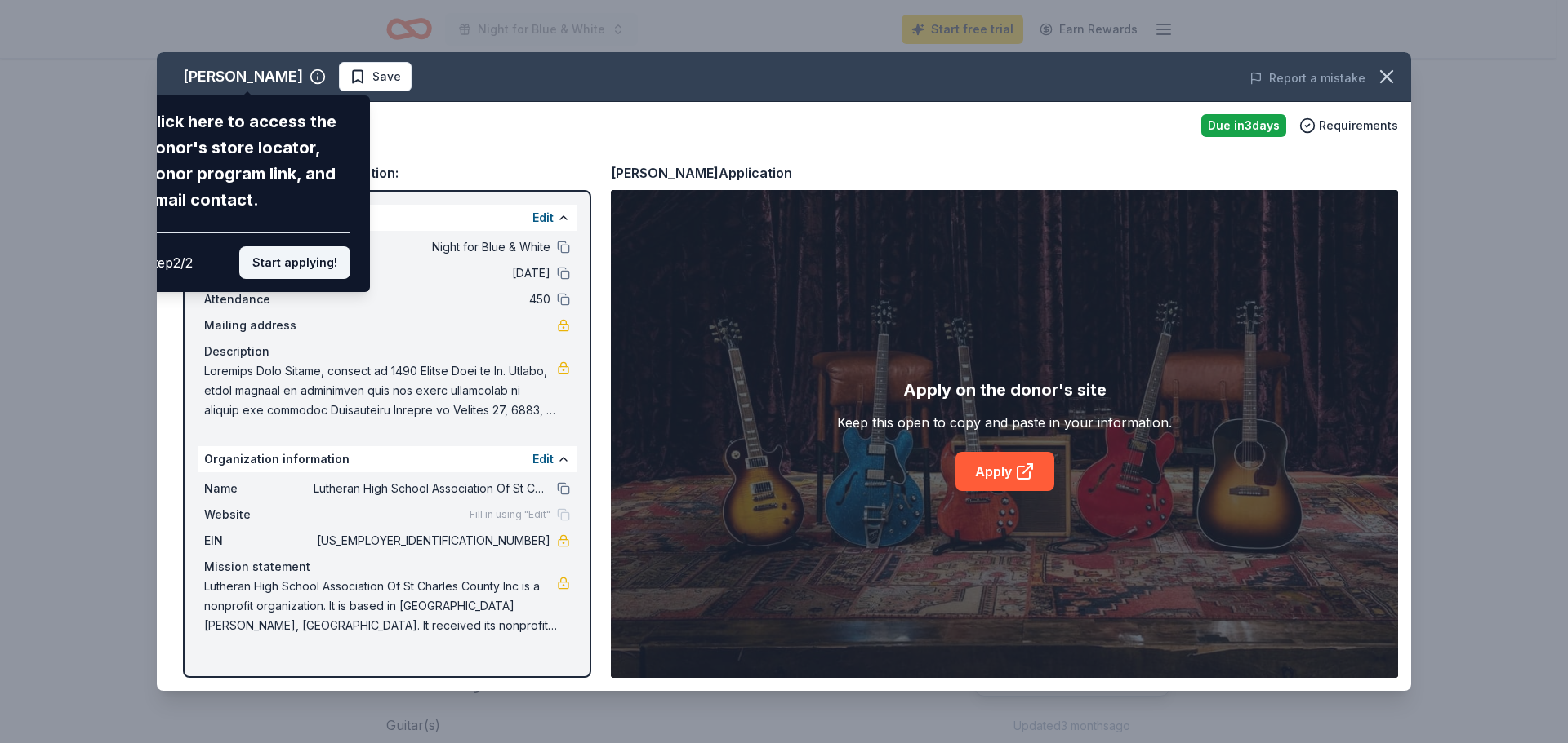
click at [311, 255] on button "Start applying!" at bounding box center [294, 263] width 111 height 32
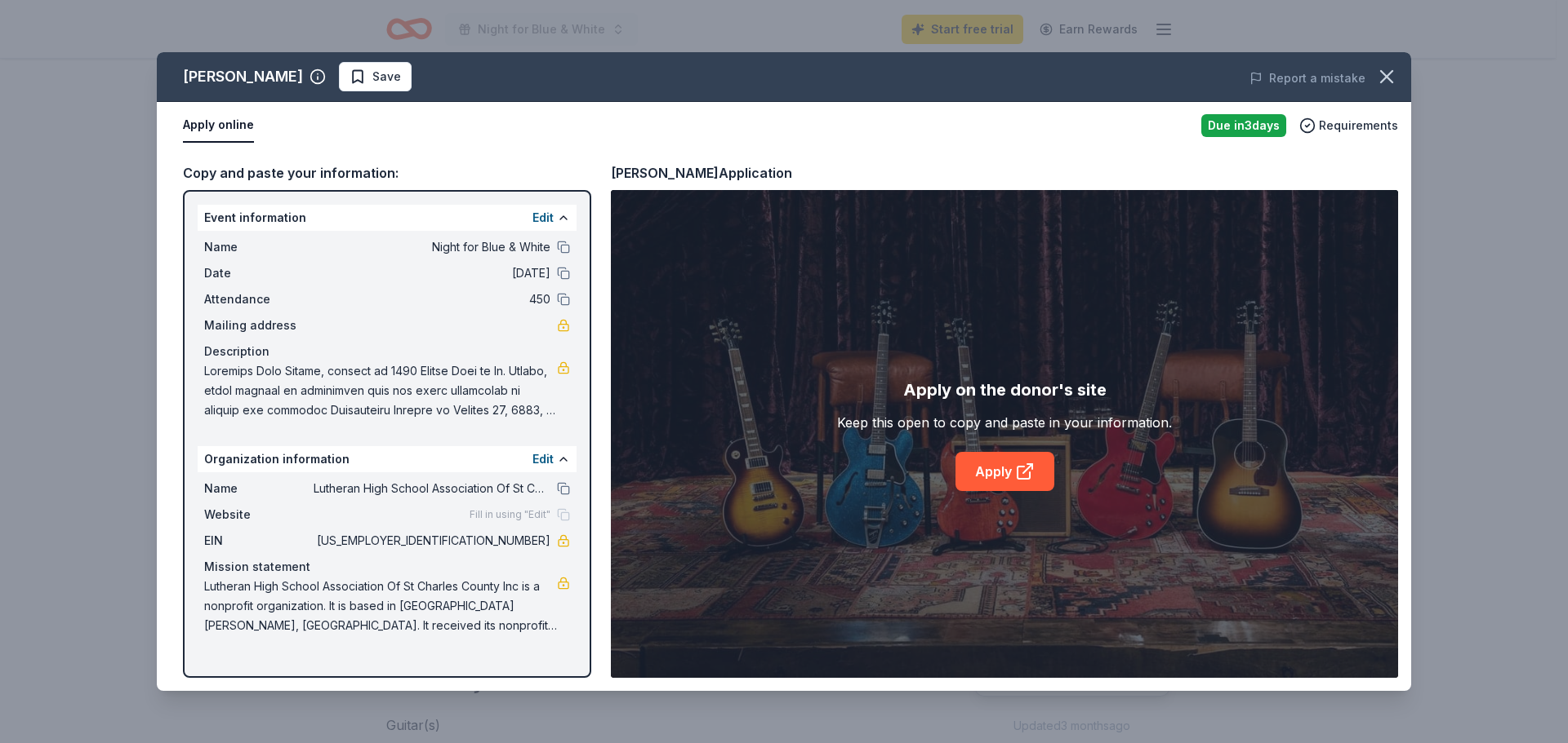
click at [214, 121] on button "Apply online" at bounding box center [218, 126] width 71 height 34
click at [349, 76] on span "Save" at bounding box center [374, 76] width 51 height 20
click at [1010, 470] on link "Apply" at bounding box center [1005, 472] width 99 height 40
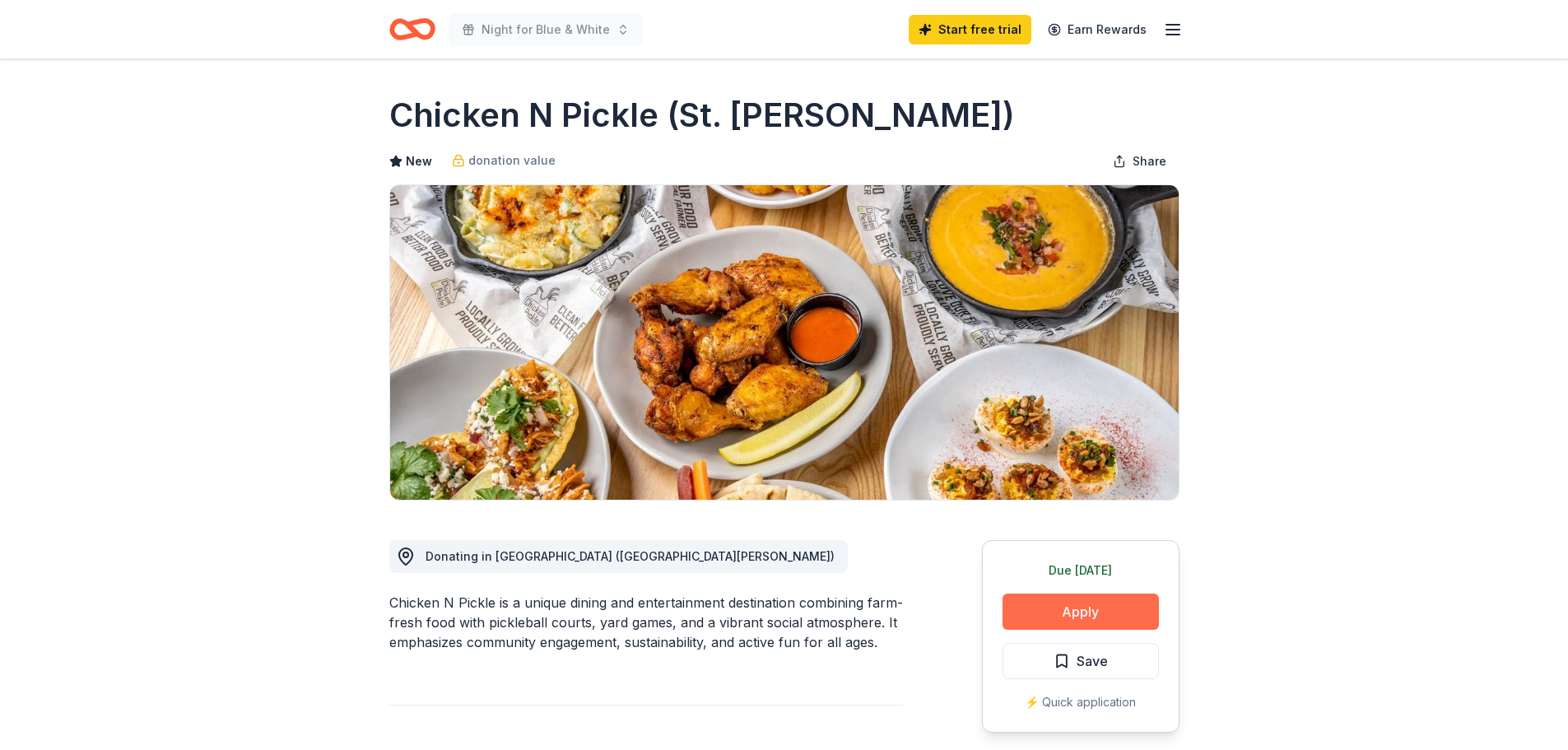
click at [1095, 609] on button "Apply" at bounding box center [1081, 612] width 156 height 36
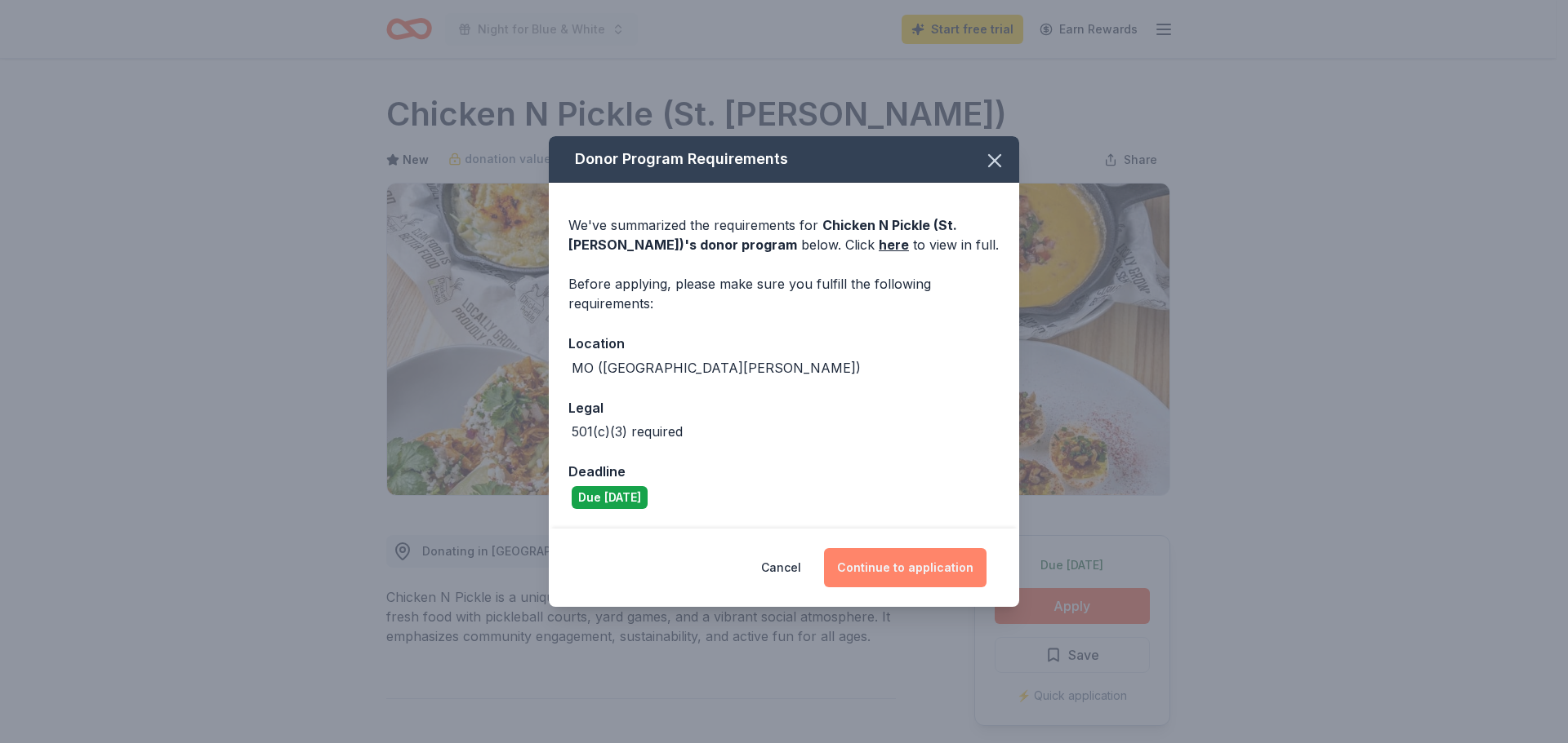
click at [920, 568] on button "Continue to application" at bounding box center [905, 568] width 163 height 40
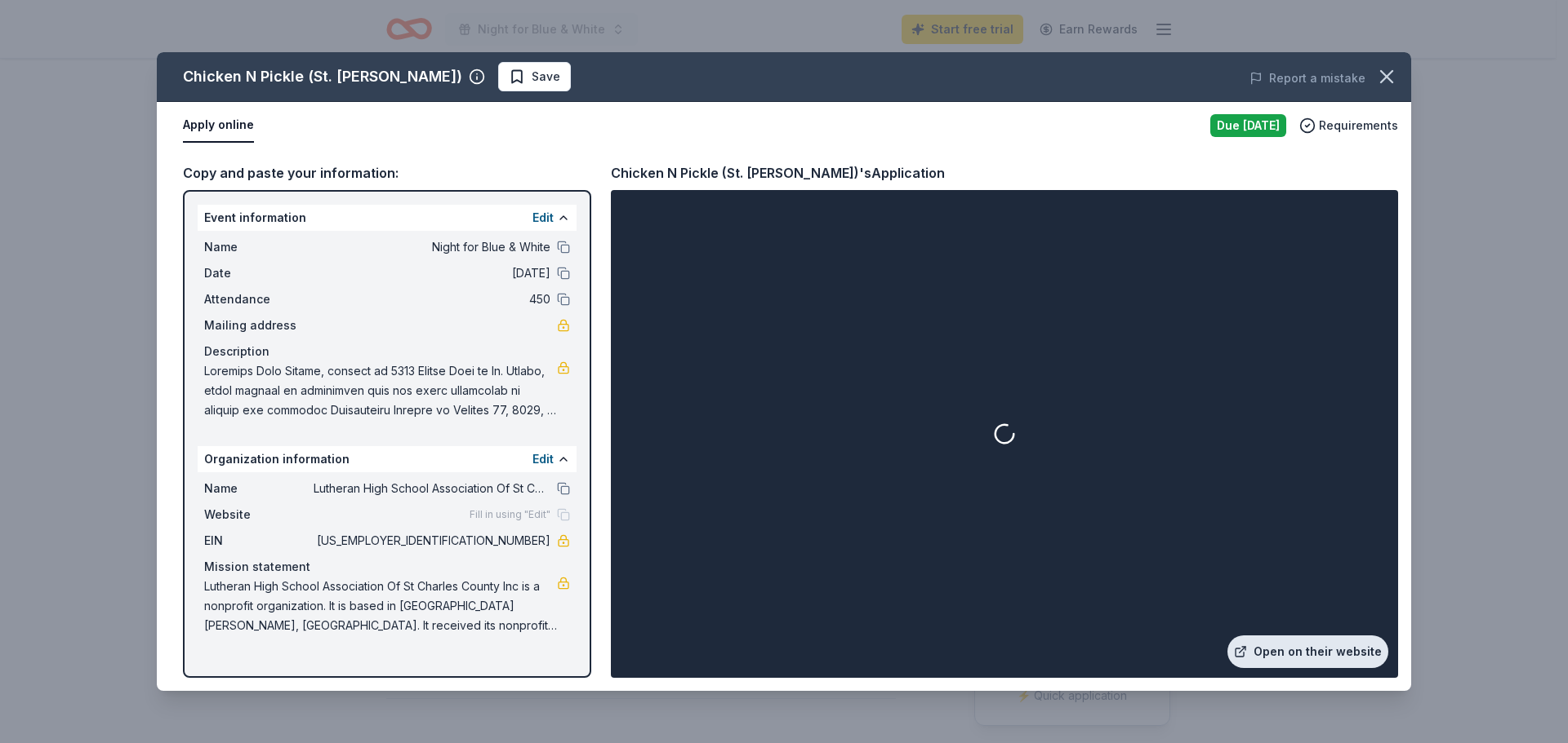
click at [1287, 647] on link "Open on their website" at bounding box center [1308, 652] width 161 height 32
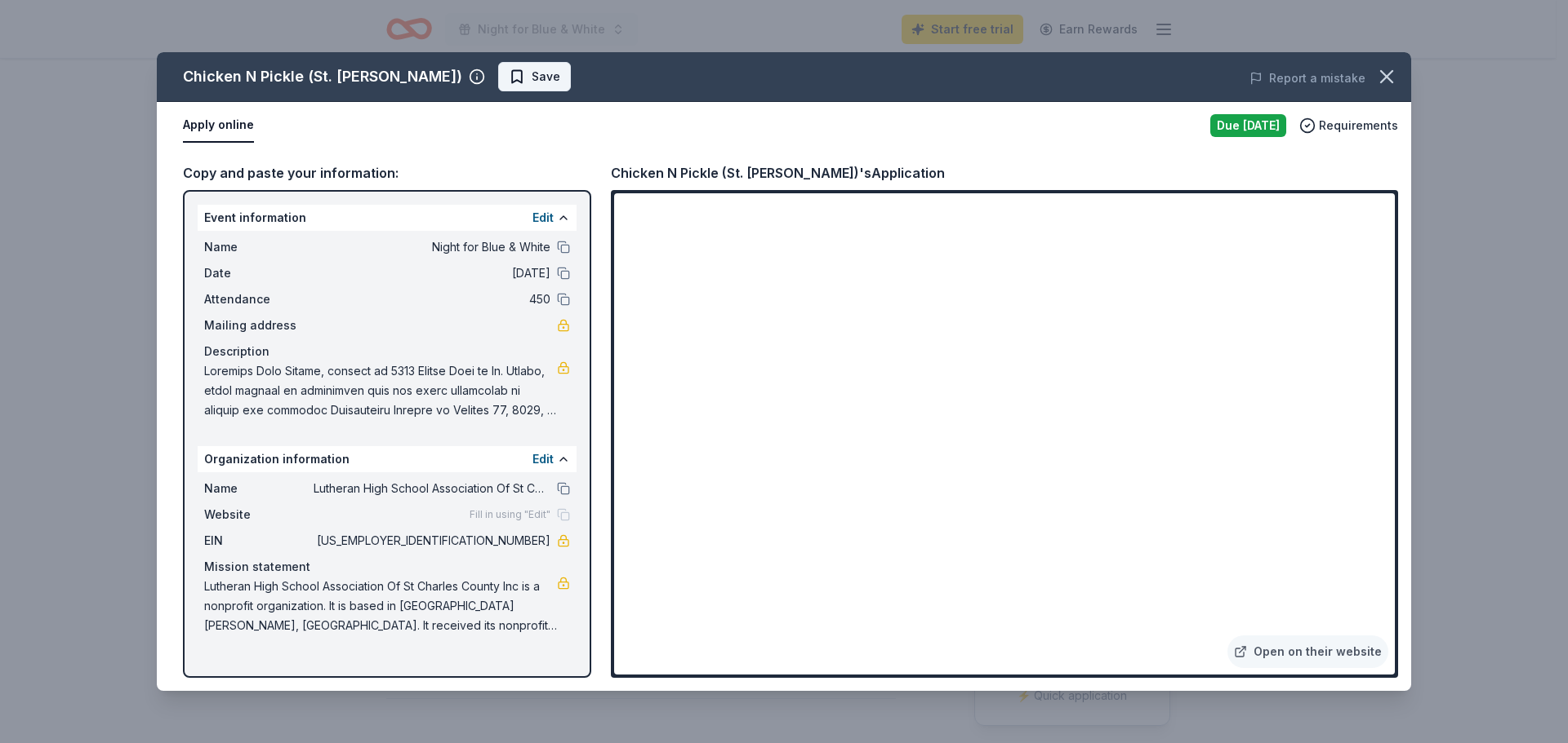
click at [532, 76] on span "Save" at bounding box center [546, 76] width 29 height 20
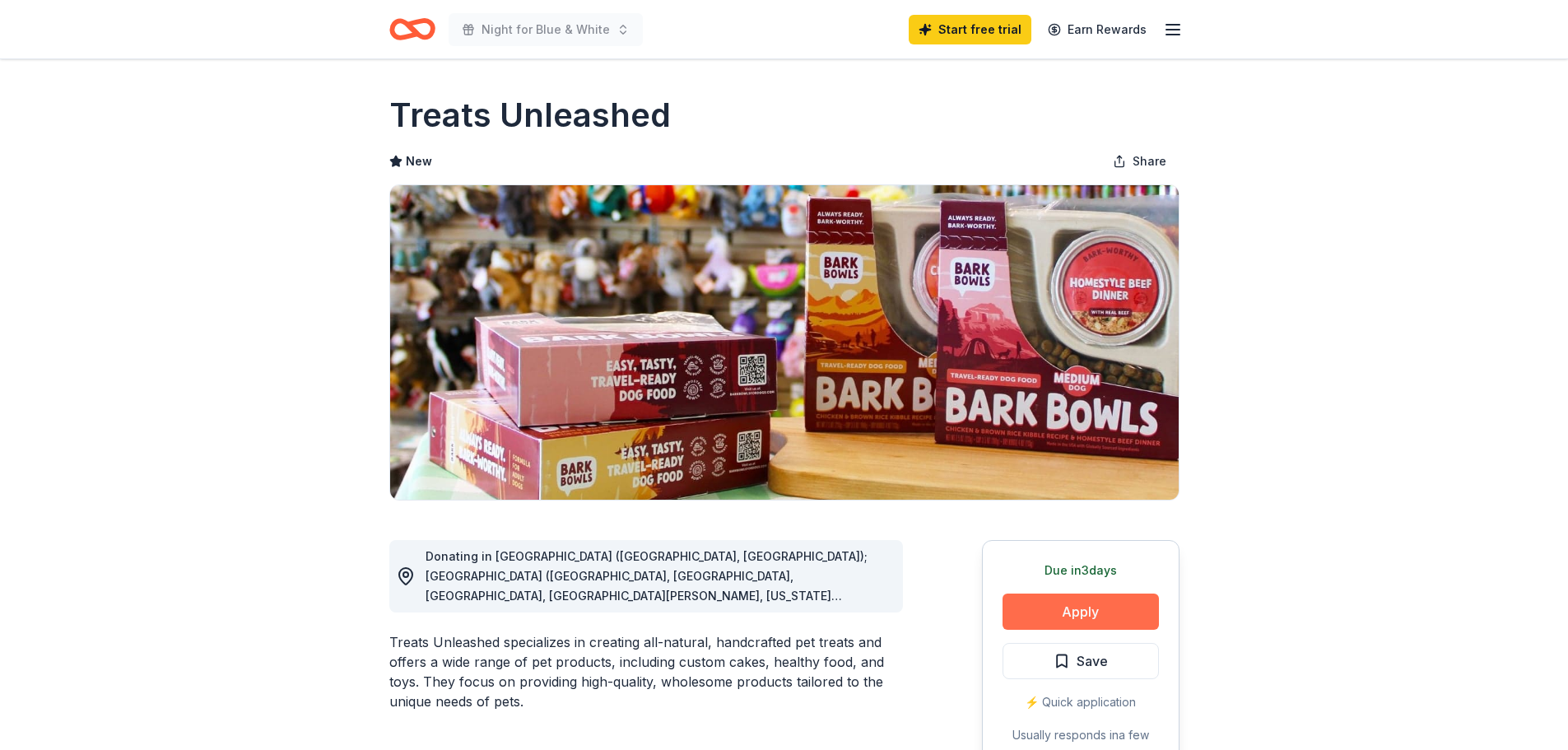
click at [1104, 608] on button "Apply" at bounding box center [1081, 612] width 156 height 36
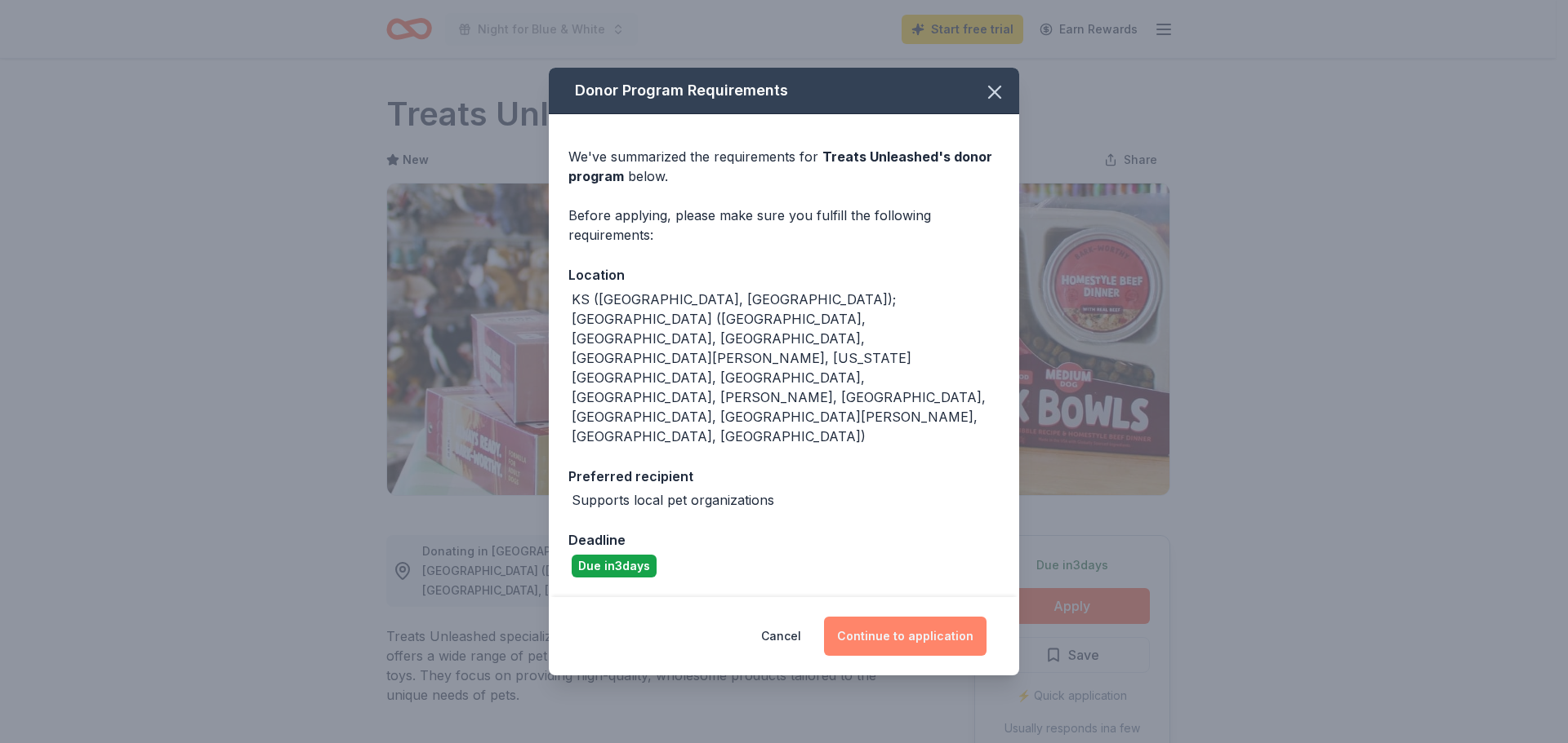
click at [921, 617] on button "Continue to application" at bounding box center [905, 637] width 163 height 40
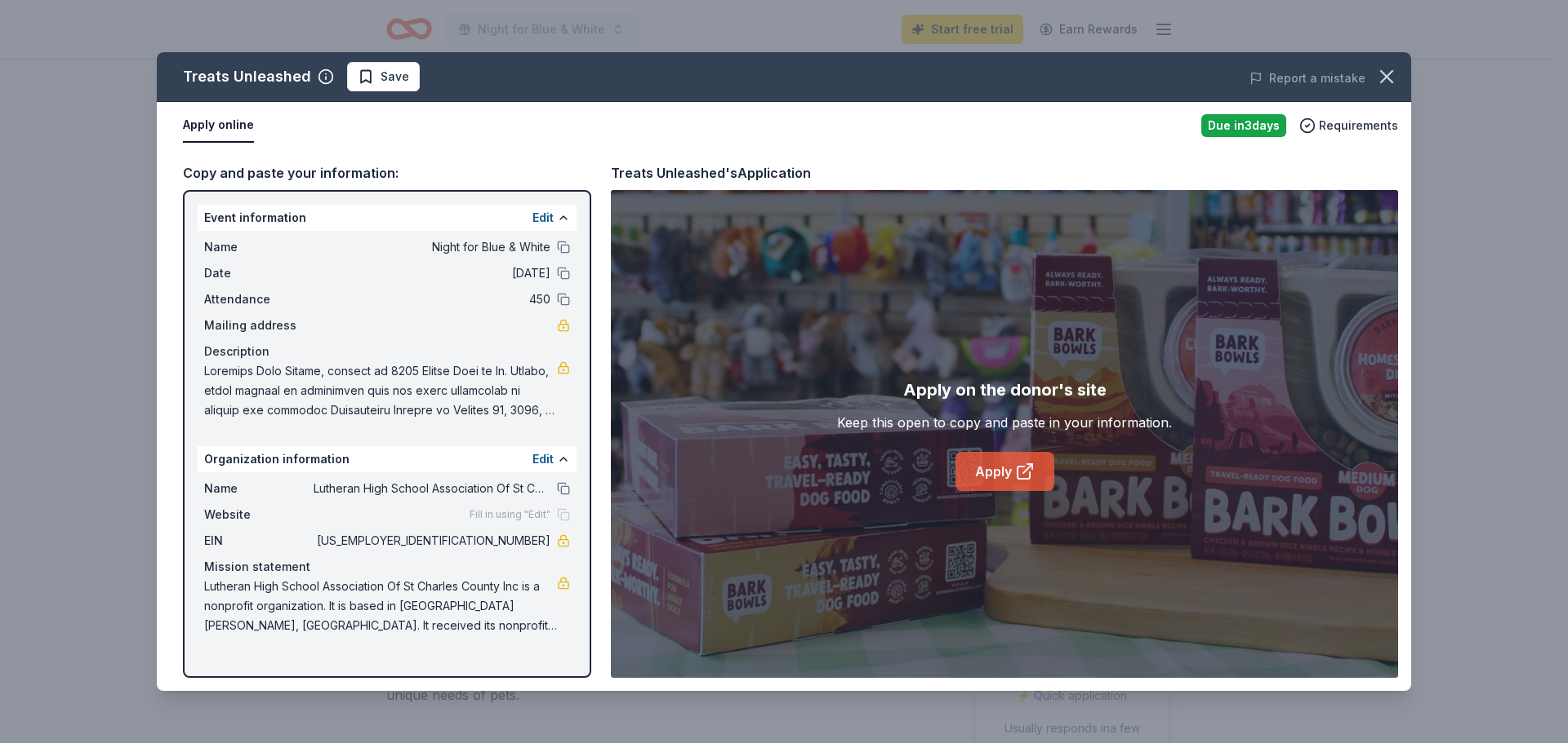
click at [995, 462] on link "Apply" at bounding box center [1005, 472] width 99 height 40
click at [1389, 75] on icon "button" at bounding box center [1386, 76] width 12 height 12
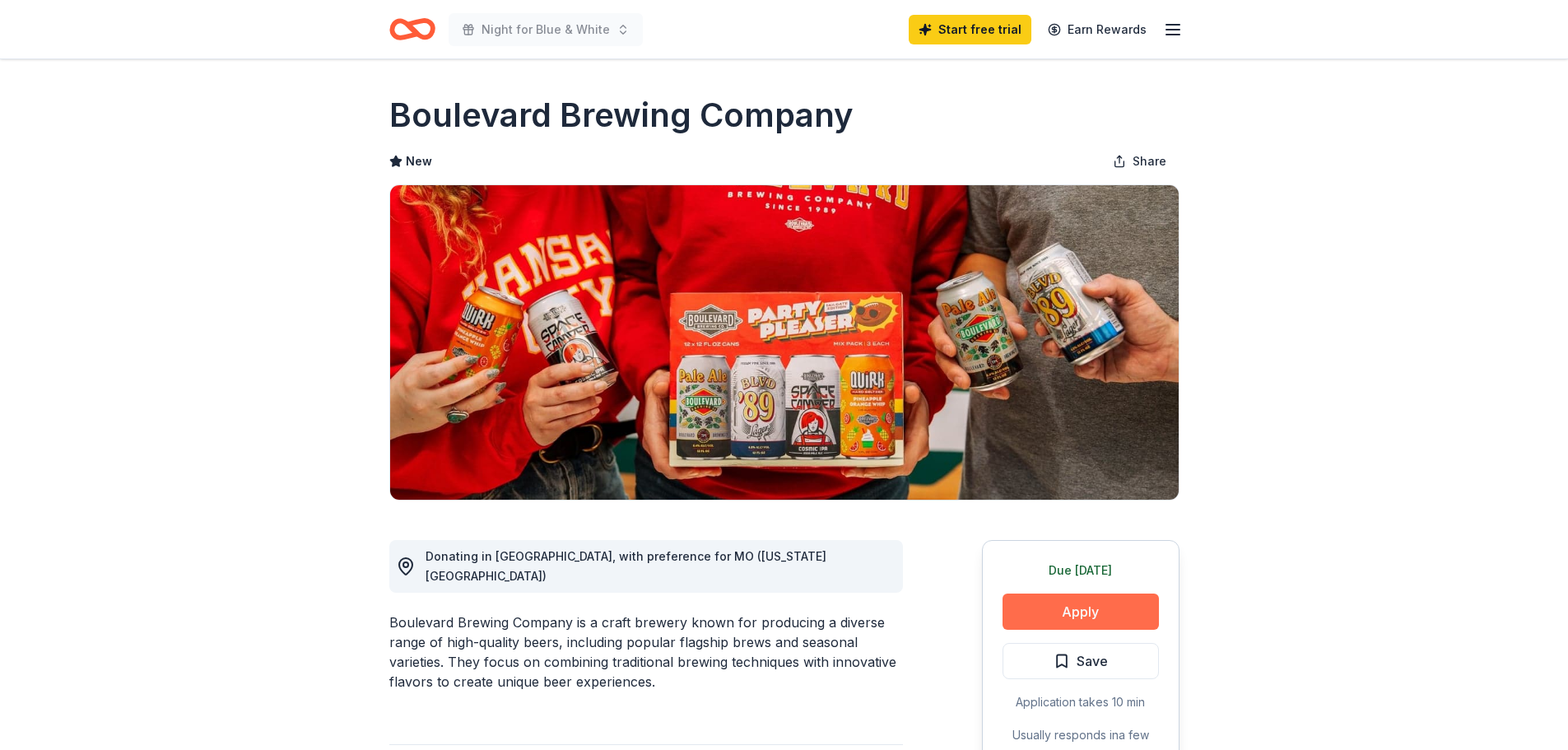
click at [1080, 608] on button "Apply" at bounding box center [1081, 612] width 156 height 36
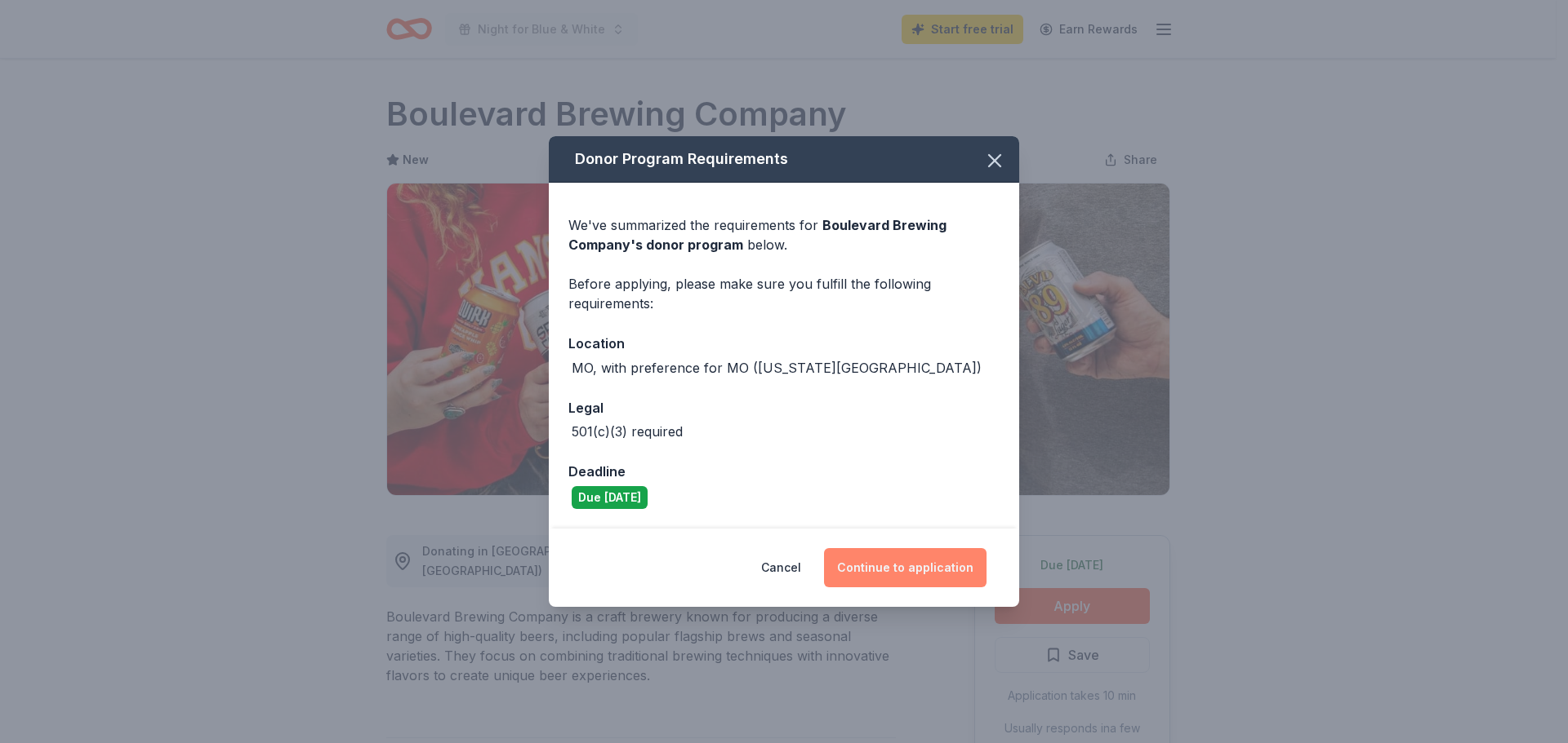
click at [910, 561] on button "Continue to application" at bounding box center [905, 568] width 163 height 40
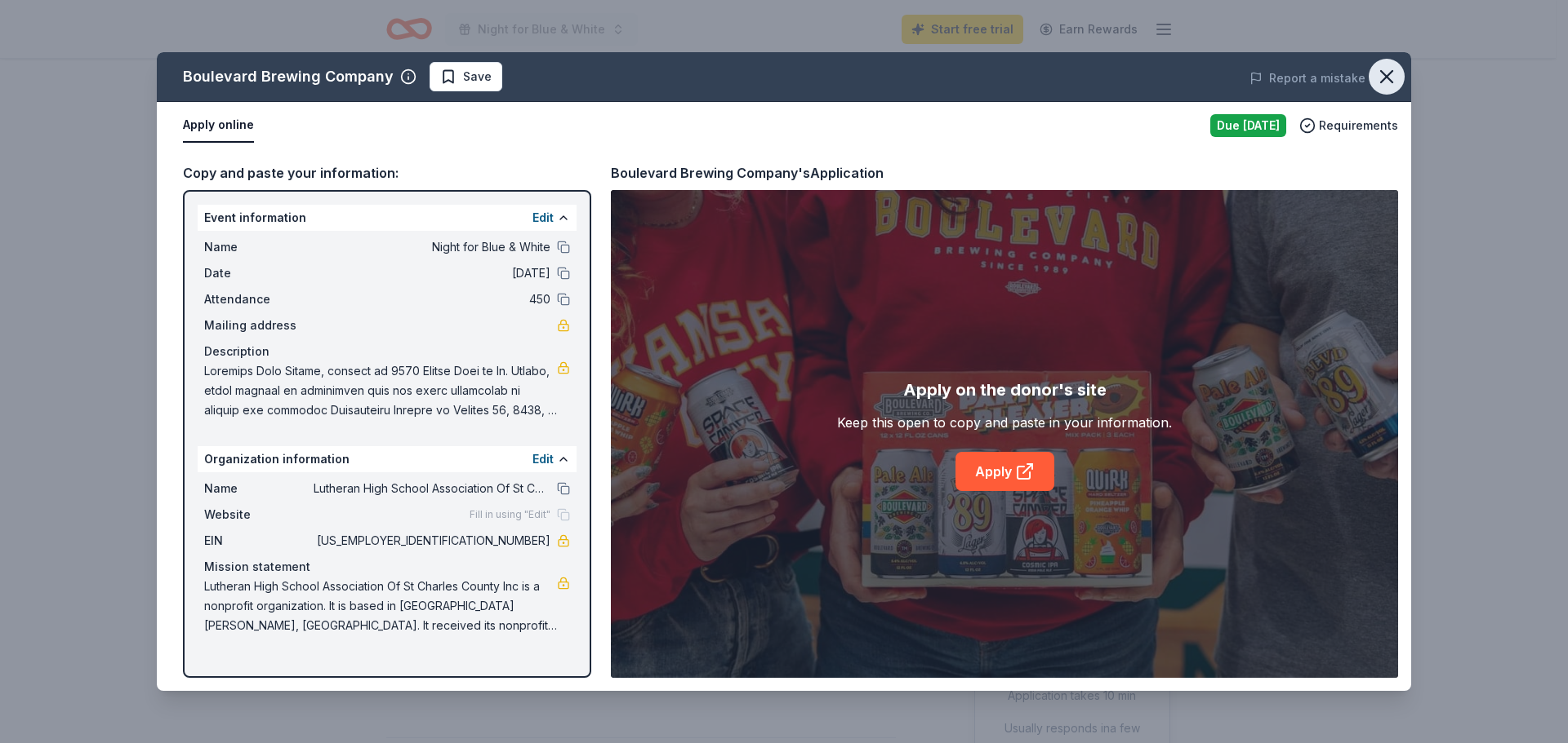
click at [1384, 76] on icon "button" at bounding box center [1386, 76] width 23 height 22
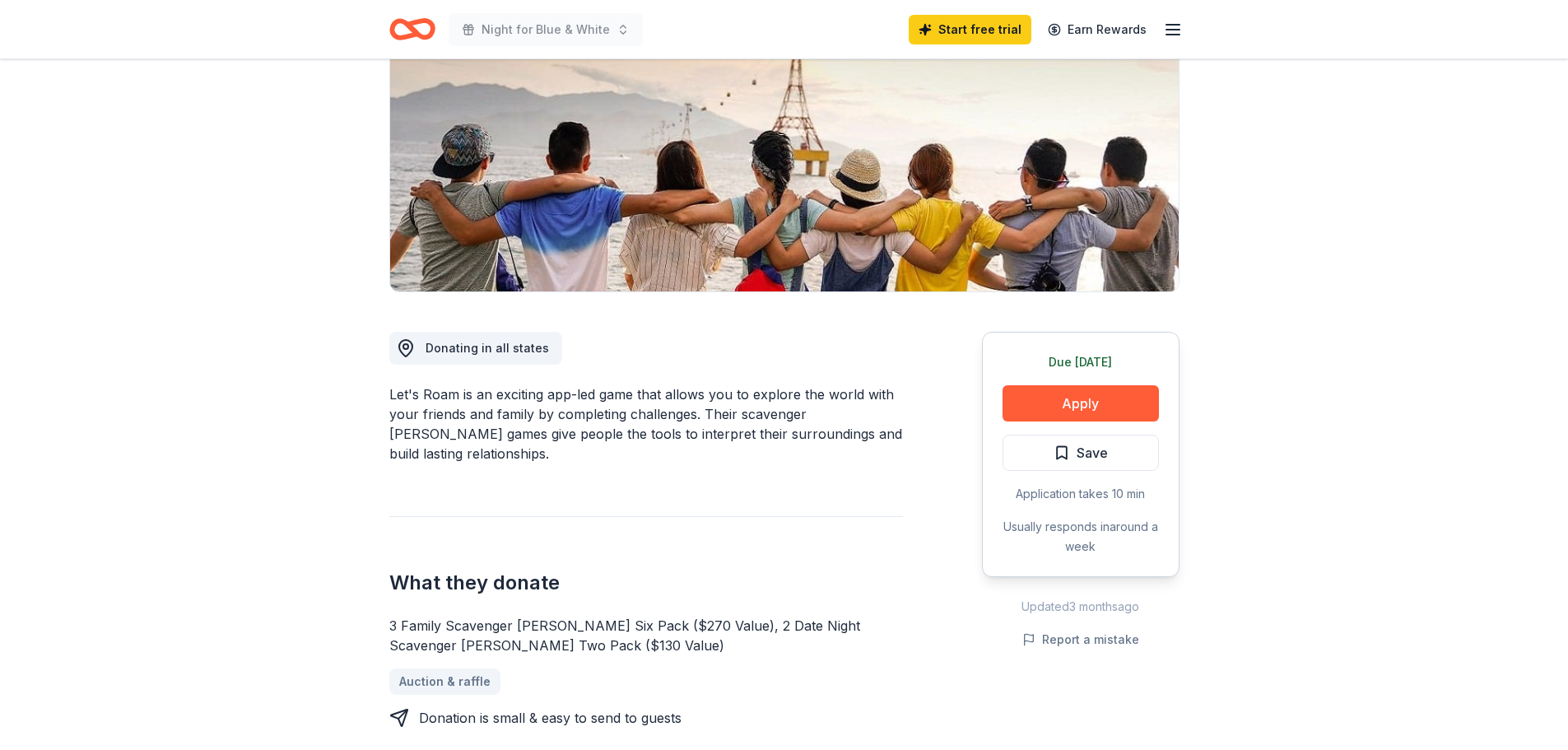
scroll to position [247, 0]
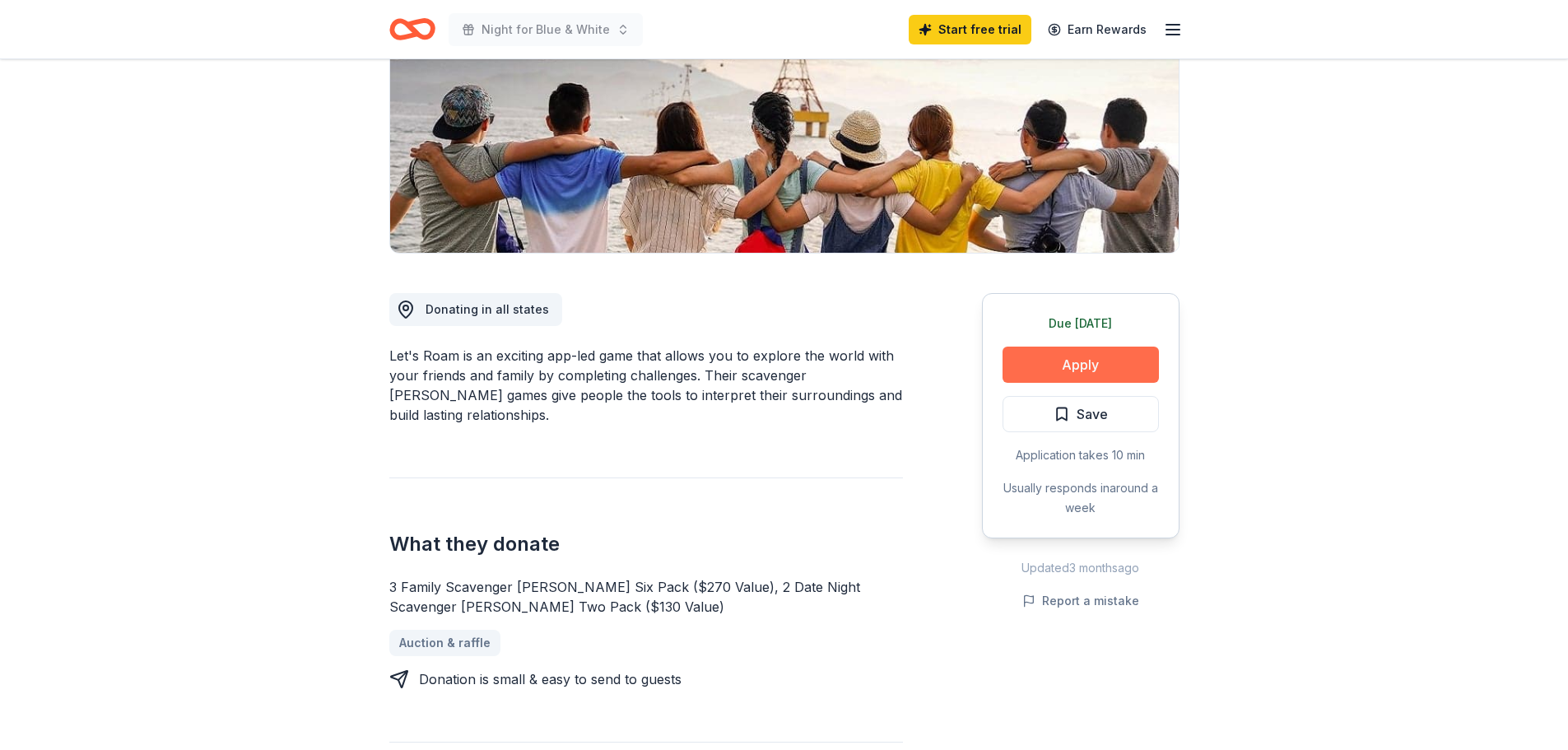
click at [1093, 364] on button "Apply" at bounding box center [1081, 365] width 156 height 36
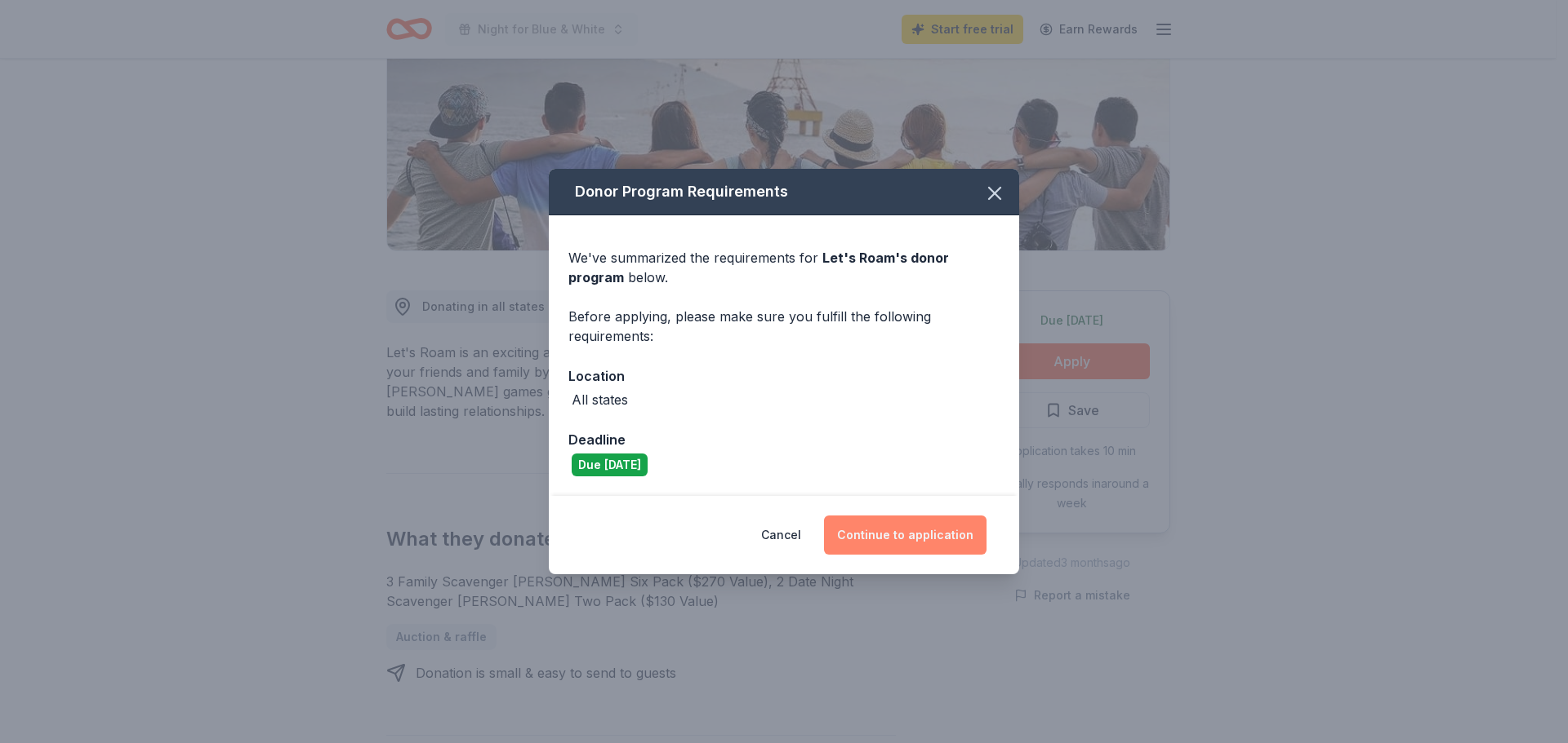
click at [921, 535] on button "Continue to application" at bounding box center [905, 535] width 163 height 40
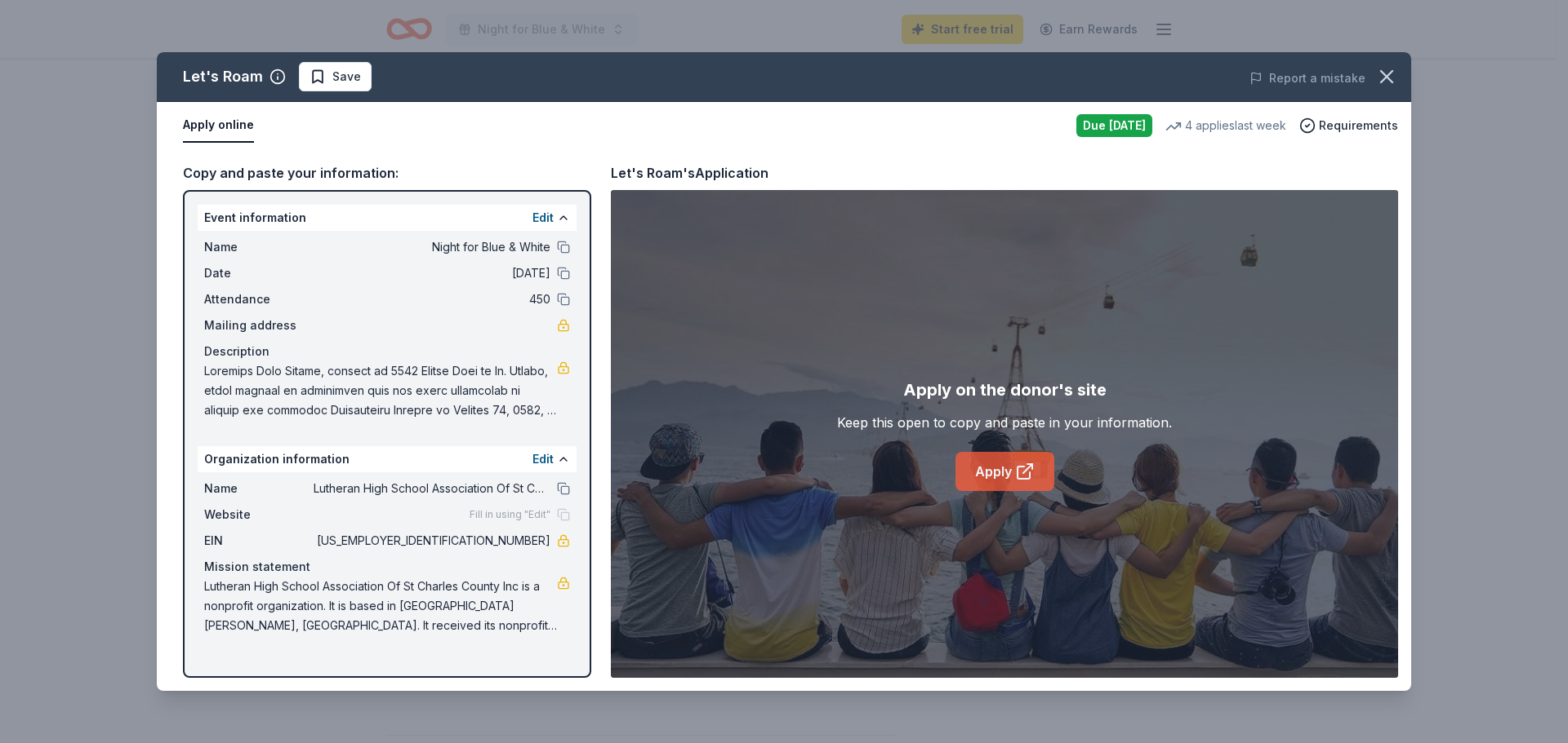
click at [1004, 465] on link "Apply" at bounding box center [1005, 472] width 99 height 40
click at [1392, 75] on icon "button" at bounding box center [1386, 76] width 23 height 22
